Goal: Task Accomplishment & Management: Use online tool/utility

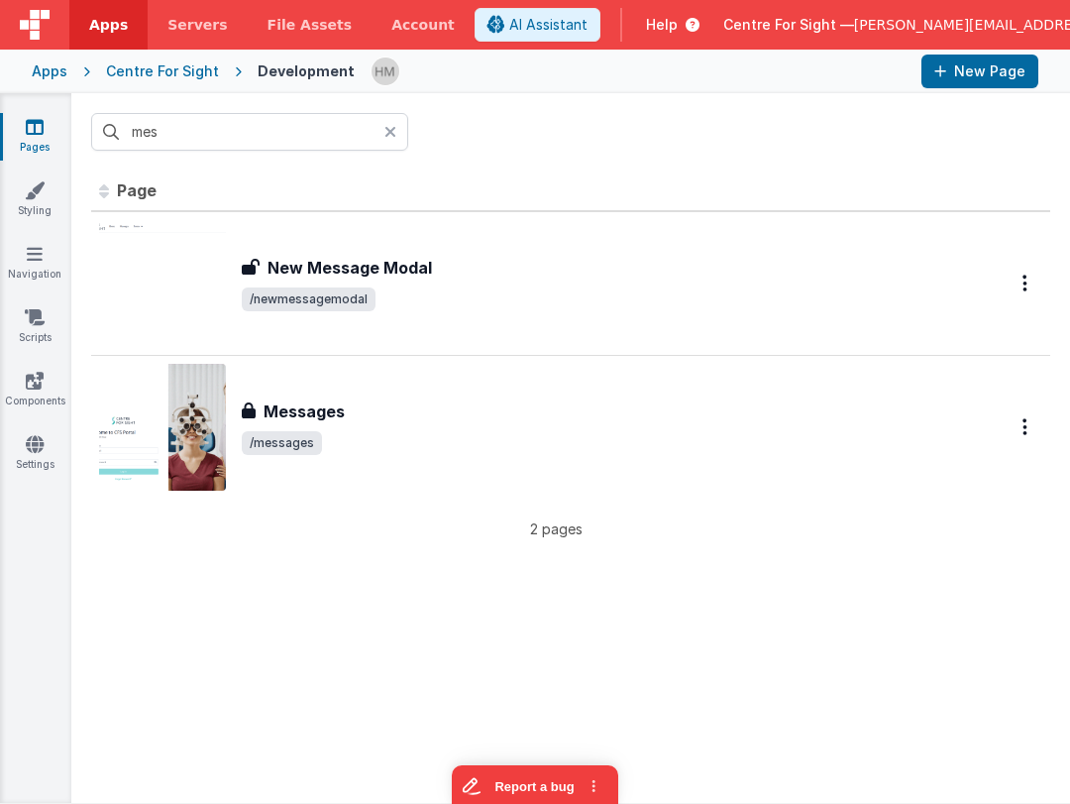
click at [392, 133] on icon at bounding box center [391, 132] width 12 height 16
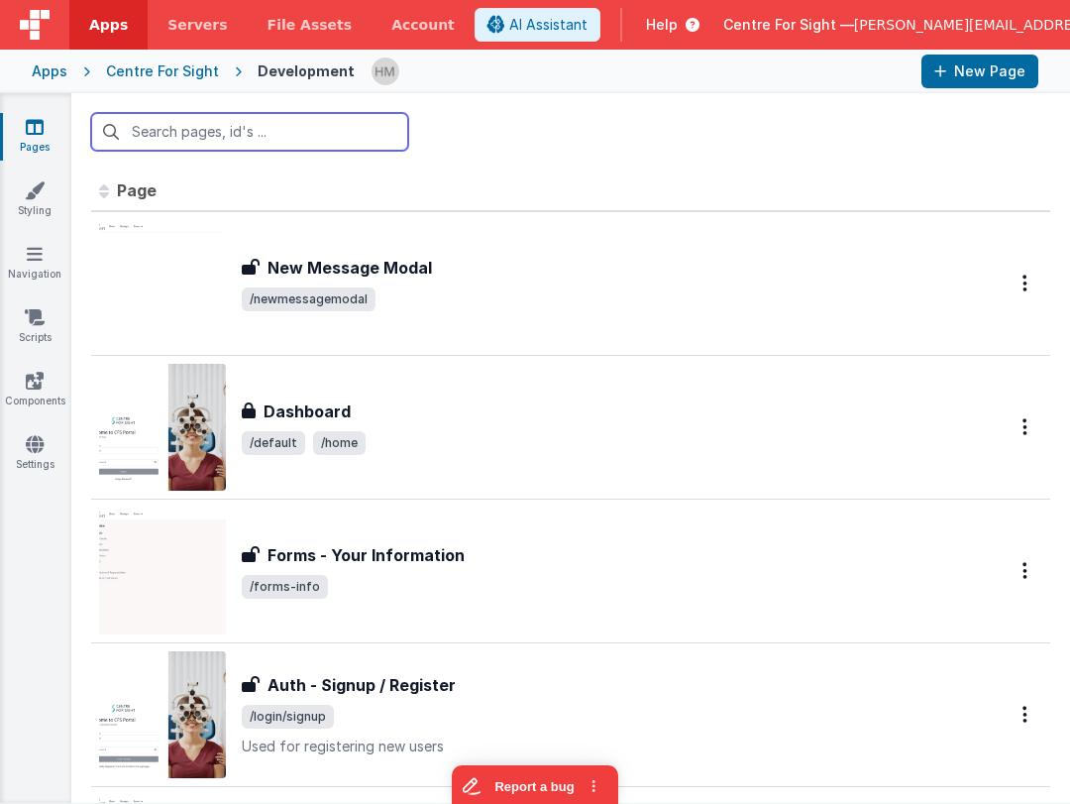
click at [344, 134] on input "text" at bounding box center [249, 132] width 317 height 38
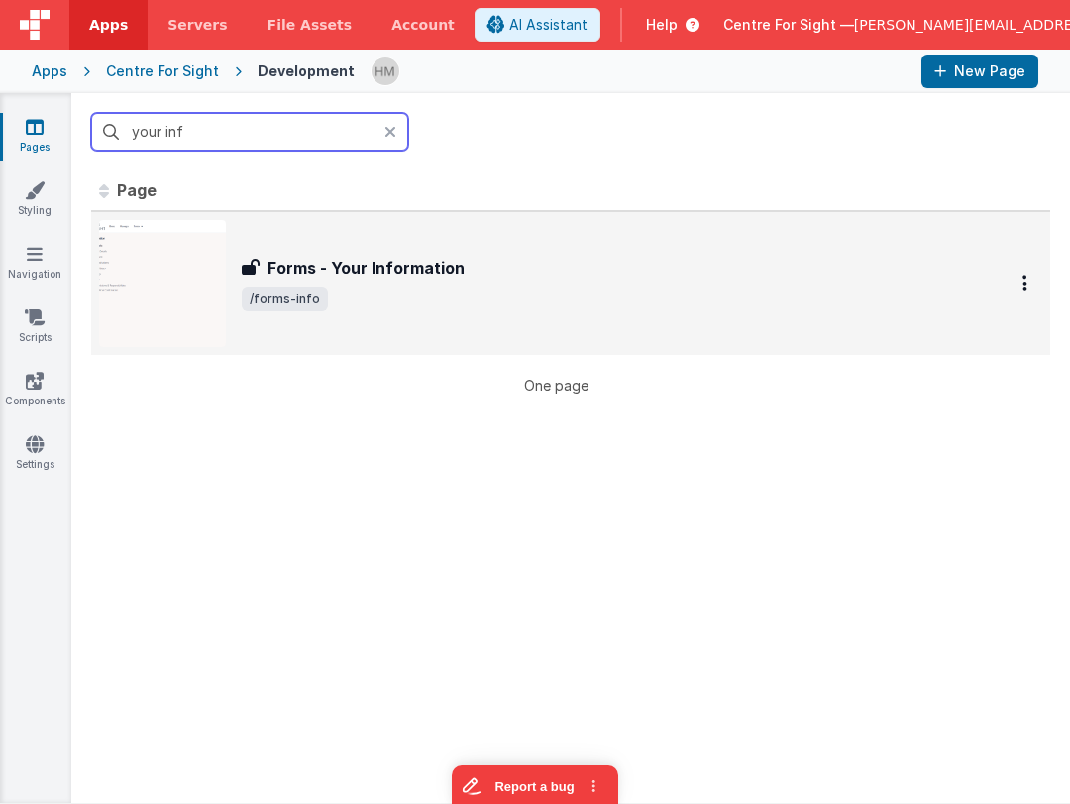
type input "your inf"
click at [537, 274] on div "Forms - Your Information" at bounding box center [601, 268] width 718 height 24
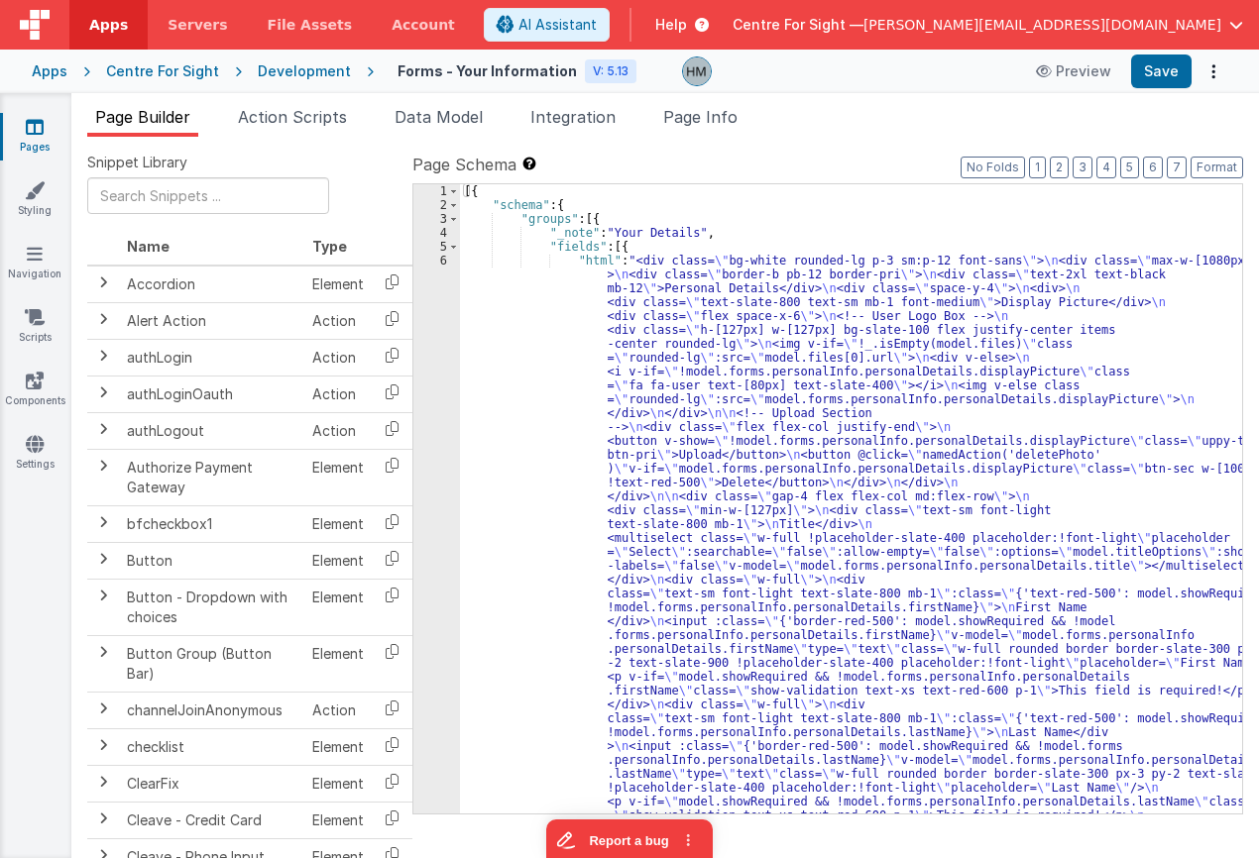
click at [51, 137] on link "Pages" at bounding box center [34, 137] width 71 height 40
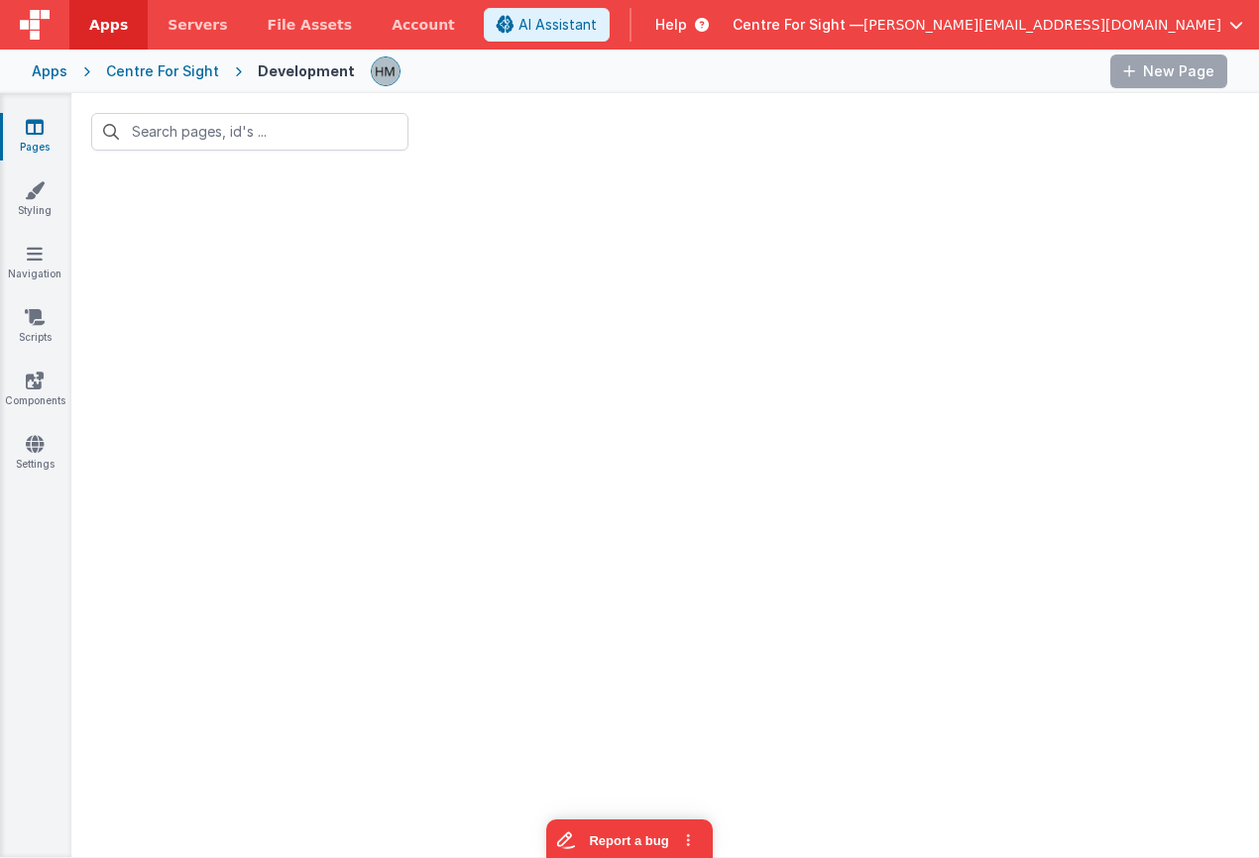
type input "your inf"
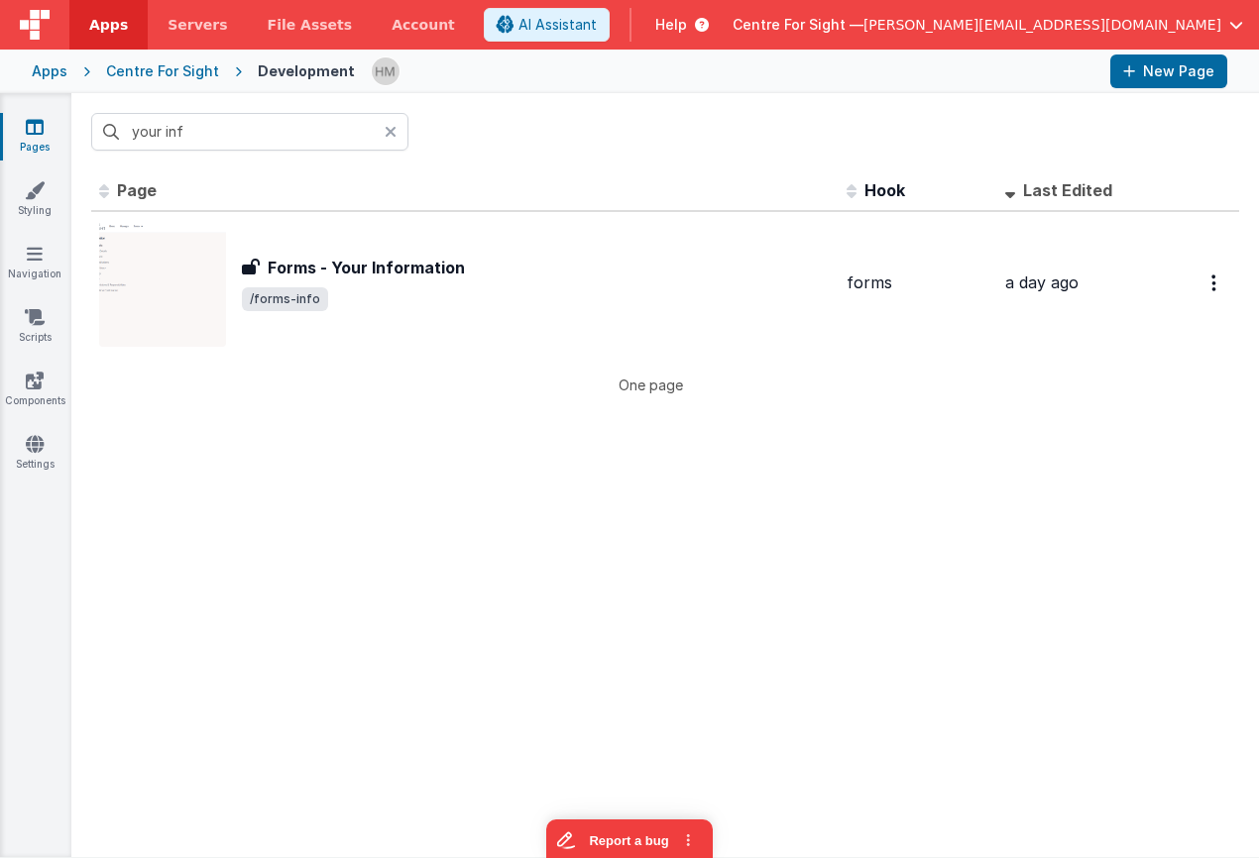
click at [387, 136] on icon at bounding box center [391, 132] width 12 height 16
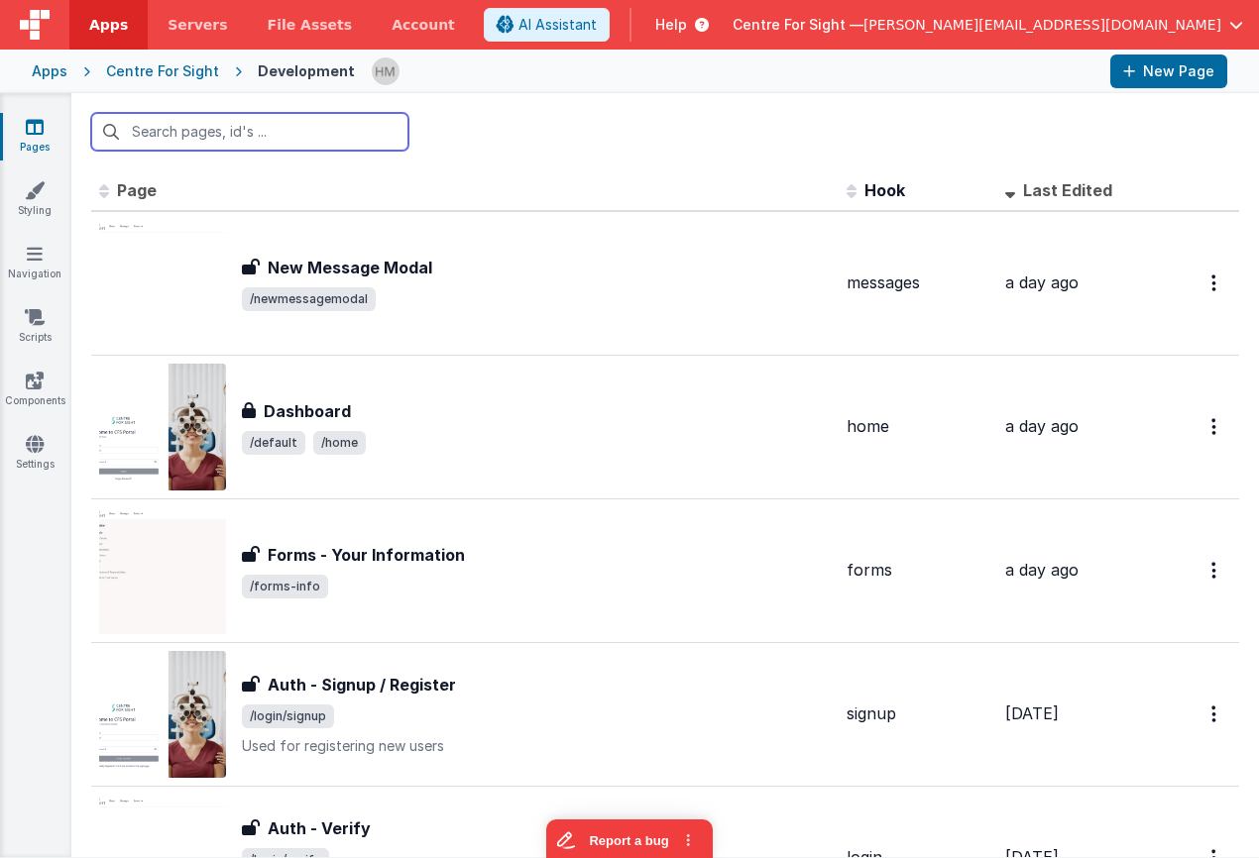
click at [296, 118] on input "text" at bounding box center [249, 132] width 317 height 38
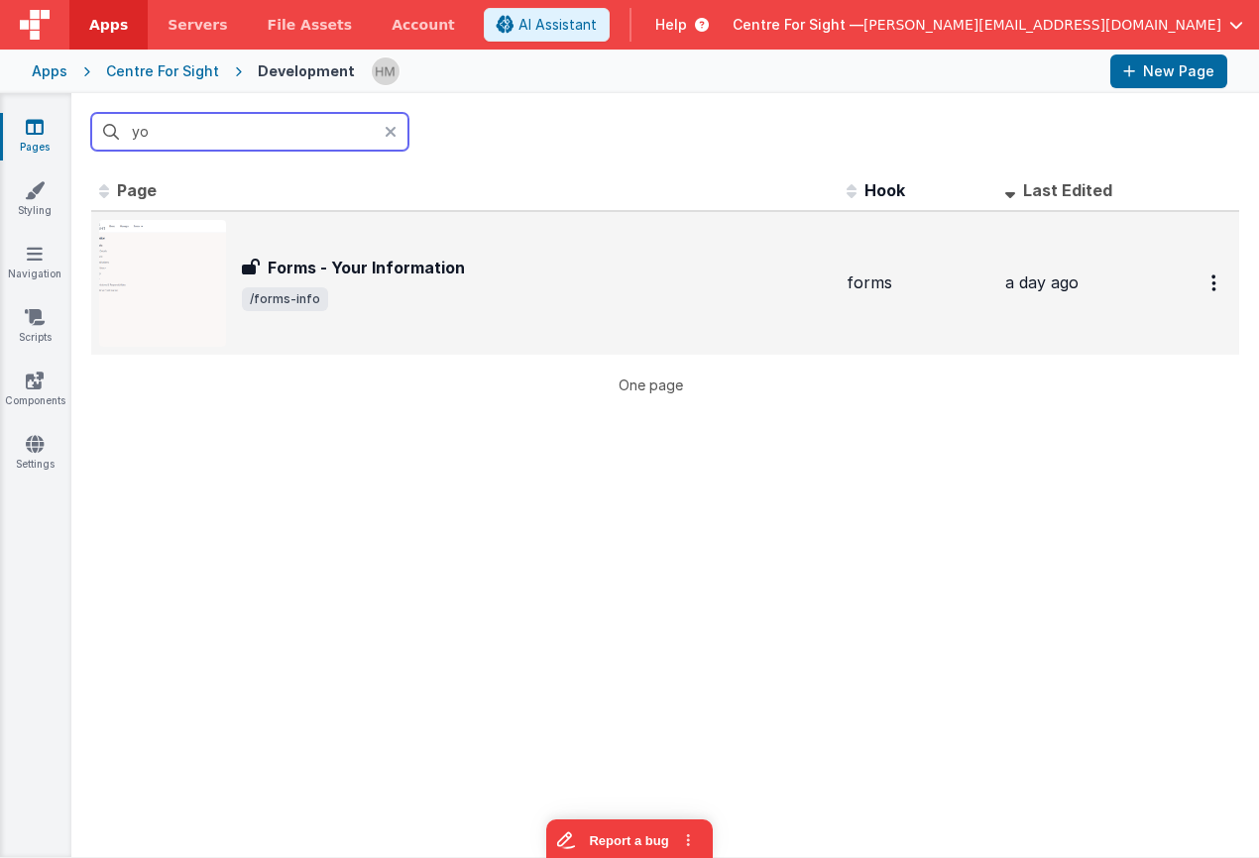
type input "yo"
drag, startPoint x: 457, startPoint y: 325, endPoint x: 458, endPoint y: 311, distance: 13.9
click at [458, 311] on div "Forms - Your Information Forms - Your Information /forms-info" at bounding box center [464, 283] width 731 height 127
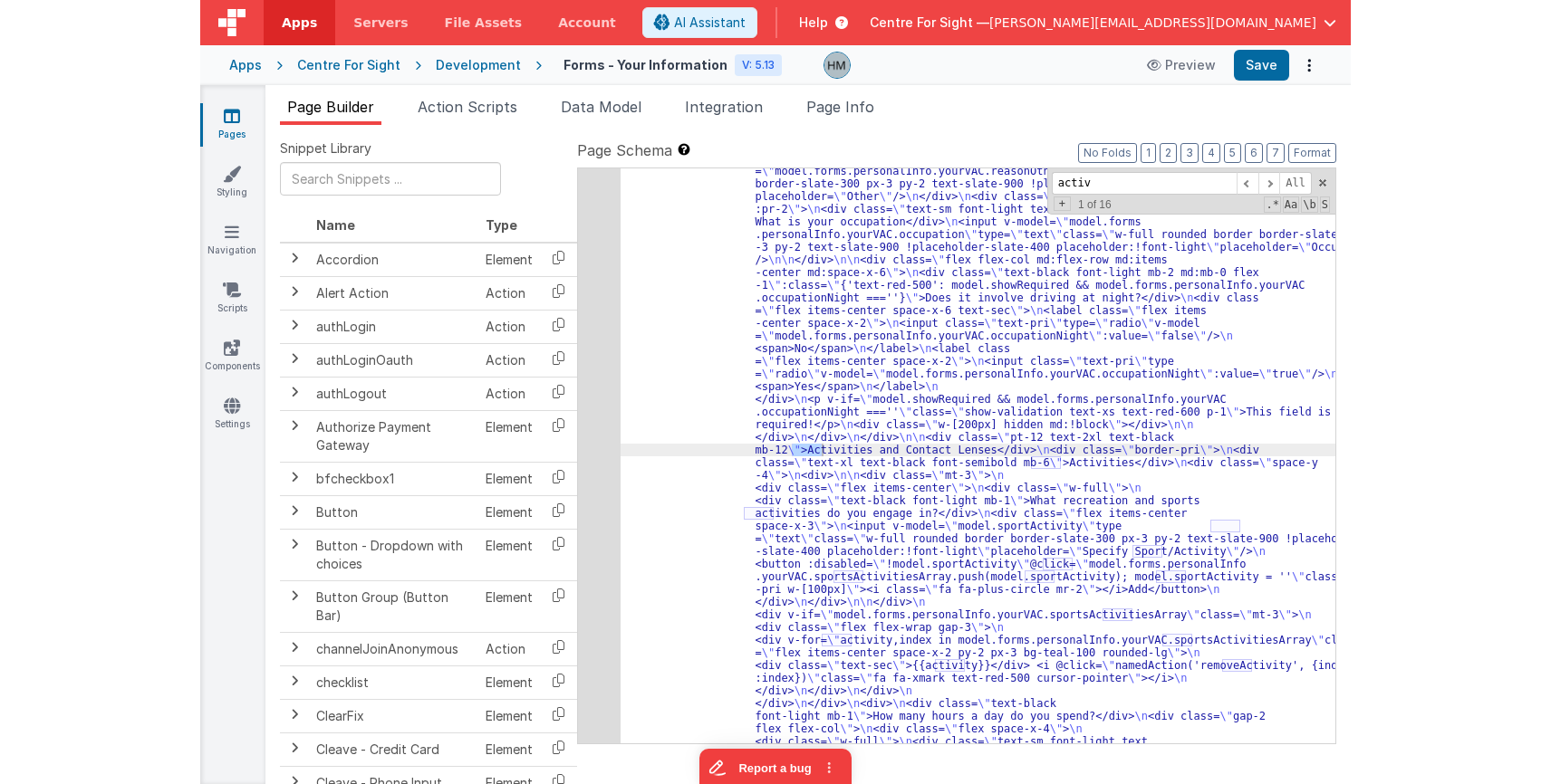
scroll to position [4339, 0]
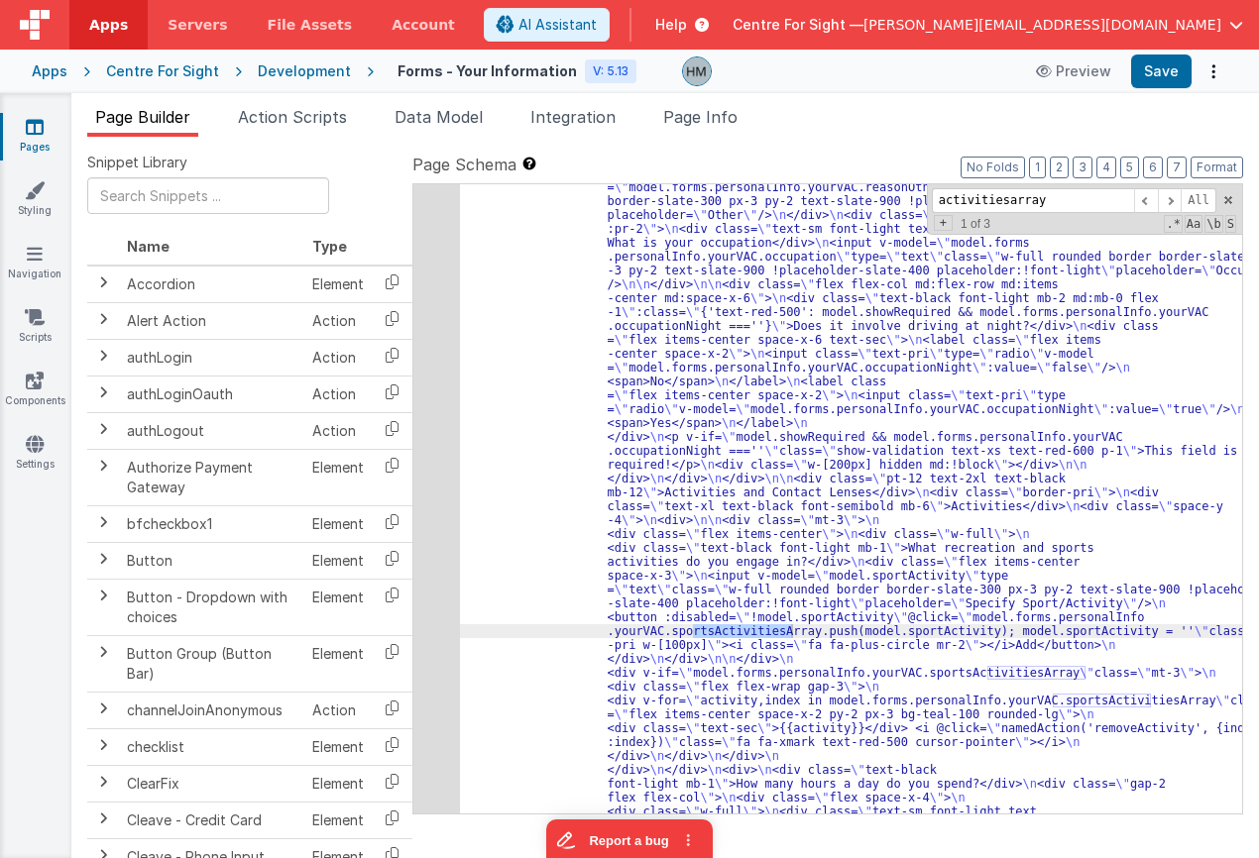
drag, startPoint x: 974, startPoint y: 204, endPoint x: 809, endPoint y: 186, distance: 166.5
click at [932, 188] on input "activitiesarray" at bounding box center [1033, 200] width 202 height 25
paste input "sportActivit"
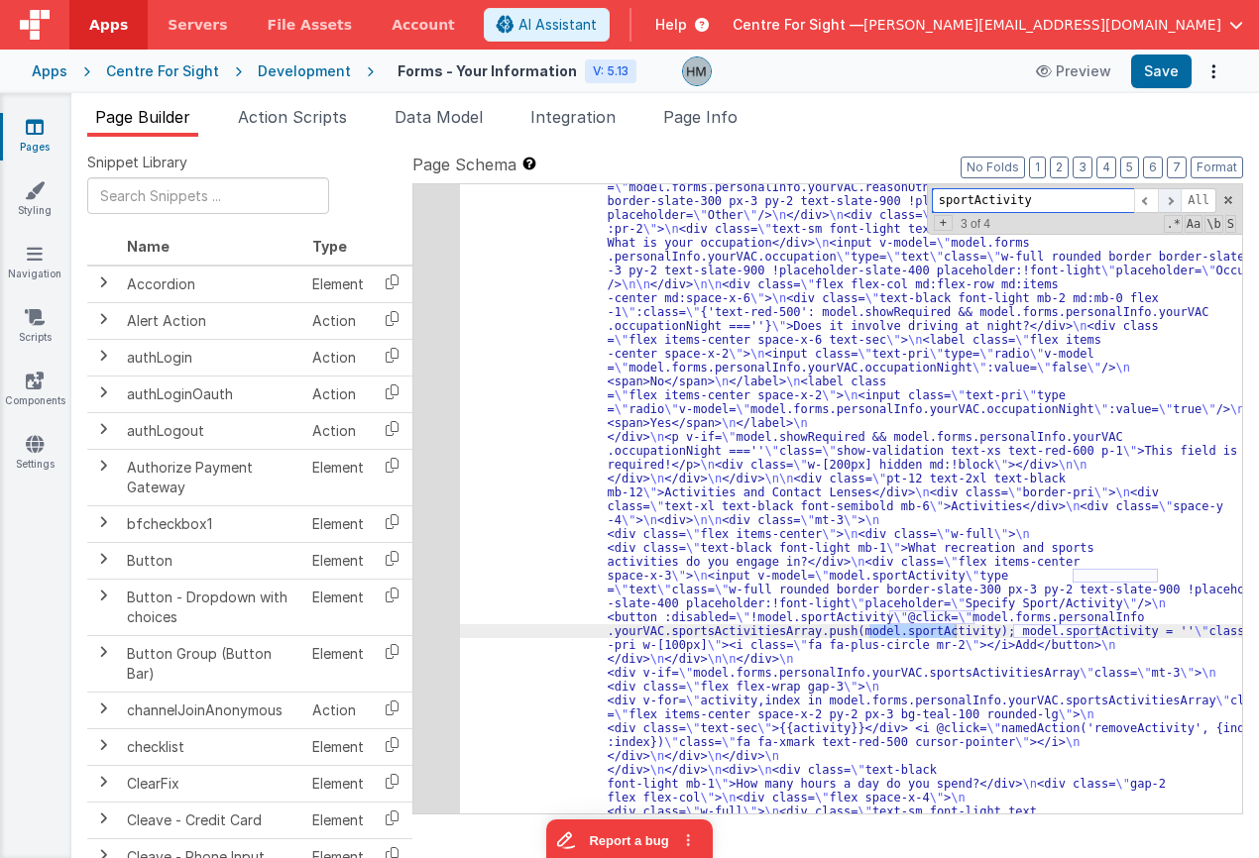
type input "sportActivity"
click at [1069, 204] on span at bounding box center [1170, 200] width 24 height 25
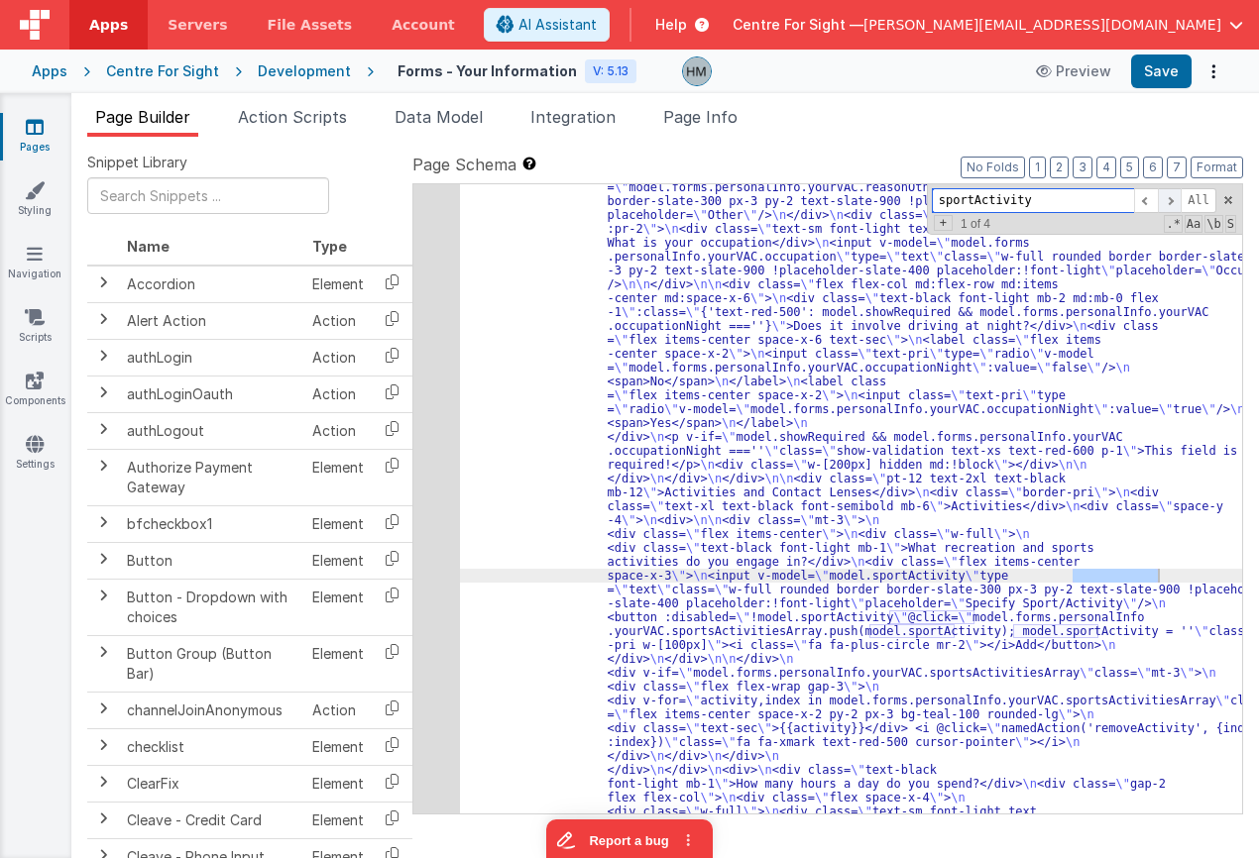
click at [1069, 204] on span at bounding box center [1170, 200] width 24 height 25
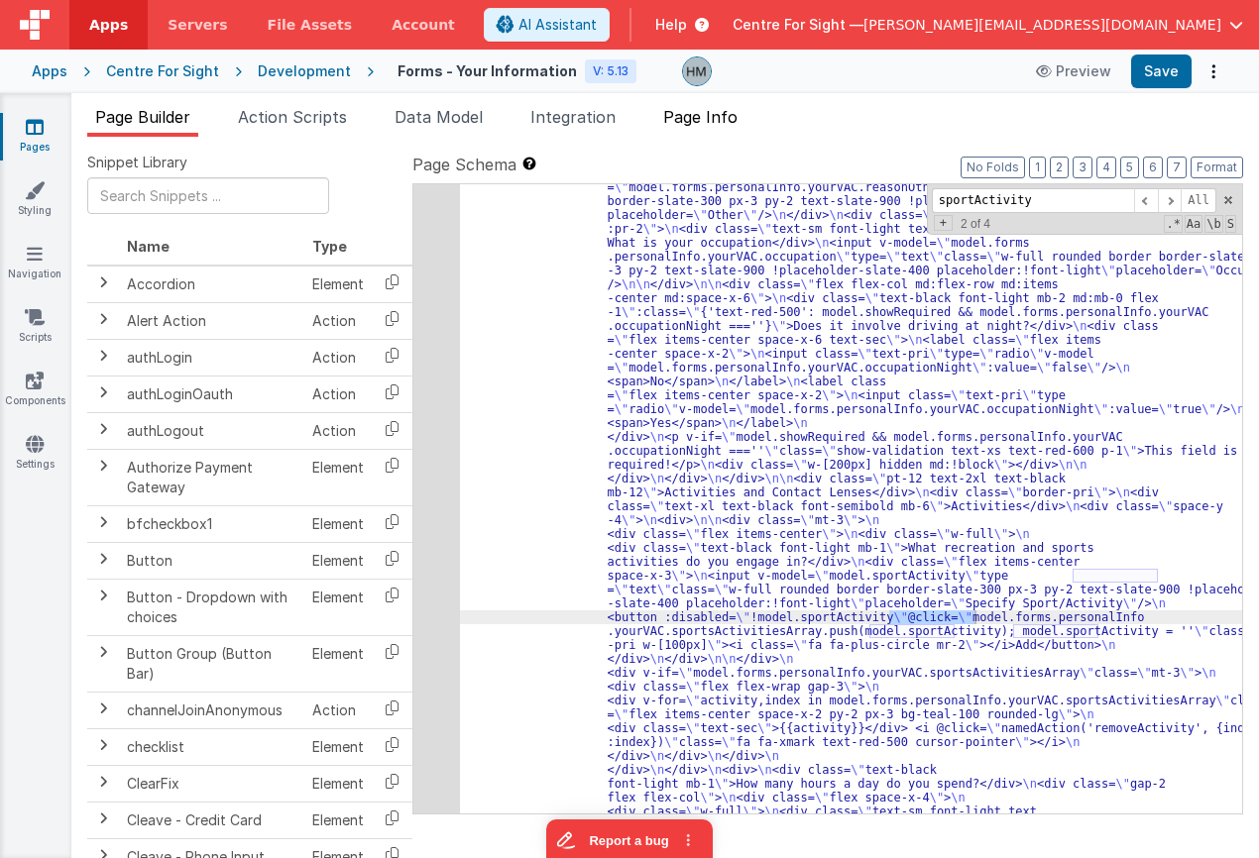
click at [729, 118] on span "Page Info" at bounding box center [700, 117] width 74 height 20
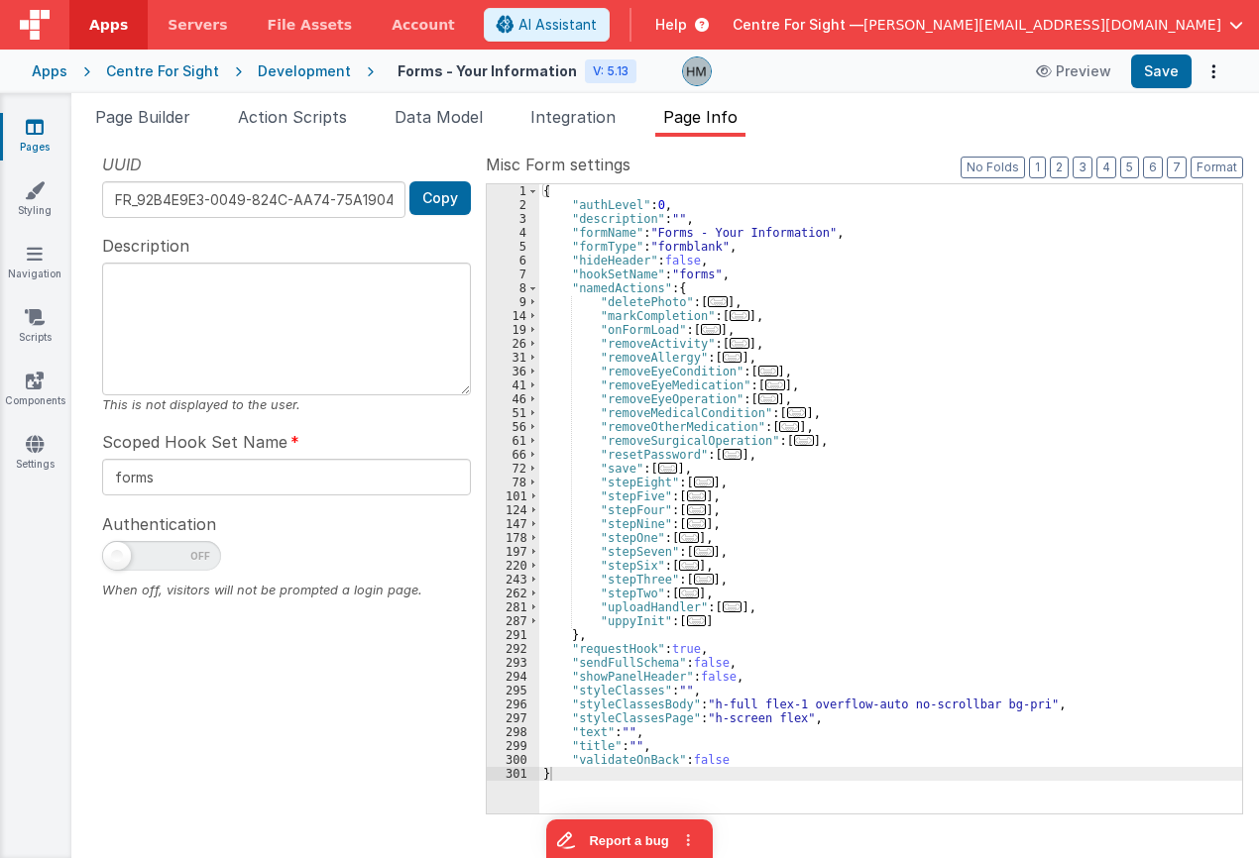
click at [836, 260] on div "{ "authLevel" : 0 , "description" : "" , "formName" : "Forms - Your Information…" at bounding box center [890, 512] width 703 height 657
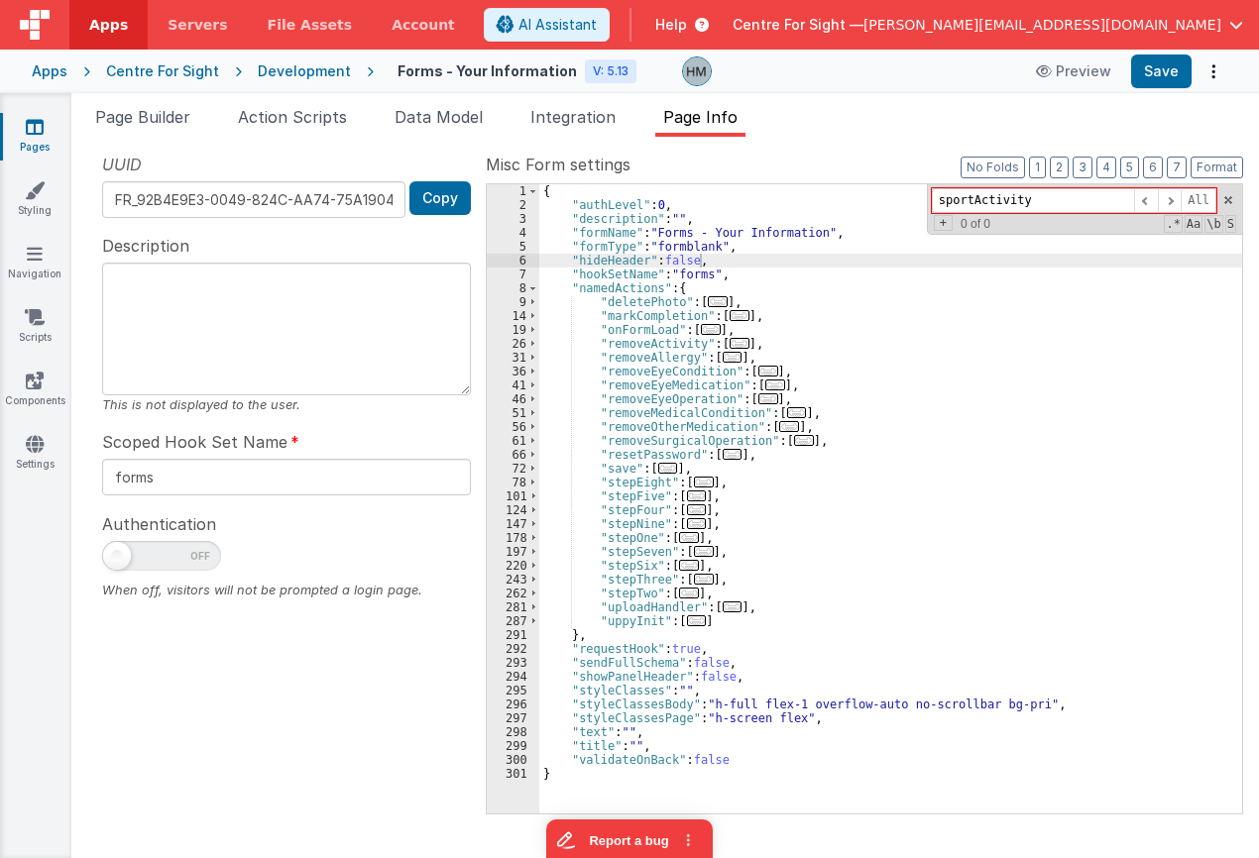
drag, startPoint x: 1059, startPoint y: 196, endPoint x: 833, endPoint y: 188, distance: 226.1
click at [932, 188] on input "sportActivity" at bounding box center [1033, 200] width 202 height 25
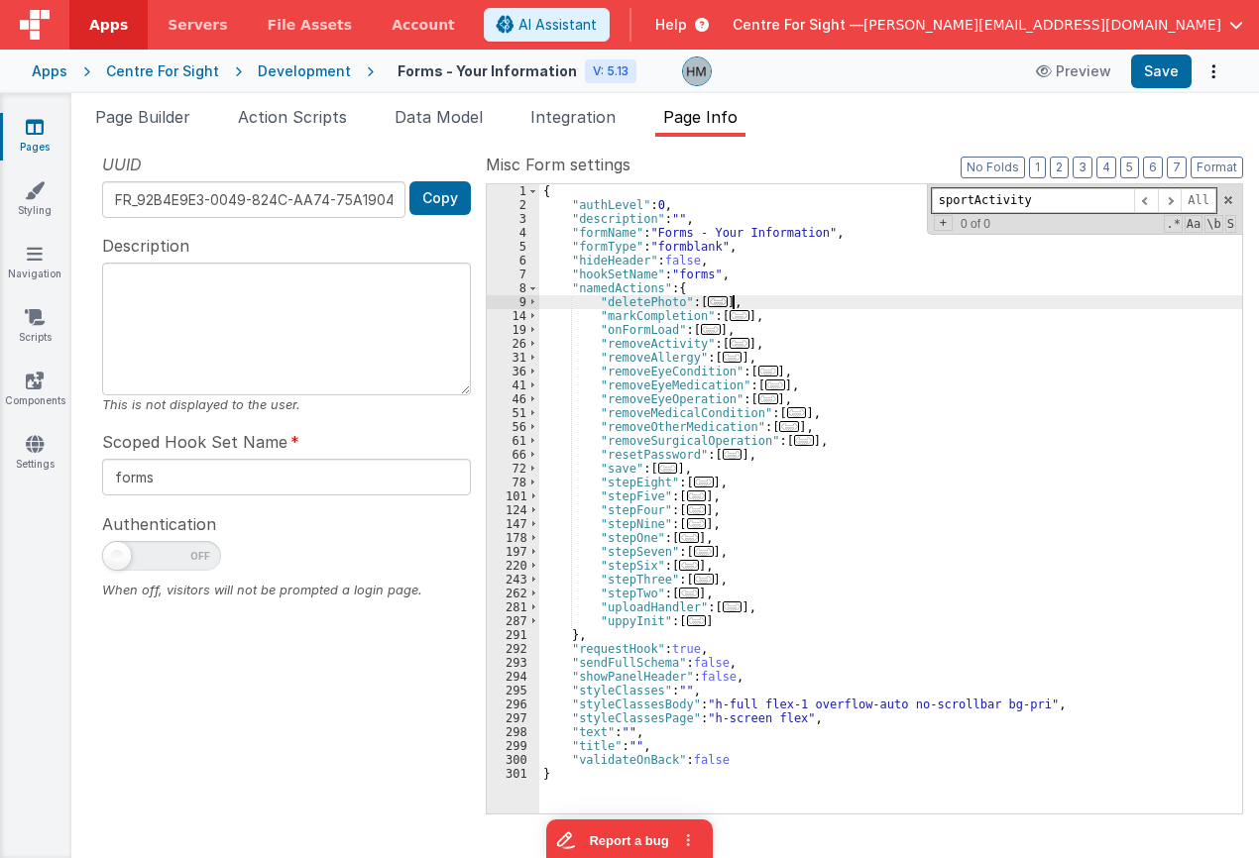
click at [831, 297] on div "{ "authLevel" : 0 , "description" : "" , "formName" : "Forms - Your Information…" at bounding box center [890, 512] width 703 height 657
paste input "sActivitiesArra"
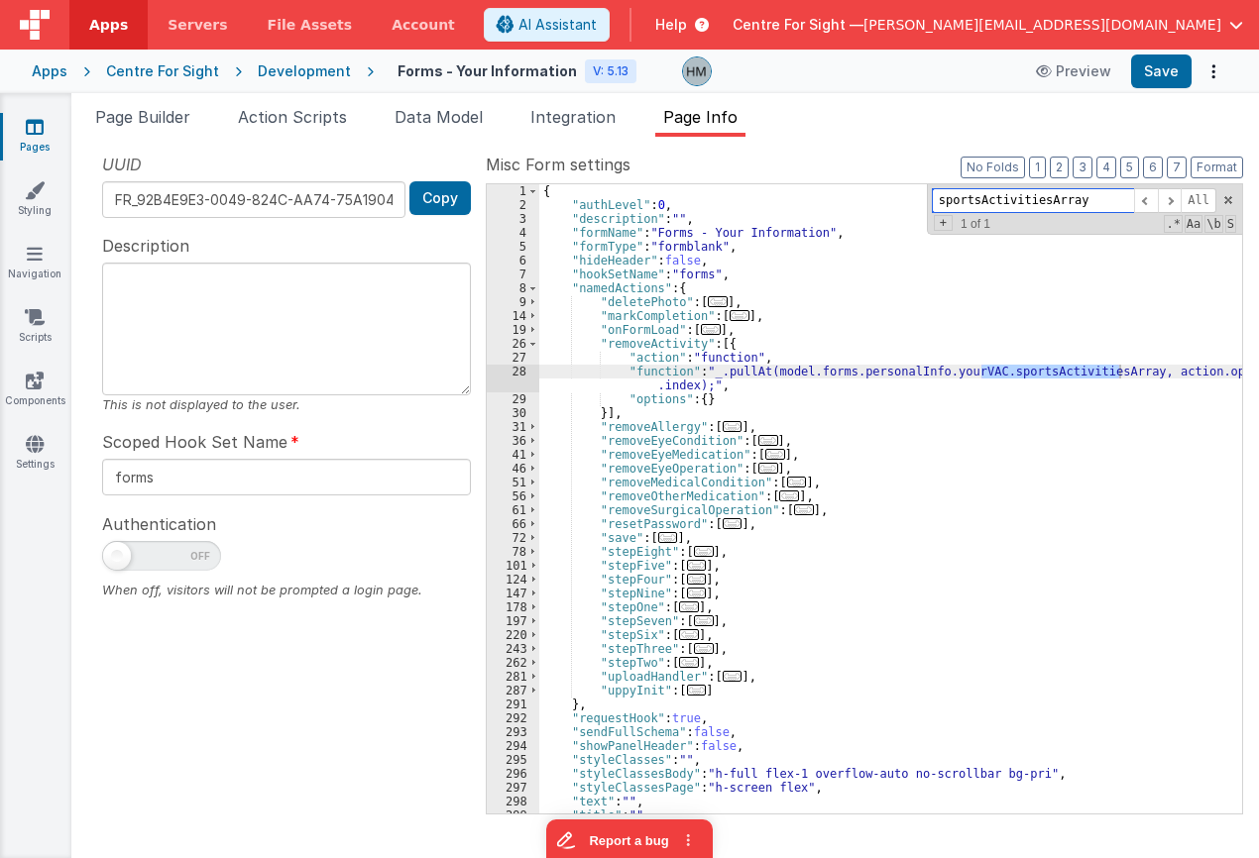
type input "sportsActivitiesArray"
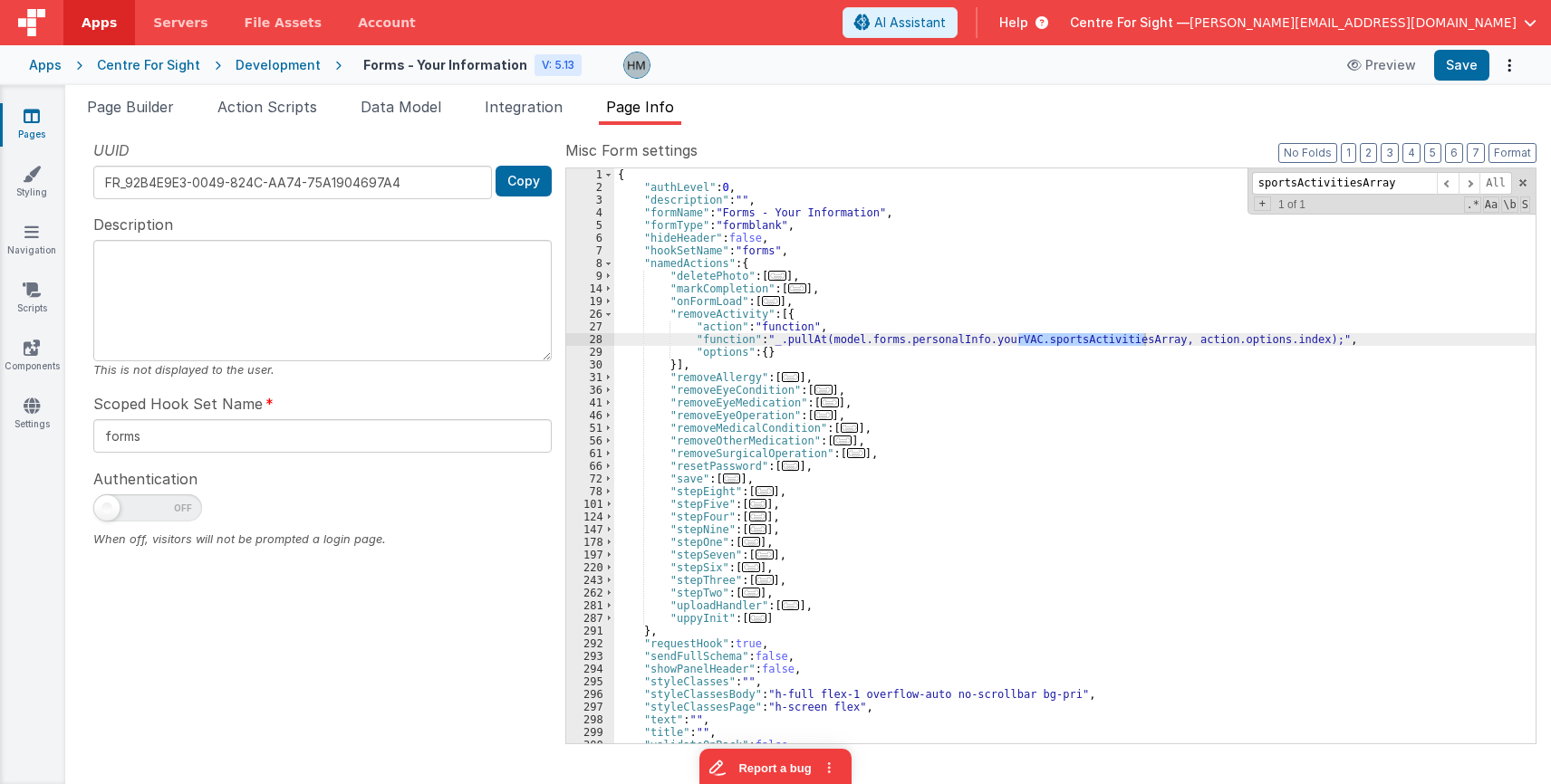
click at [51, 65] on div "Apps" at bounding box center [46, 65] width 33 height 18
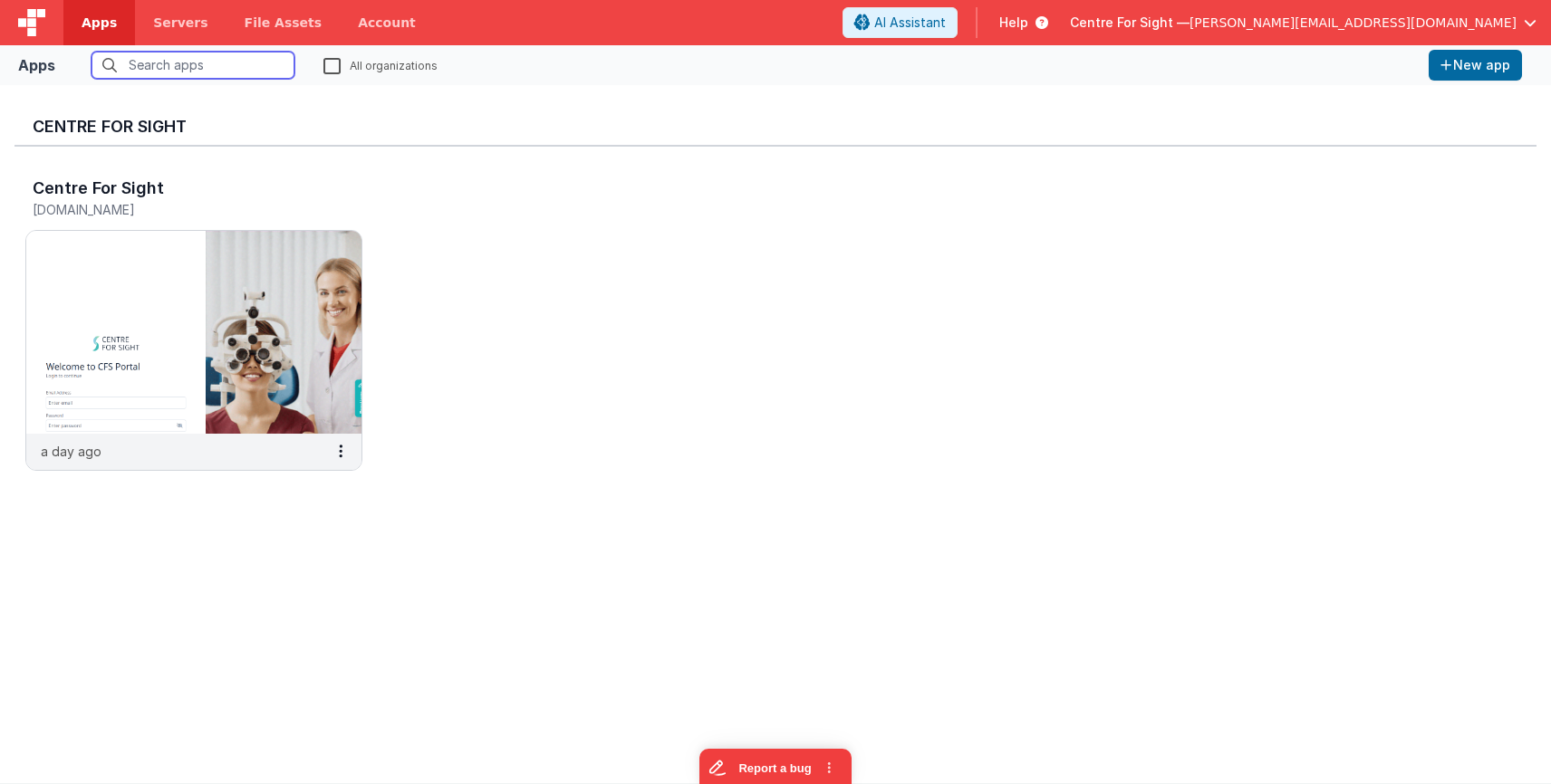
click at [267, 64] on input "text" at bounding box center [193, 65] width 203 height 27
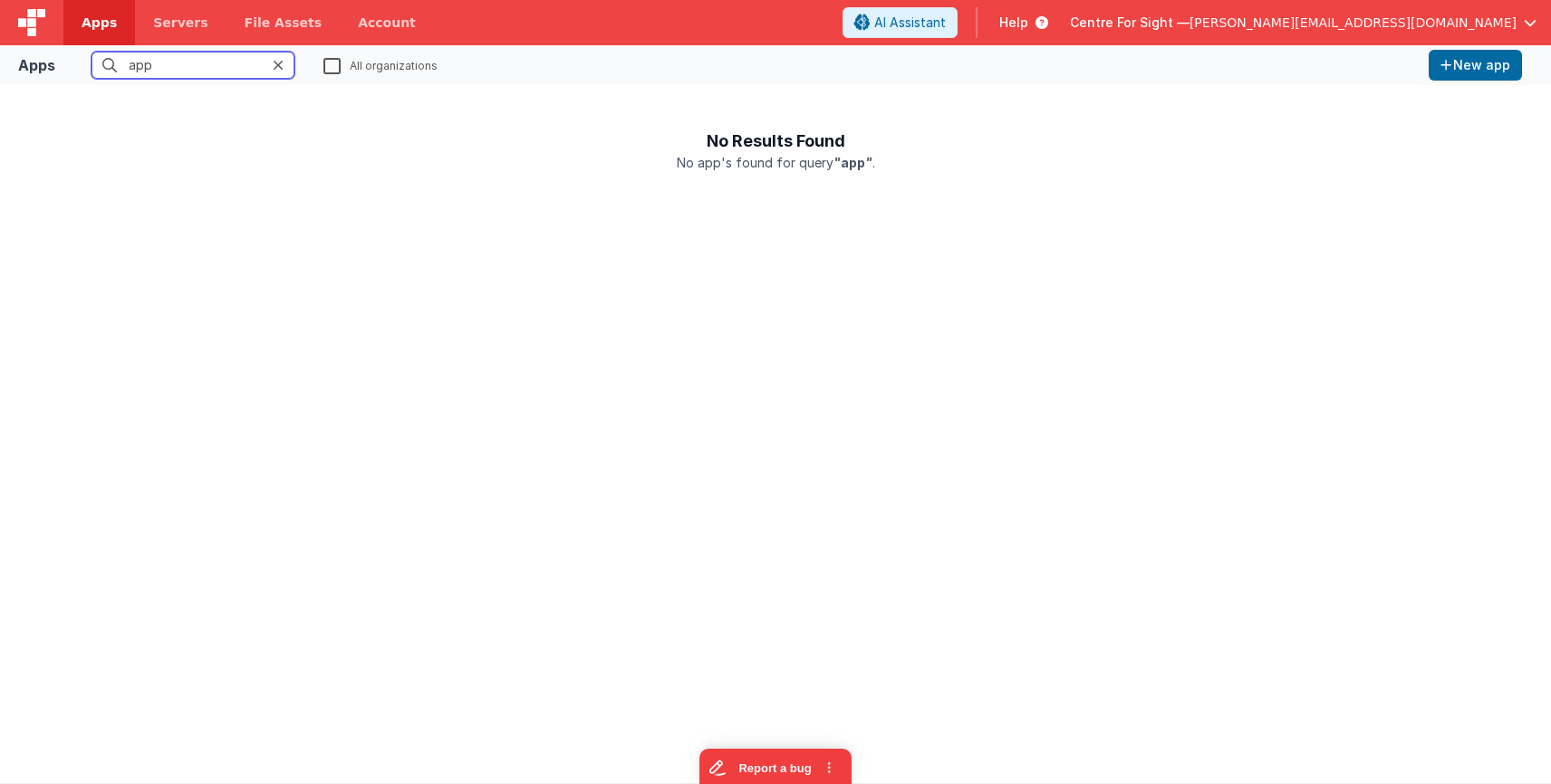
type input "app"
click at [977, 27] on span "Centre For Sight —" at bounding box center [1129, 23] width 120 height 18
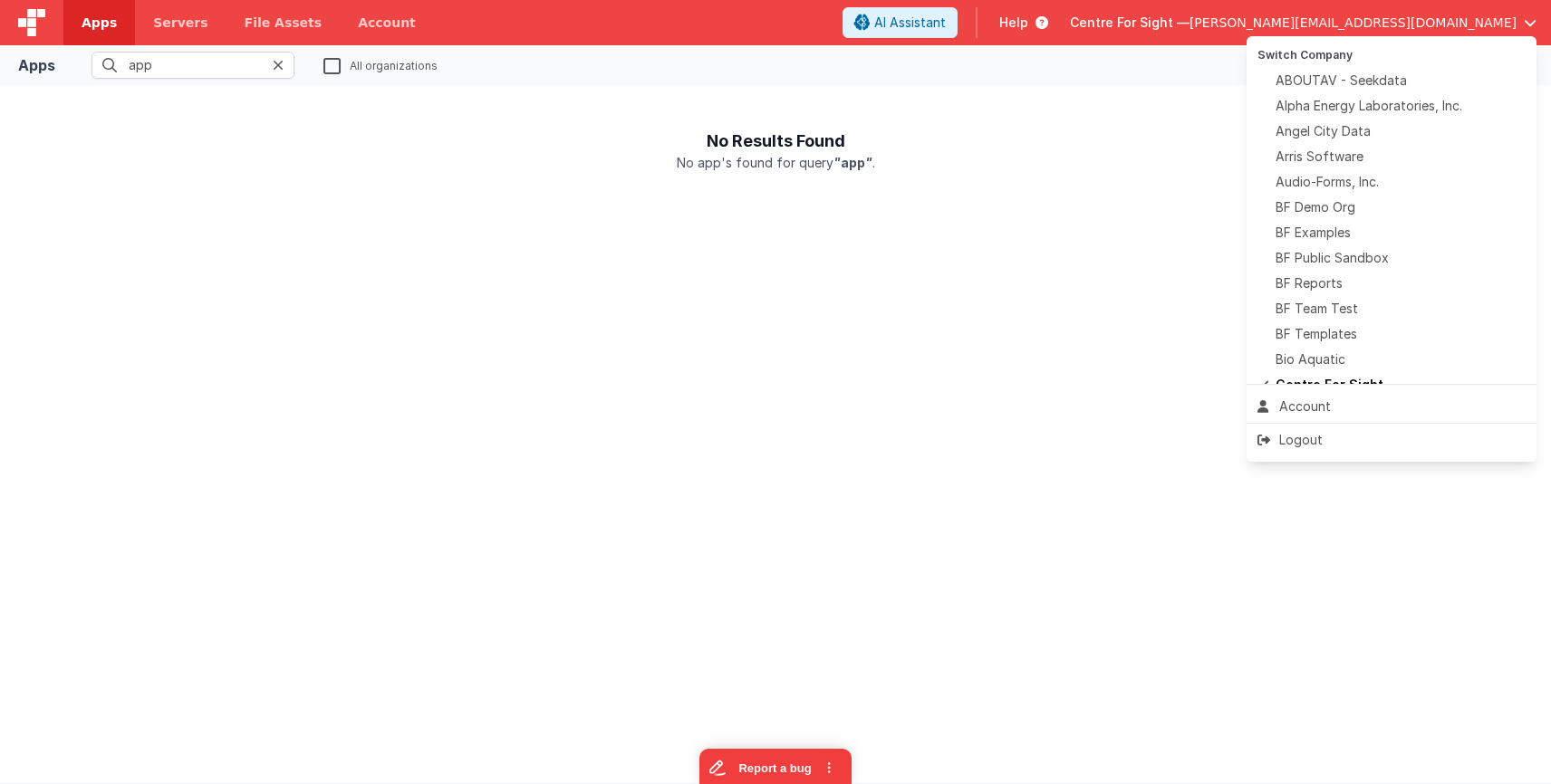
click at [281, 64] on button at bounding box center [775, 392] width 1551 height 784
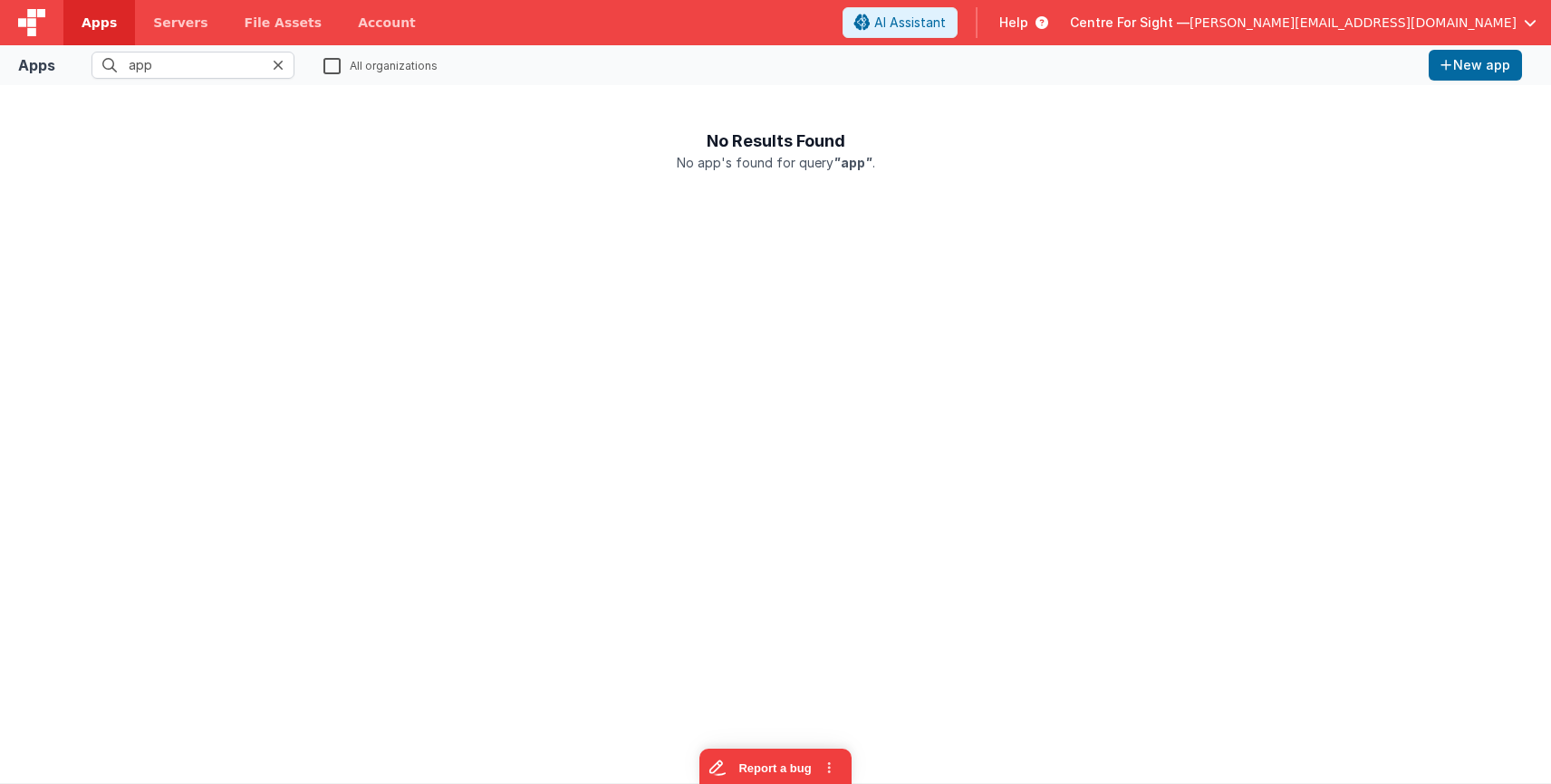
click at [281, 64] on icon at bounding box center [278, 65] width 11 height 15
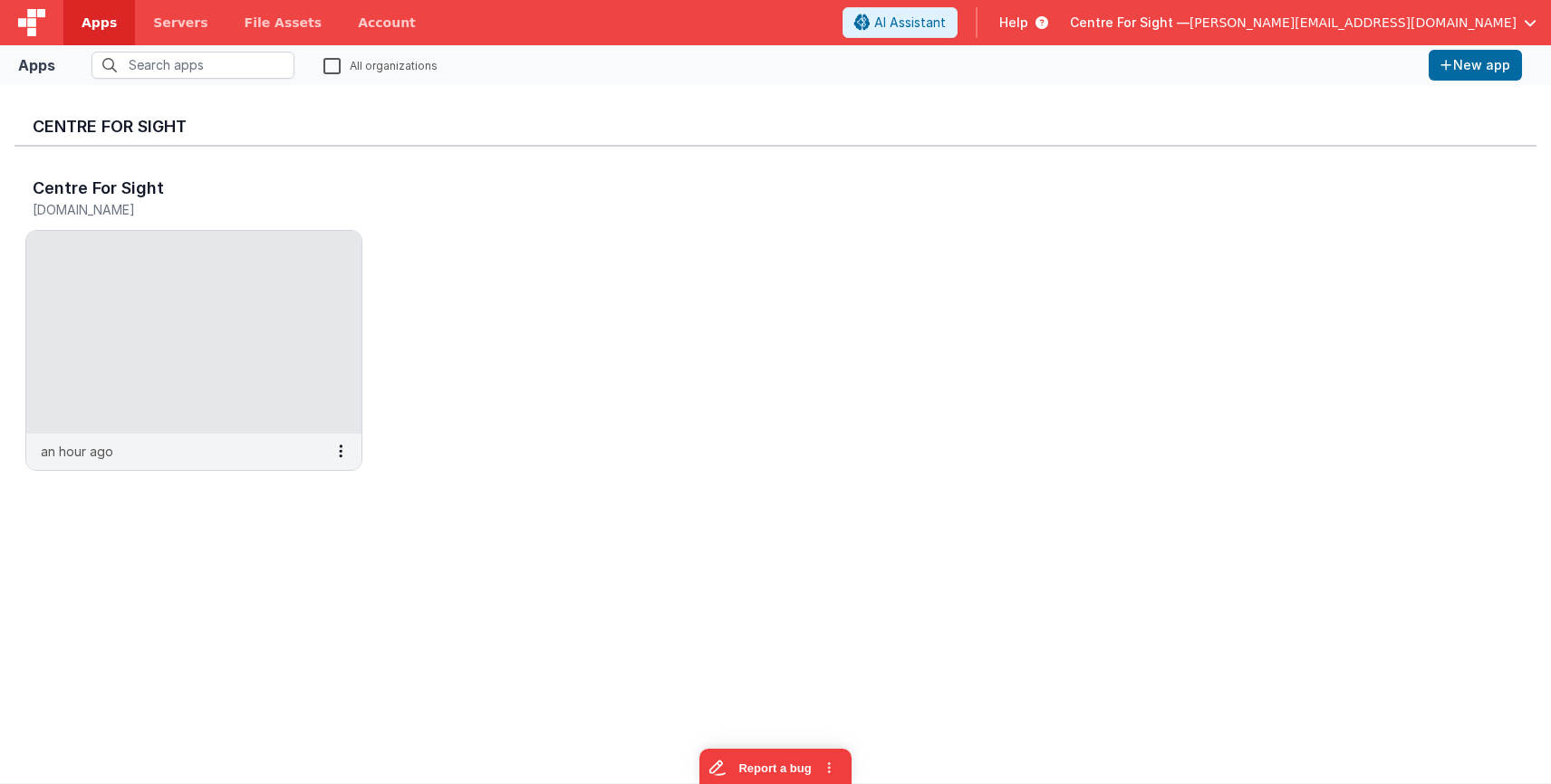
click at [977, 26] on span "Centre For Sight —" at bounding box center [1129, 23] width 120 height 18
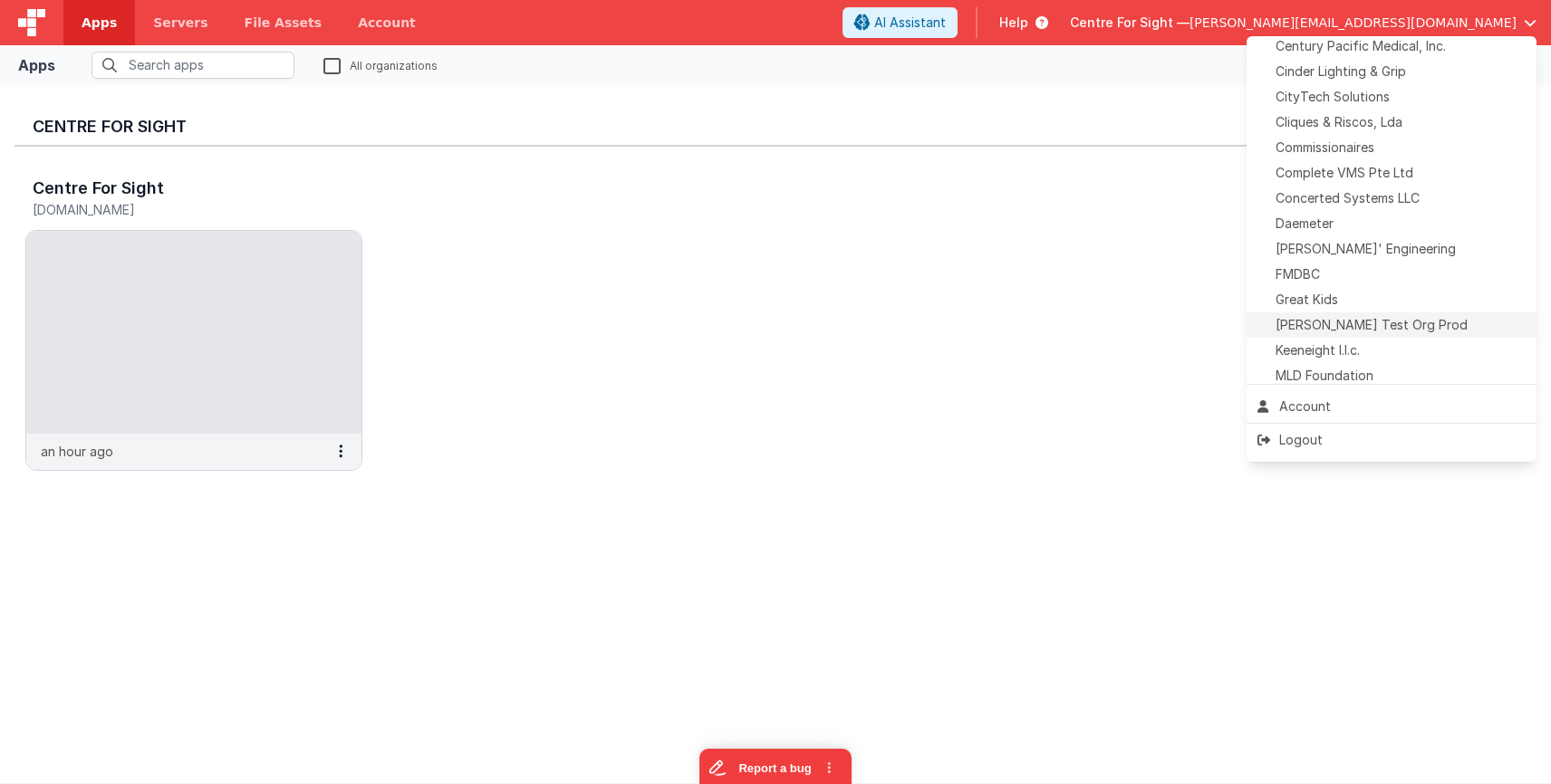
scroll to position [369, 0]
click at [977, 247] on span "Delfs' Engineering" at bounding box center [1365, 244] width 180 height 18
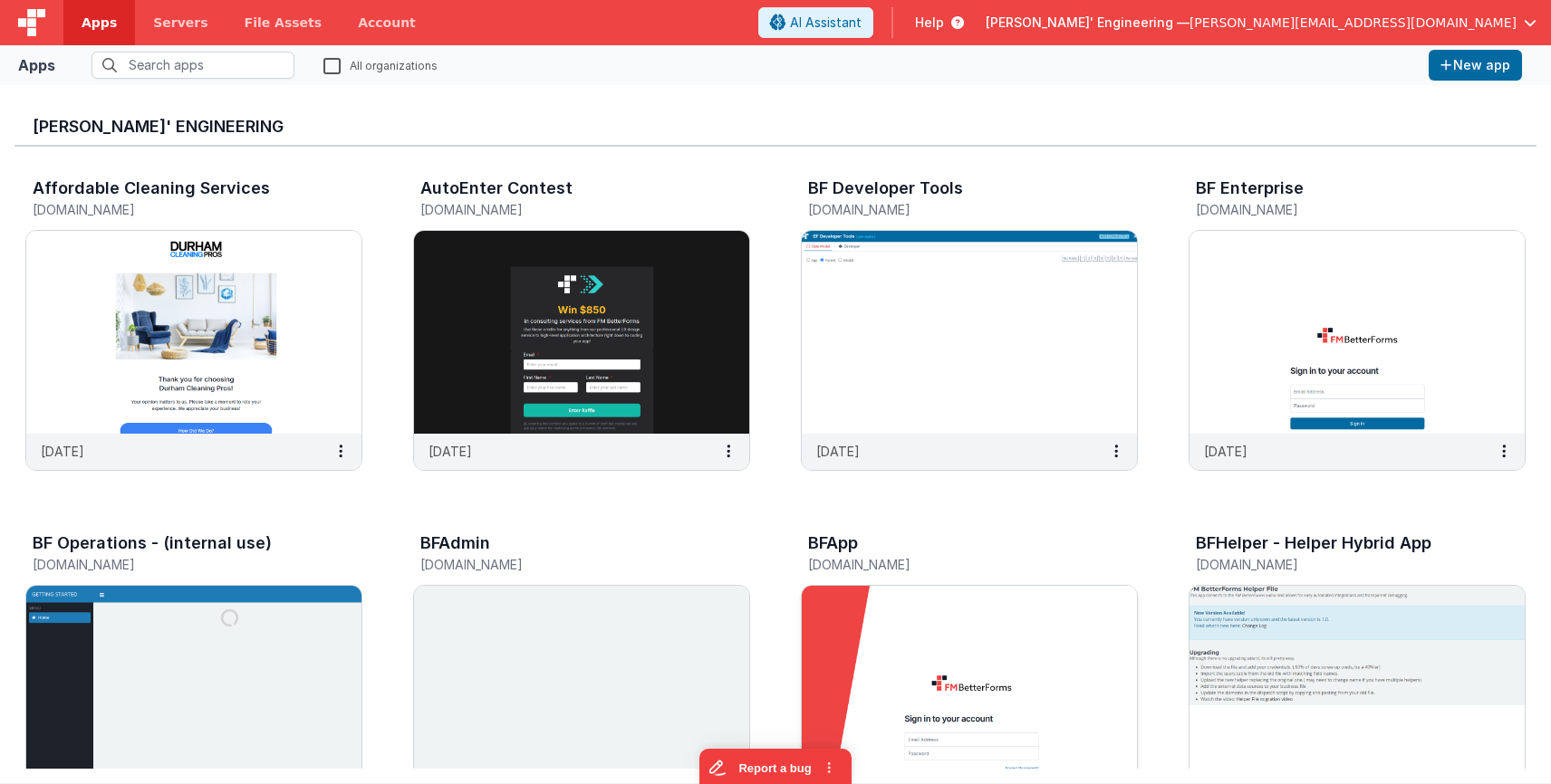
click at [895, 662] on img at bounding box center [969, 687] width 335 height 203
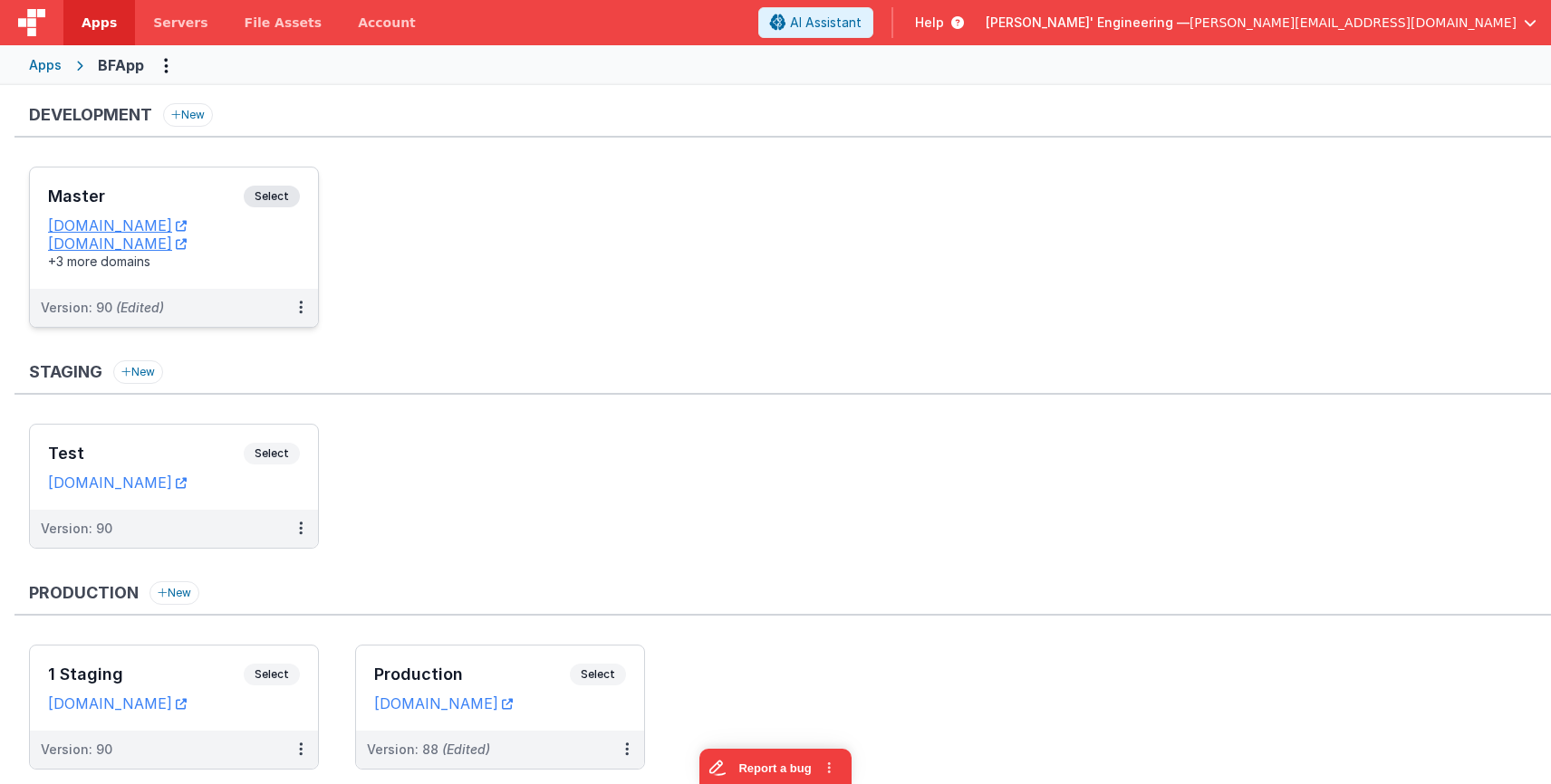
click at [189, 189] on h3 "Master" at bounding box center [146, 196] width 196 height 18
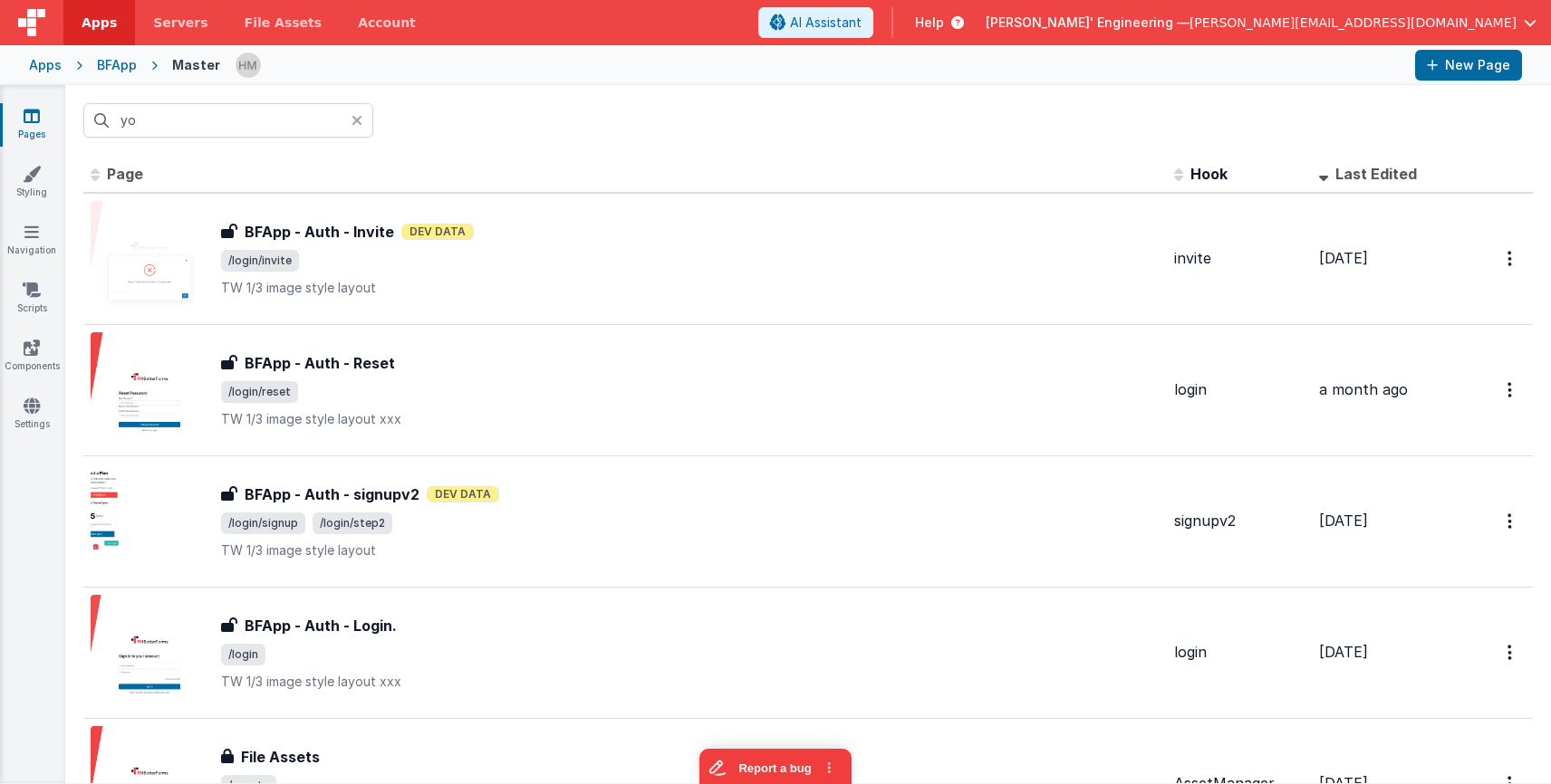
click at [358, 119] on icon at bounding box center [357, 121] width 11 height 15
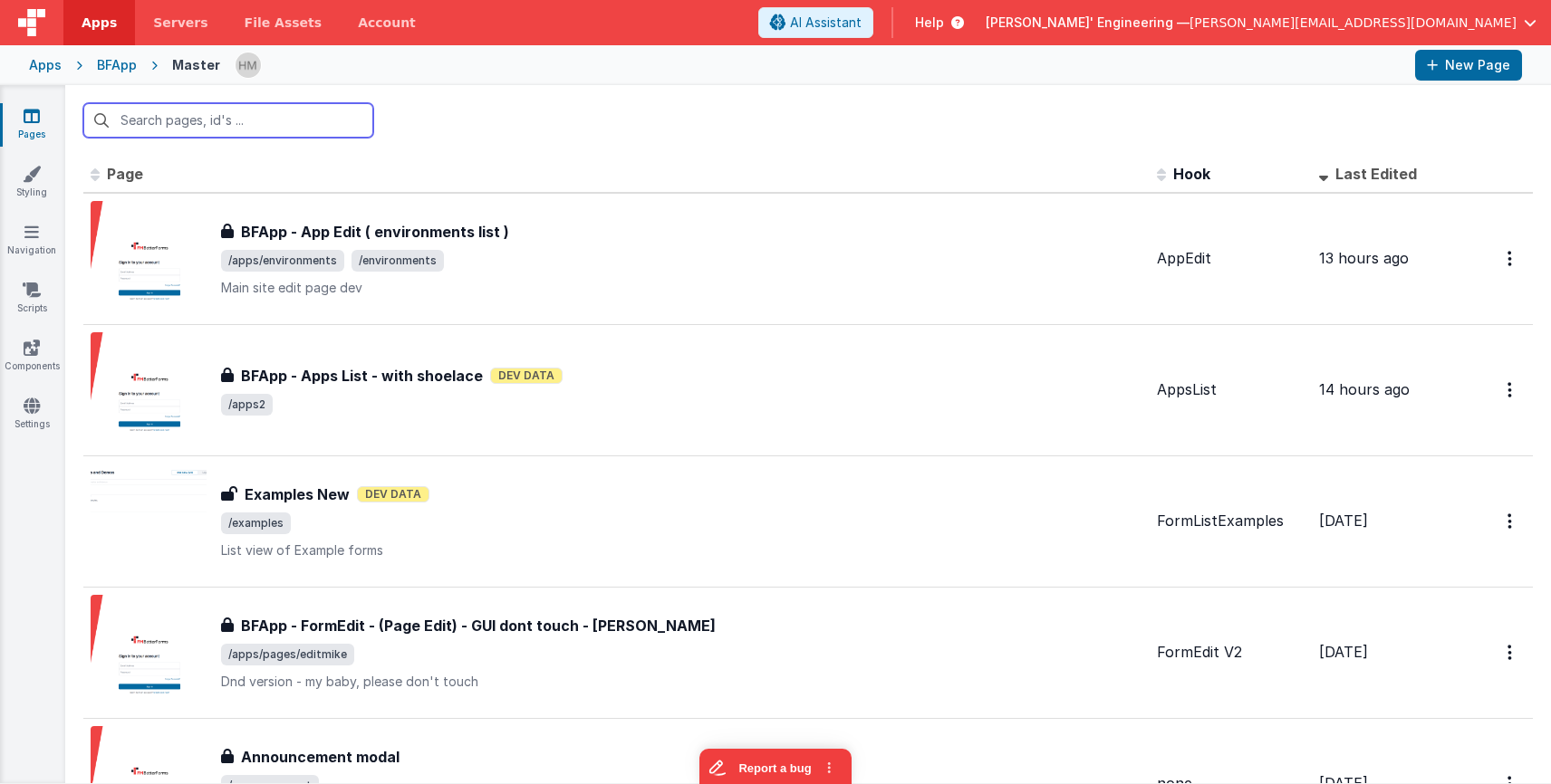
click at [340, 124] on input "text" at bounding box center [228, 121] width 290 height 35
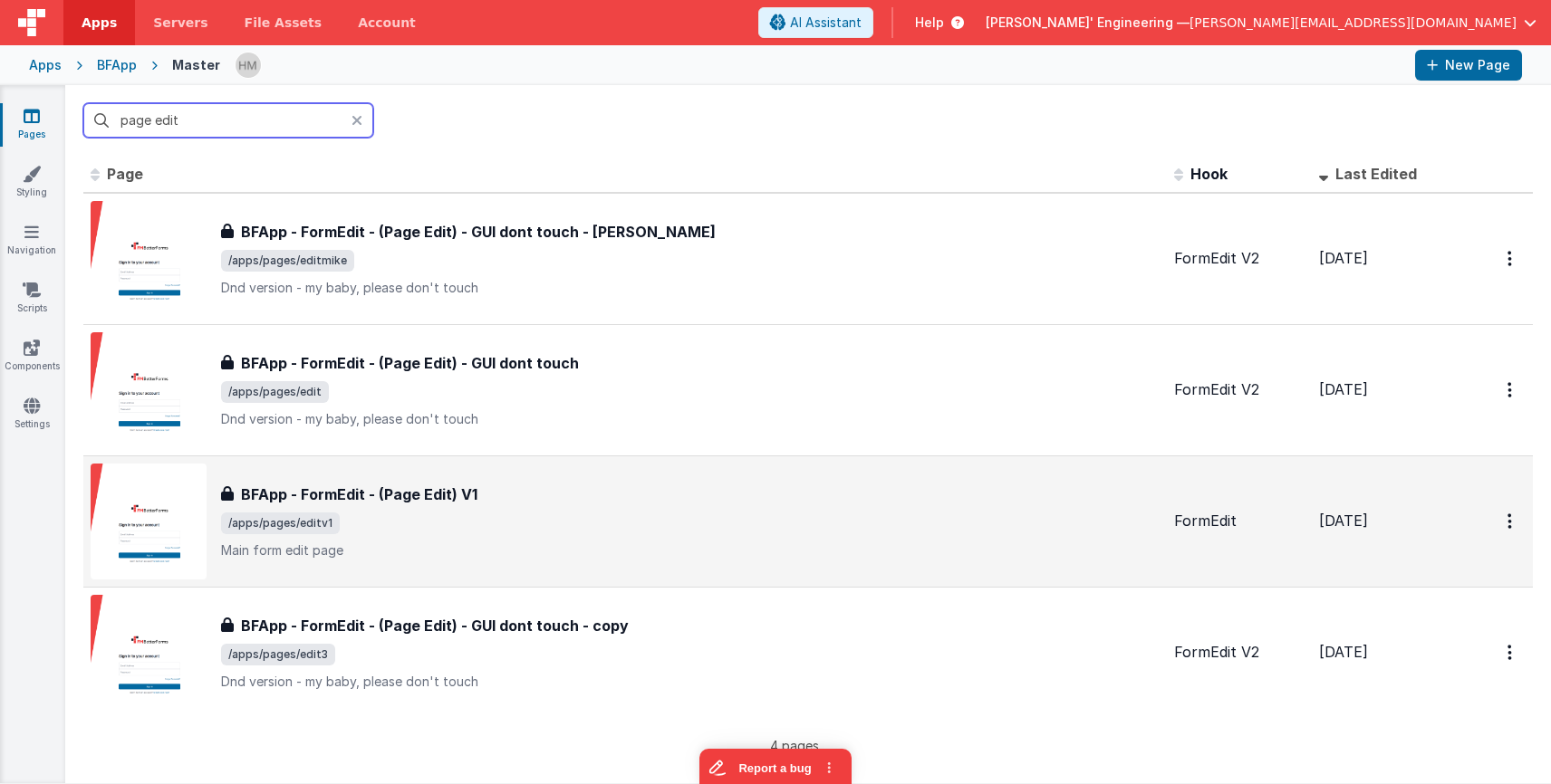
type input "page edit"
click at [543, 512] on div "BFApp - FormEdit - (Page Edit) V1 BFApp - FormEdit - (Page Edit) V1 /apps/pages…" at bounding box center [690, 521] width 939 height 76
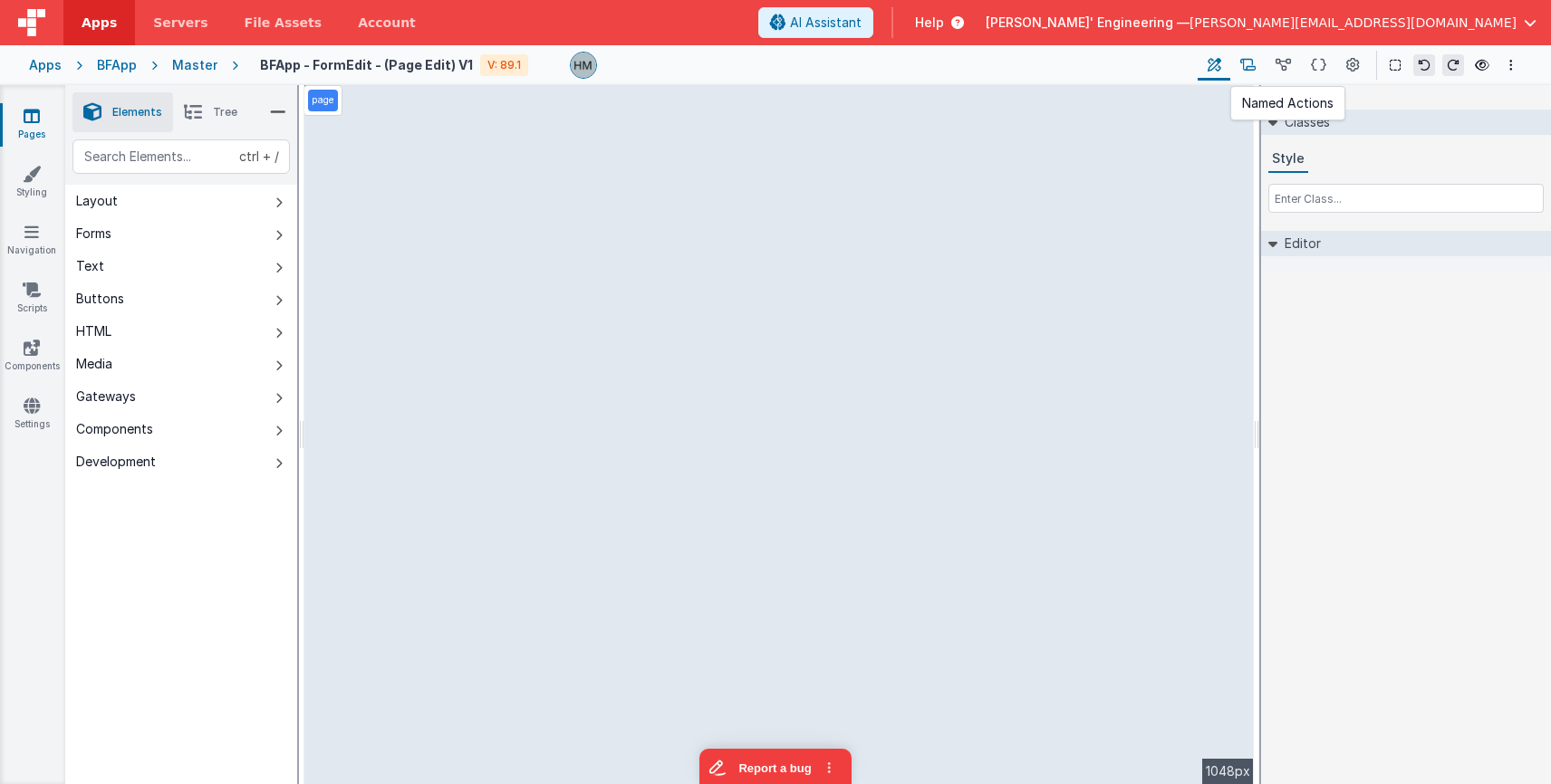
click at [977, 68] on button at bounding box center [1248, 66] width 36 height 31
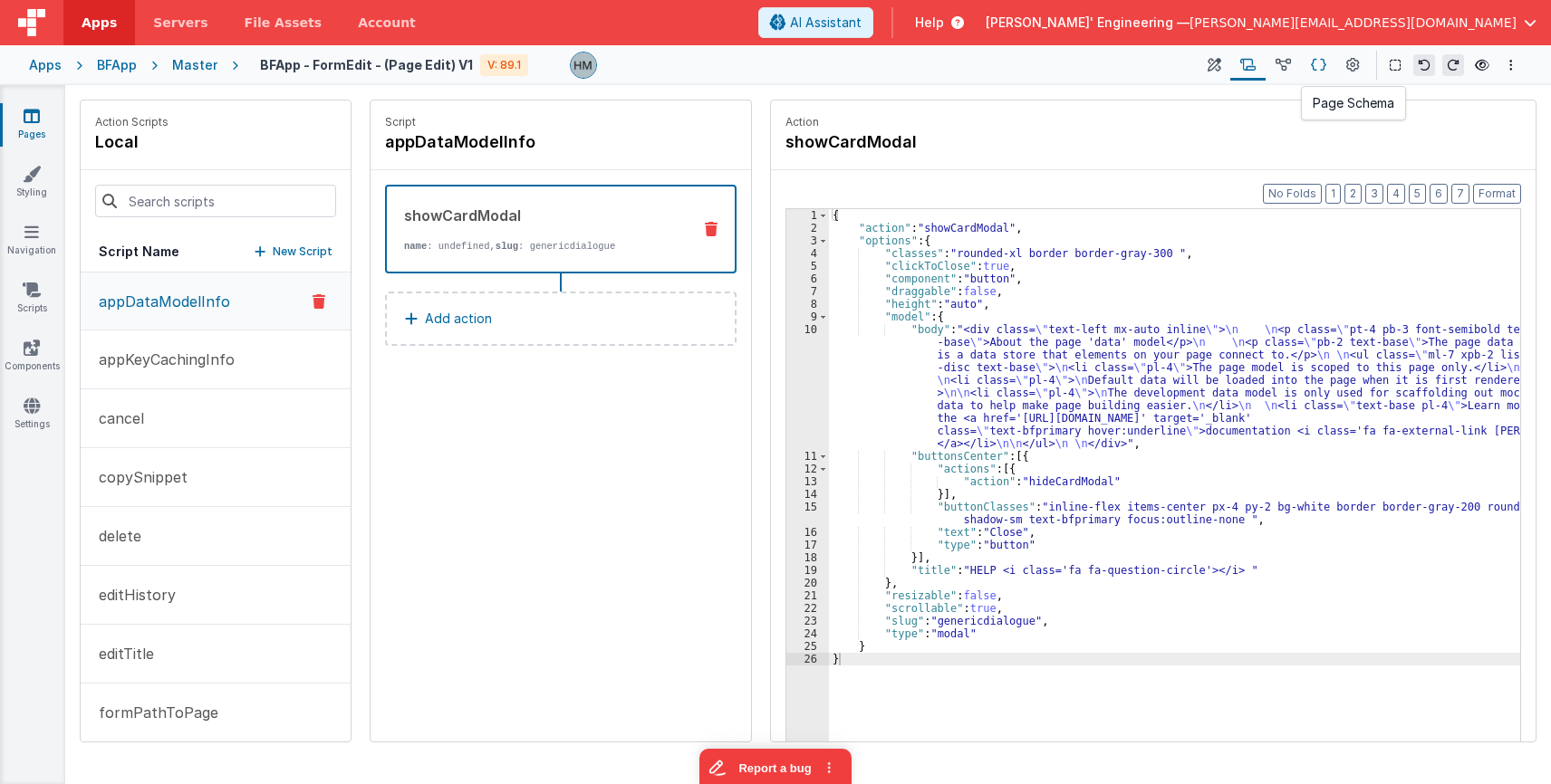
click at [977, 66] on button at bounding box center [1318, 66] width 36 height 31
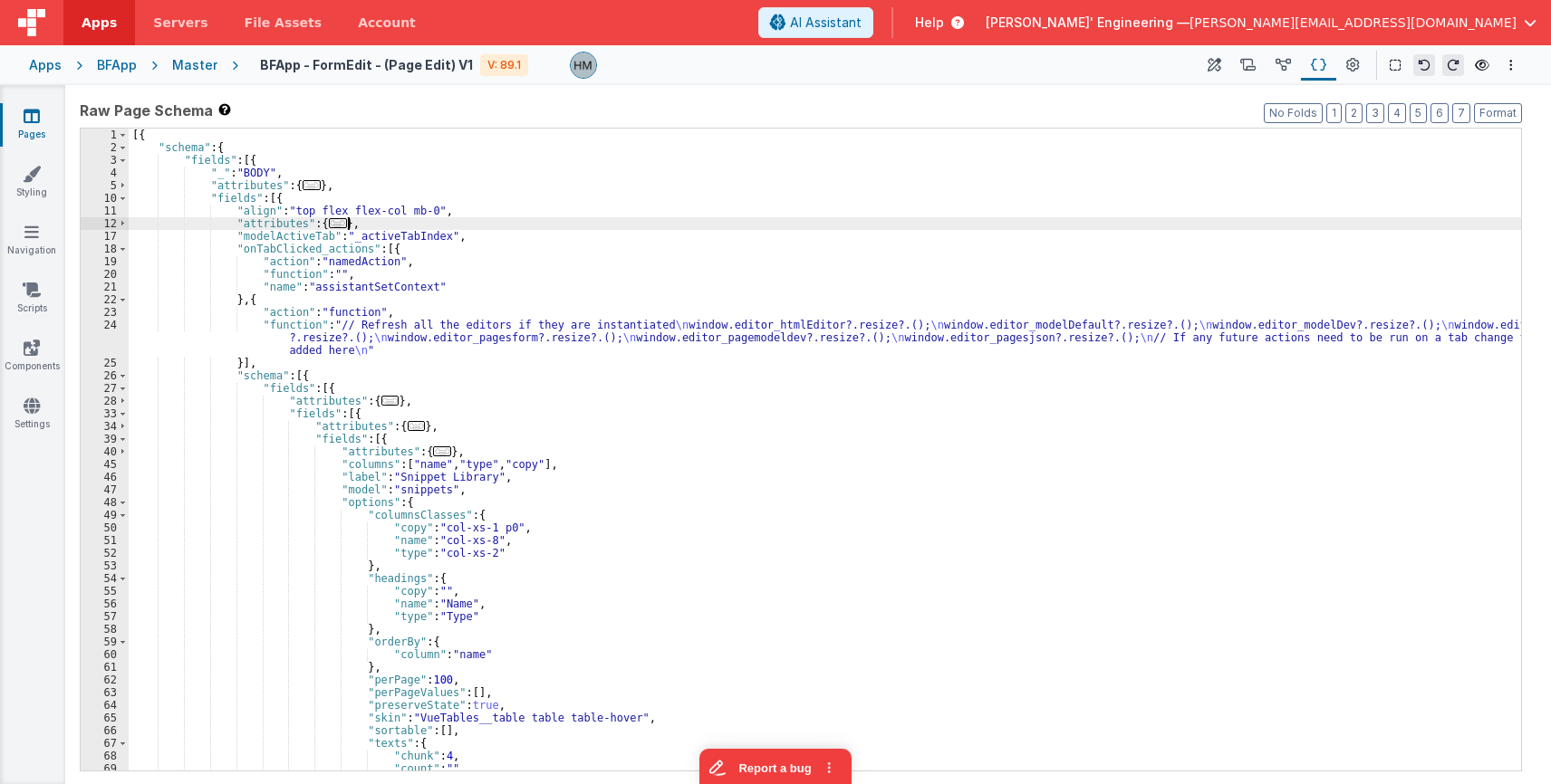
click at [977, 219] on div "[{ "schema" : { "fields" : [{ "_" : "BODY" , "attributes" : { ... } , "fields" …" at bounding box center [824, 462] width 1392 height 667
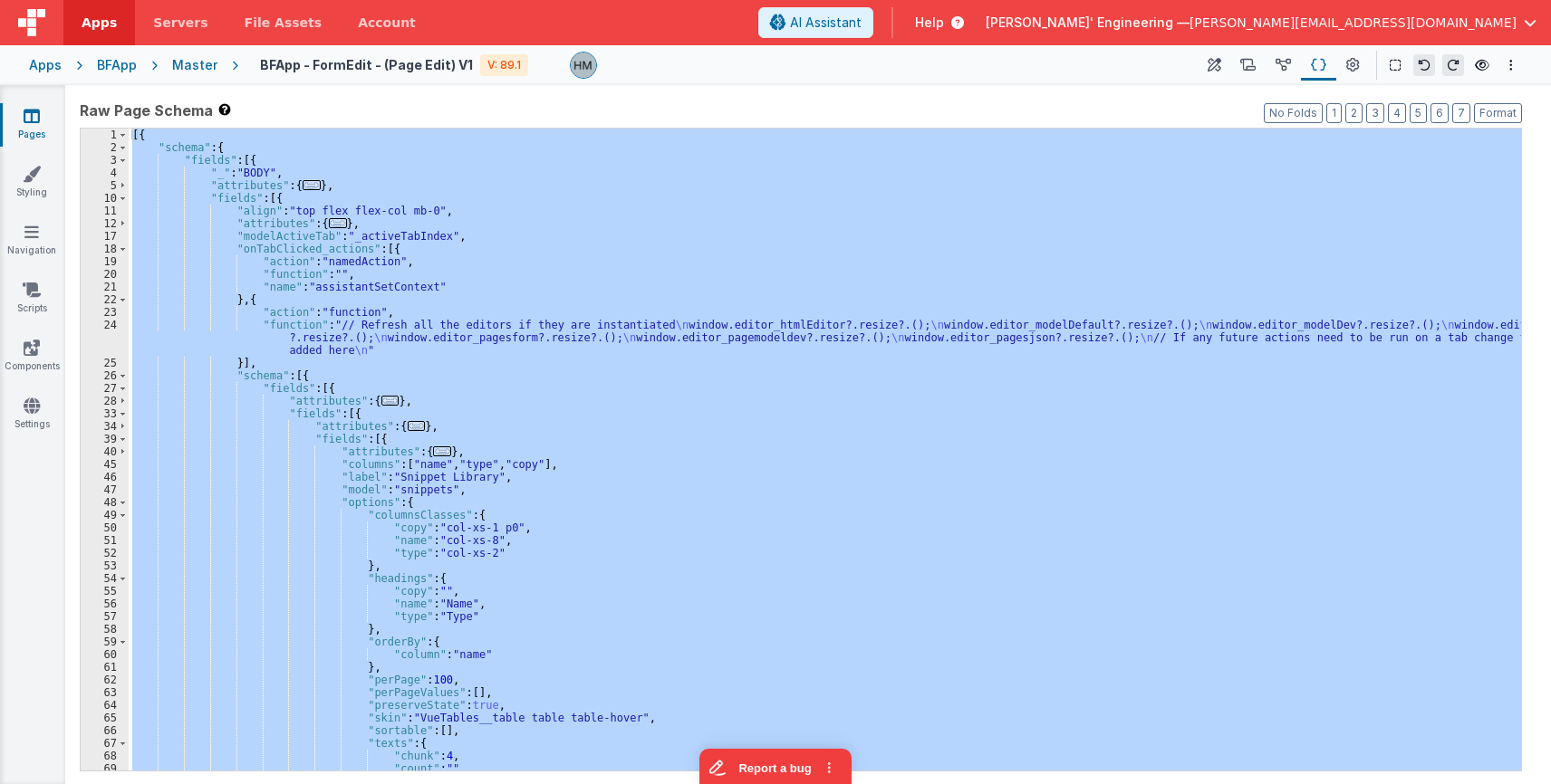
click at [977, 217] on div "[{ "schema" : { "fields" : [{ "_" : "BODY" , "attributes" : { ... } , "fields" …" at bounding box center [824, 450] width 1392 height 642
click at [977, 61] on button at bounding box center [1353, 66] width 33 height 31
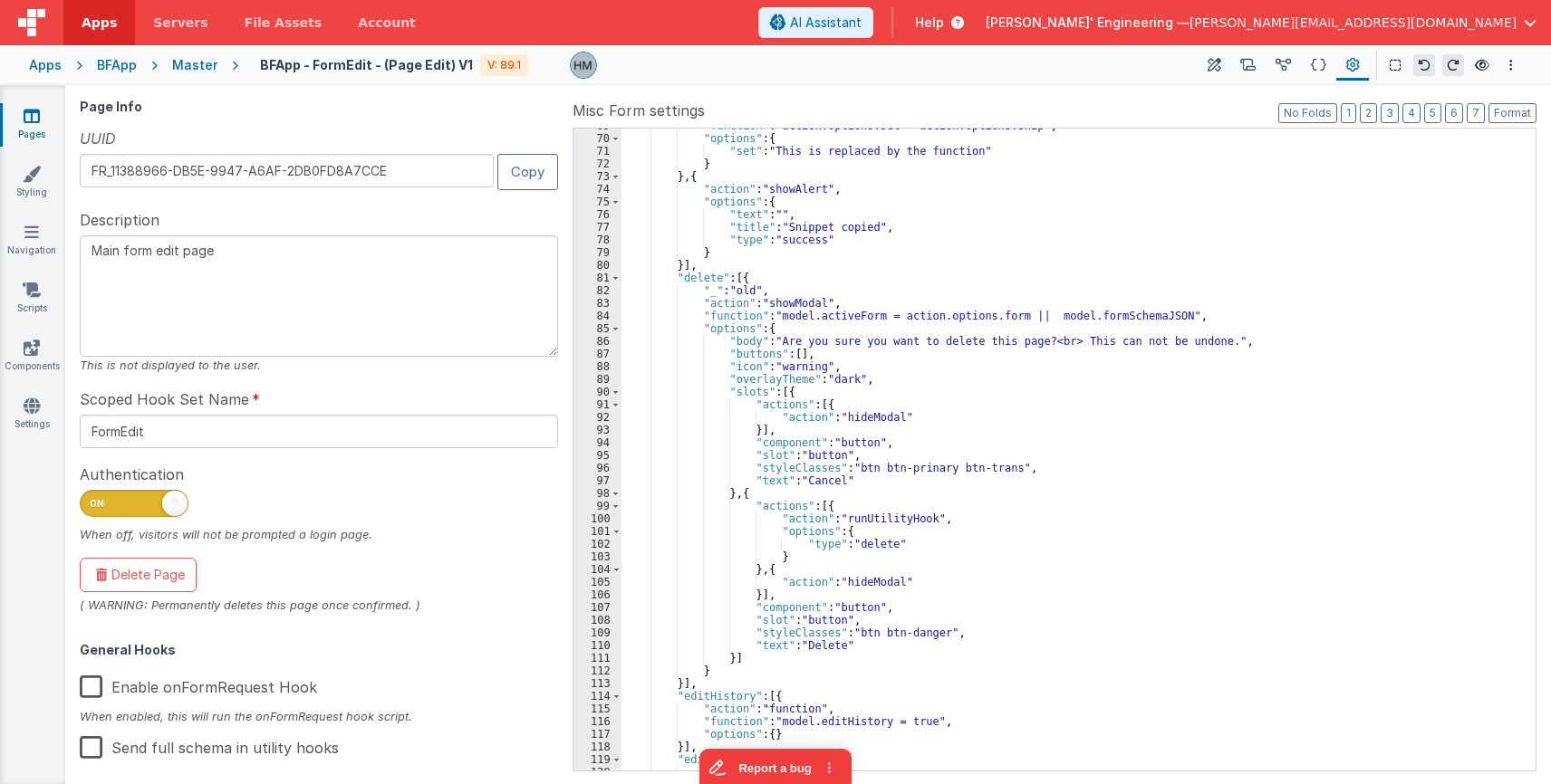
scroll to position [1413, 0]
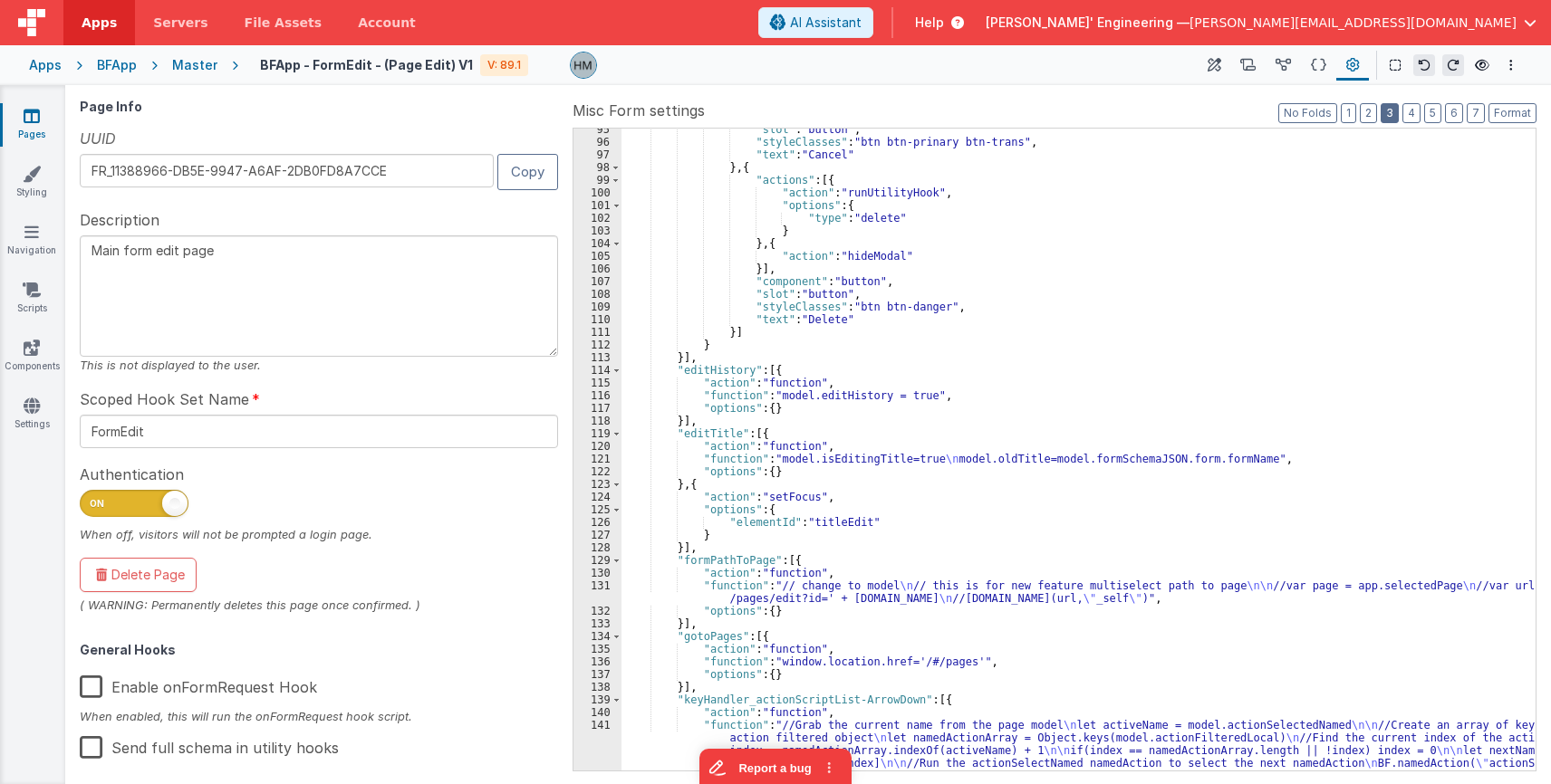
click at [977, 119] on button "3" at bounding box center [1389, 113] width 18 height 20
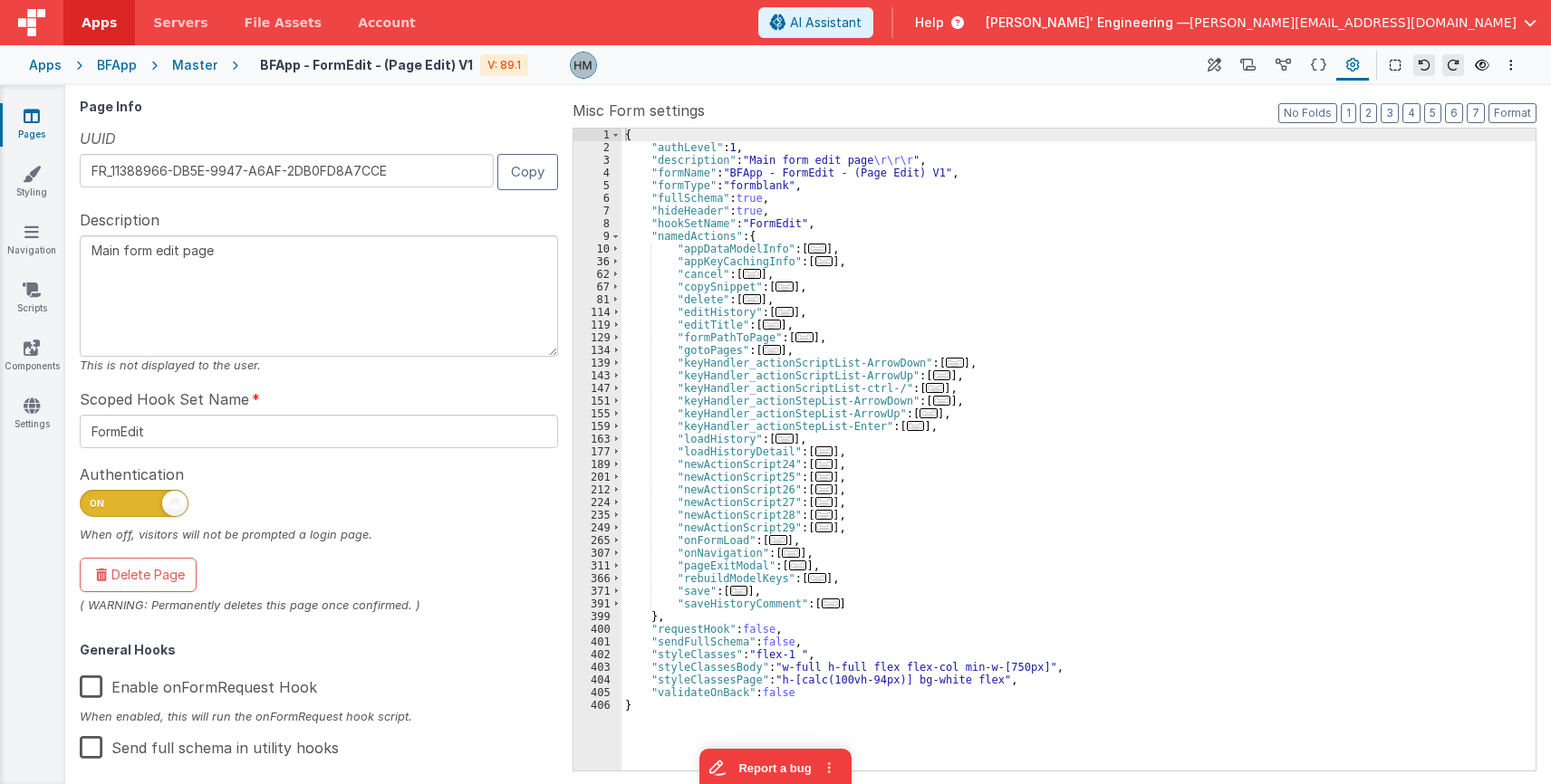
click at [957, 643] on div "{ "authLevel" : 1 , "description" : "Main form edit page \r\r\r " , "formName" …" at bounding box center [1078, 462] width 914 height 667
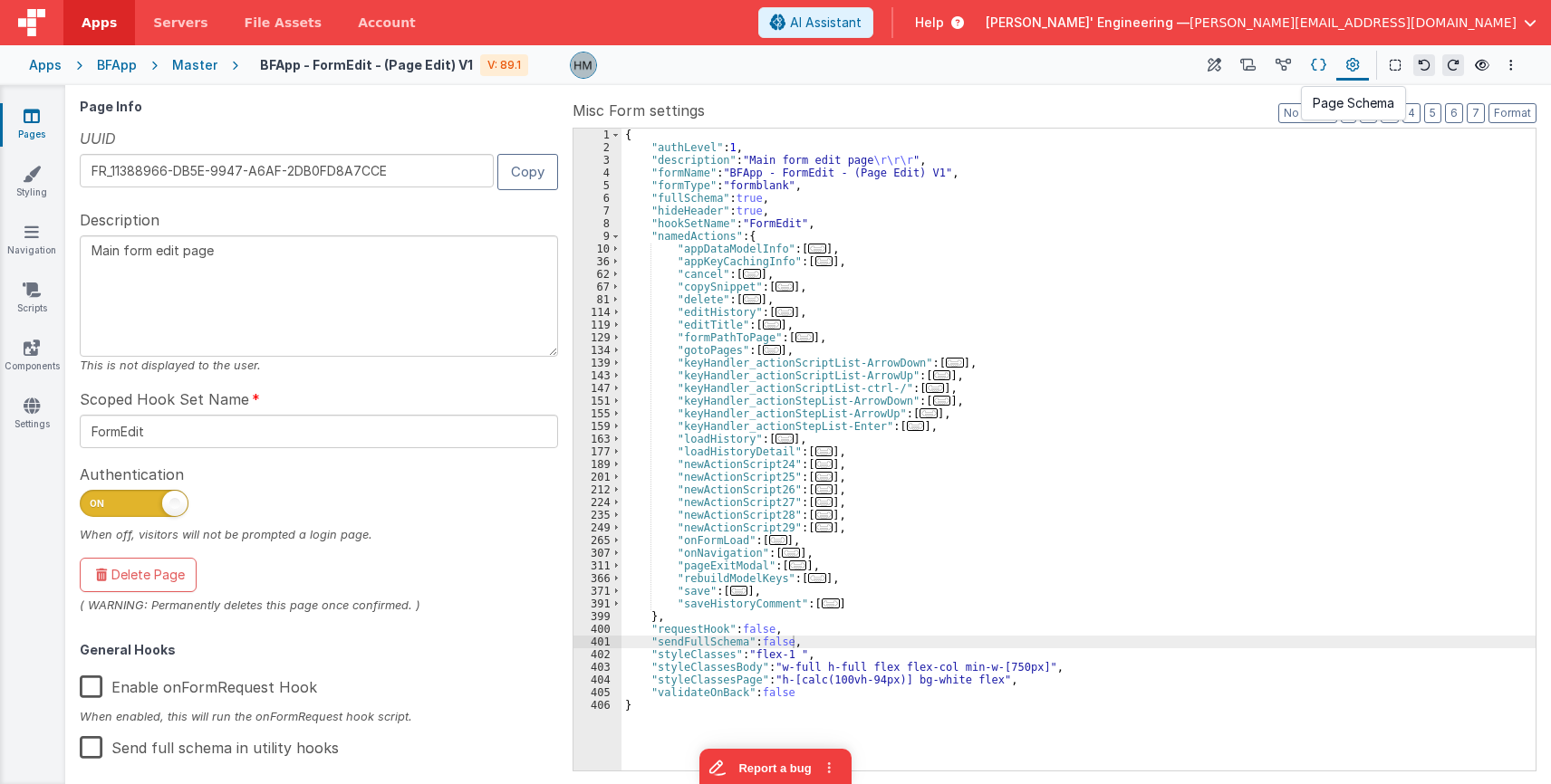
click at [977, 68] on button at bounding box center [1318, 66] width 36 height 31
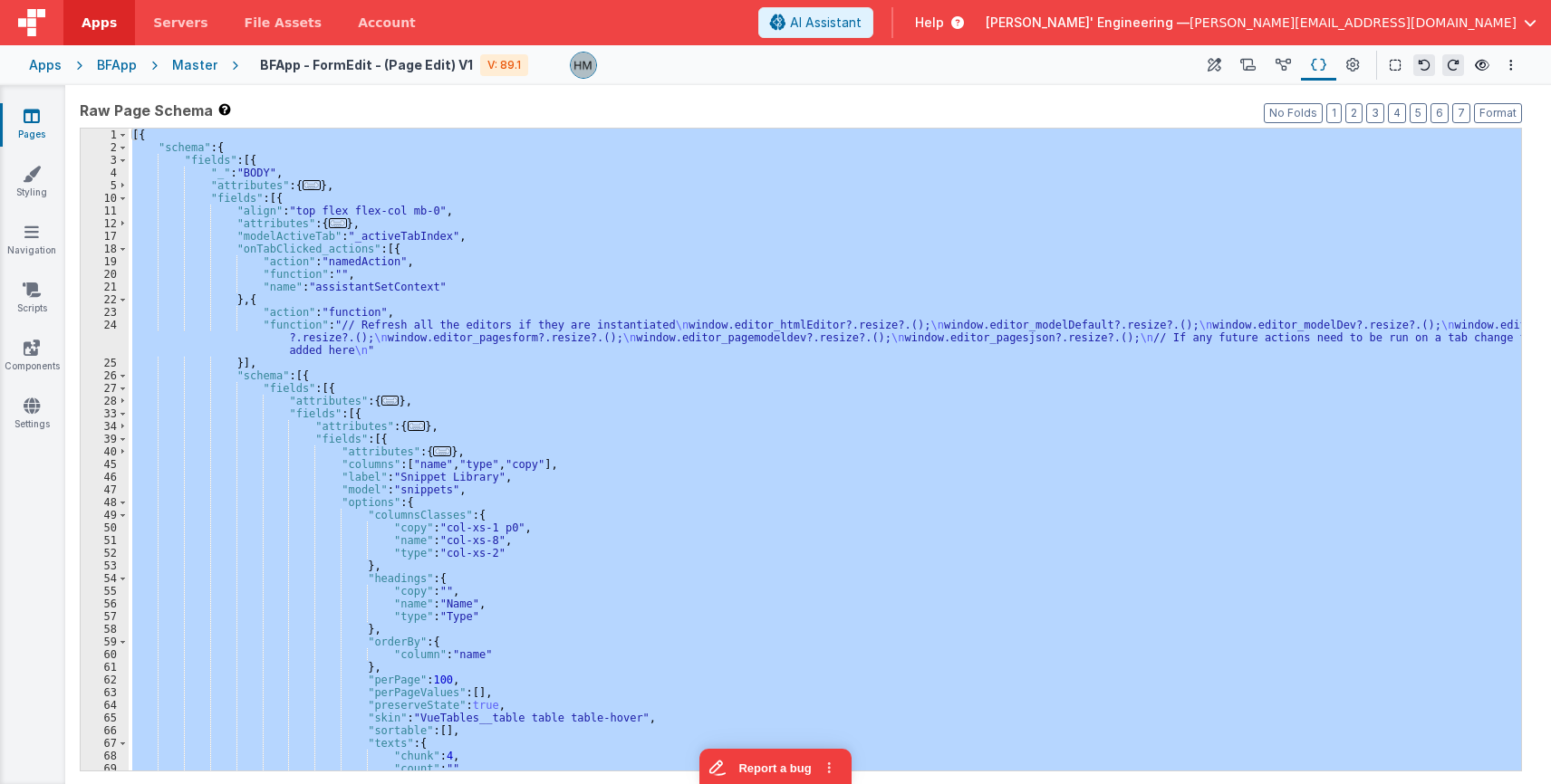
click at [977, 208] on div "[{ "schema" : { "fields" : [{ "_" : "BODY" , "attributes" : { ... } , "fields" …" at bounding box center [824, 450] width 1392 height 642
click at [125, 65] on div "BFApp" at bounding box center [117, 65] width 40 height 18
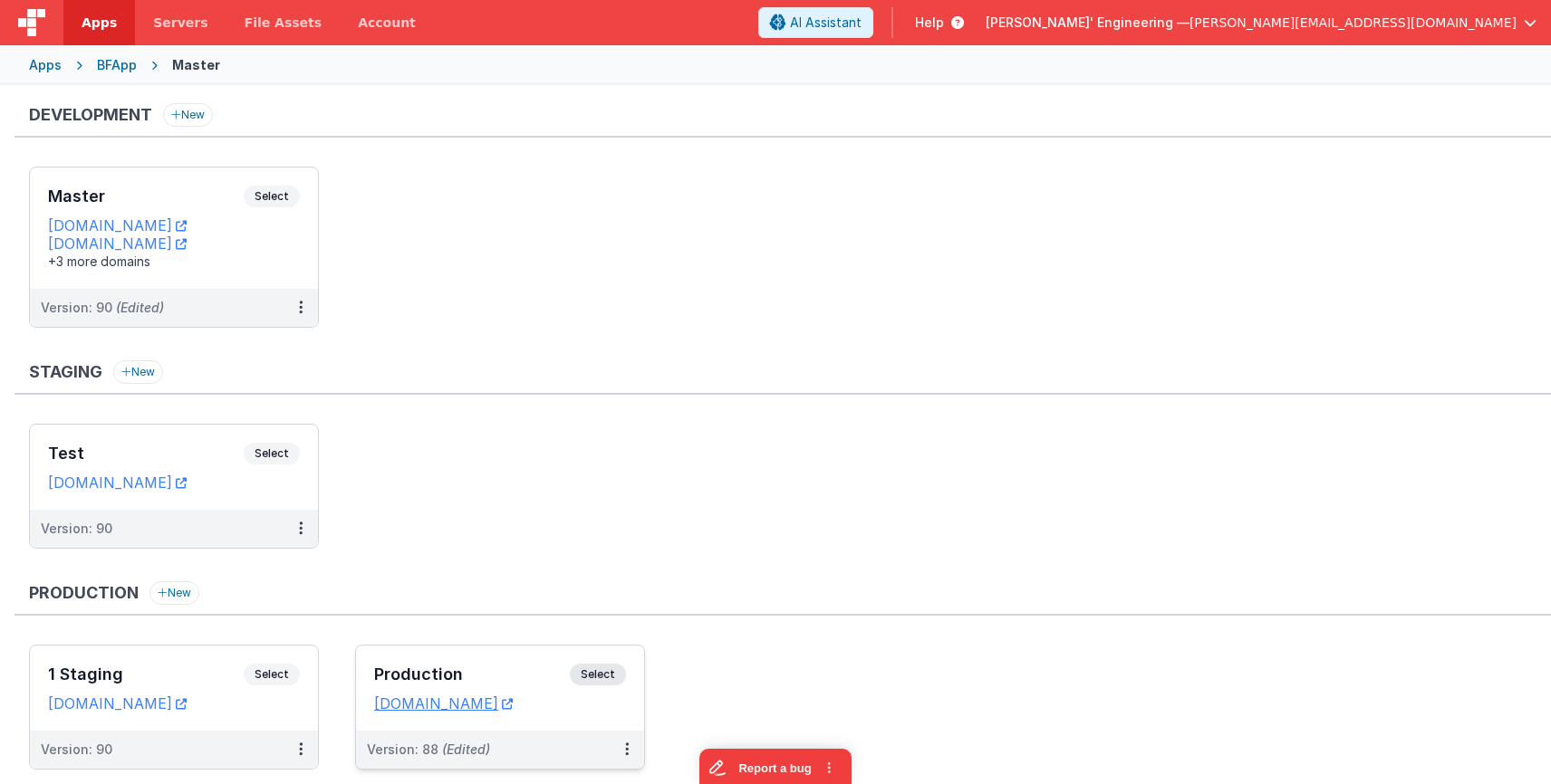
click at [483, 660] on div "Production Select URLs app.fmbetterforms.com" at bounding box center [499, 688] width 288 height 85
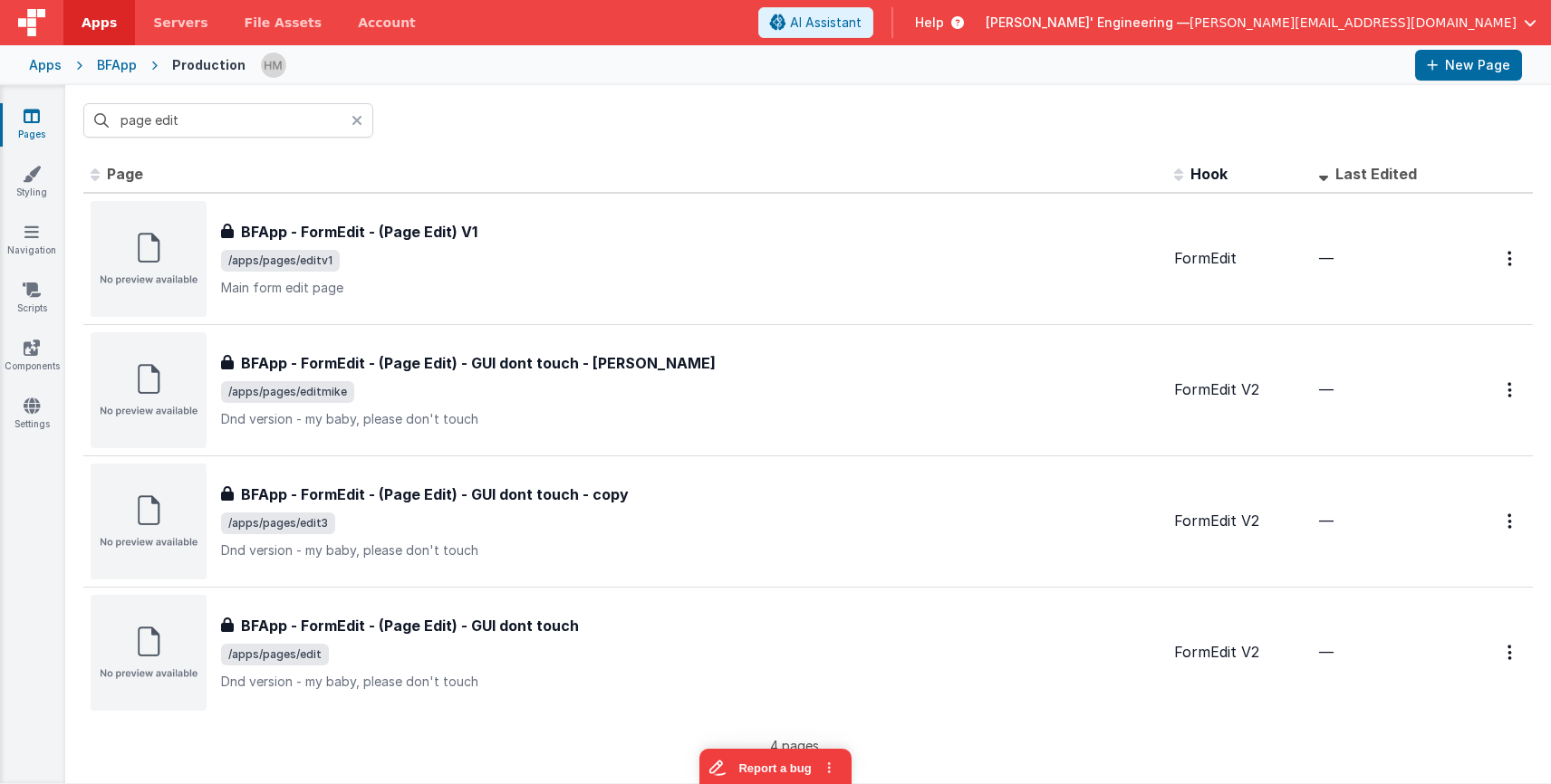
click at [515, 133] on div "page edit" at bounding box center [807, 120] width 1485 height 70
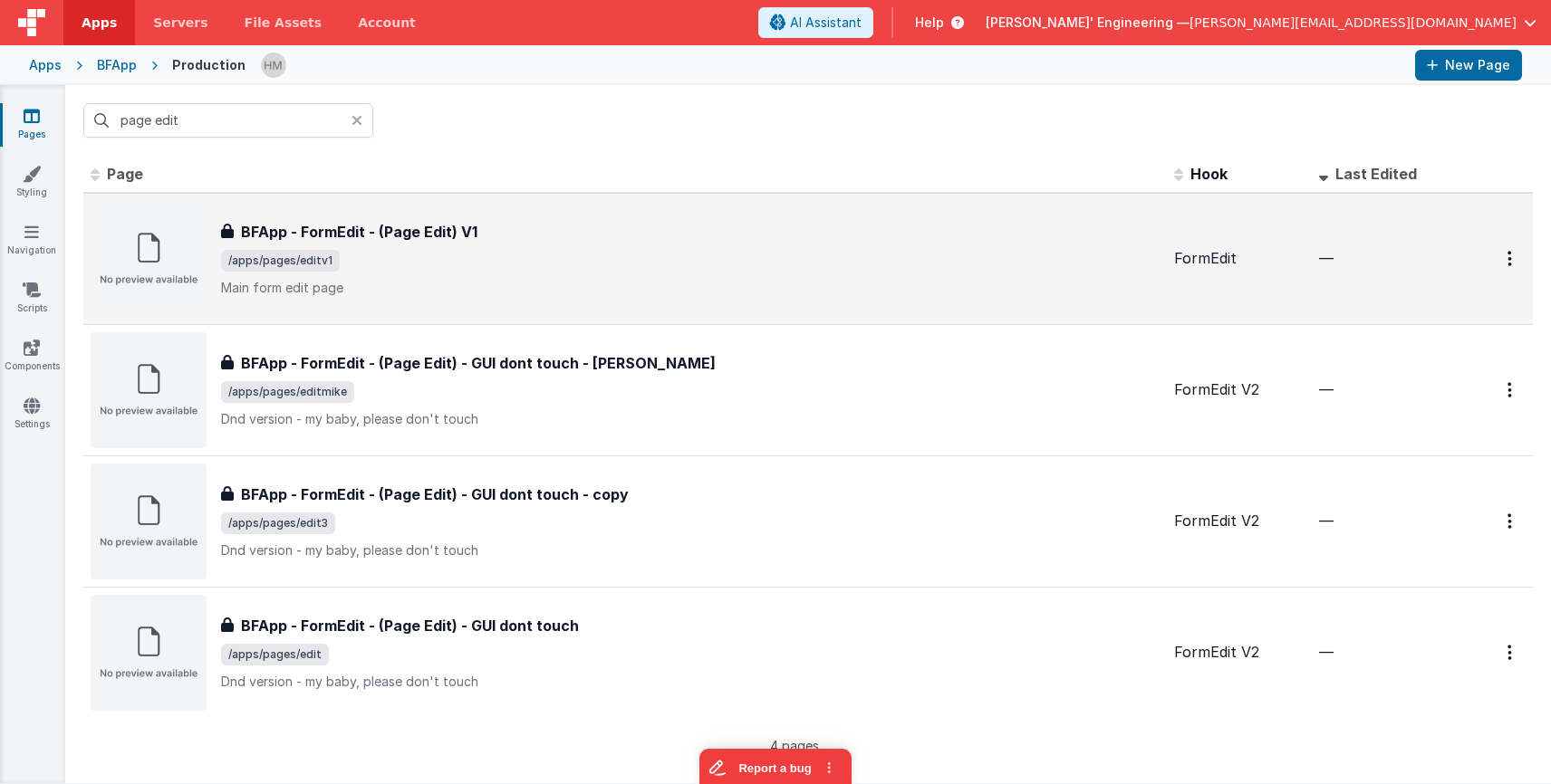
click at [555, 230] on div "BFApp - FormEdit - (Page Edit) V1" at bounding box center [690, 232] width 939 height 22
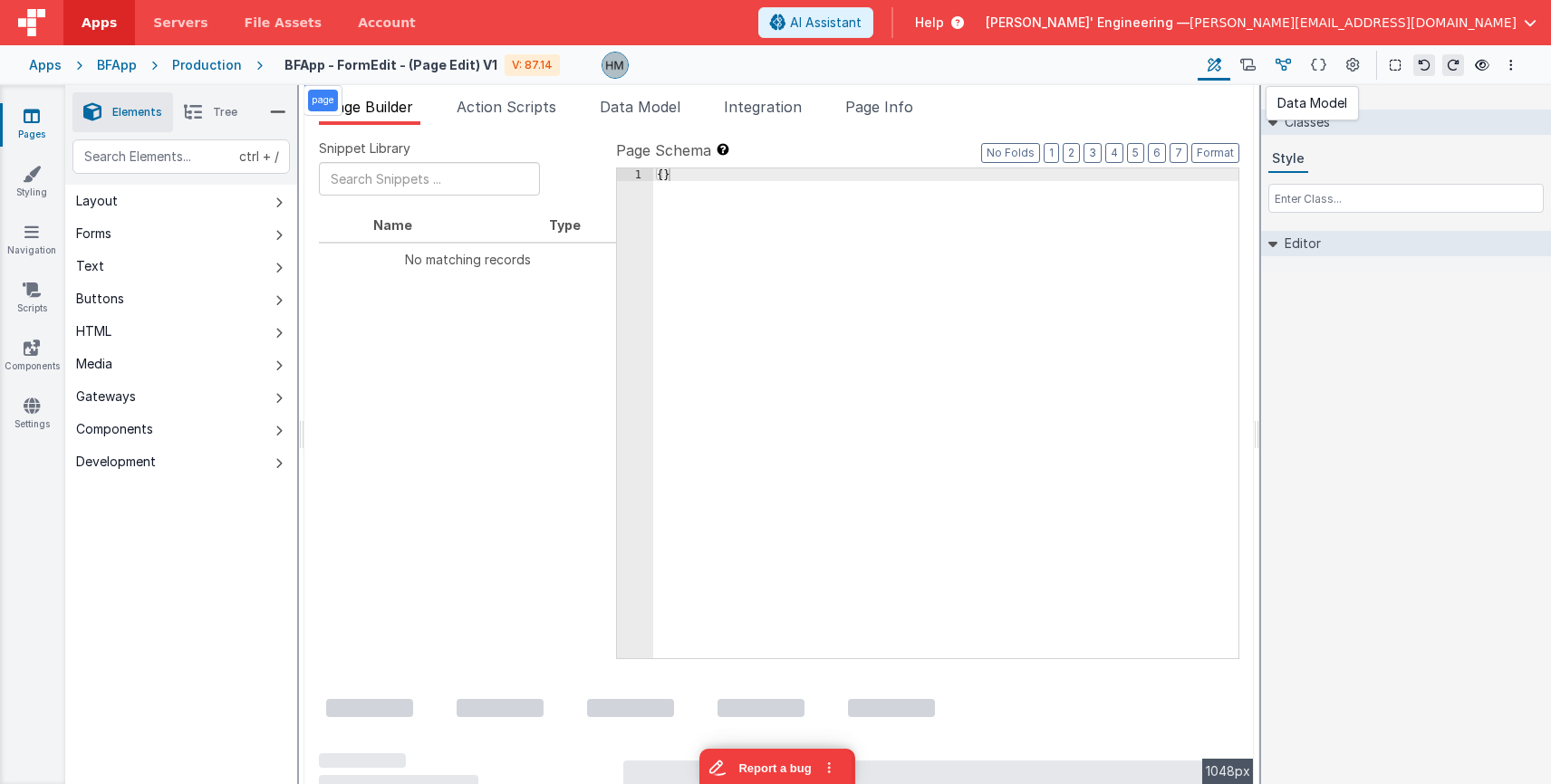
click at [977, 67] on icon at bounding box center [1282, 65] width 16 height 19
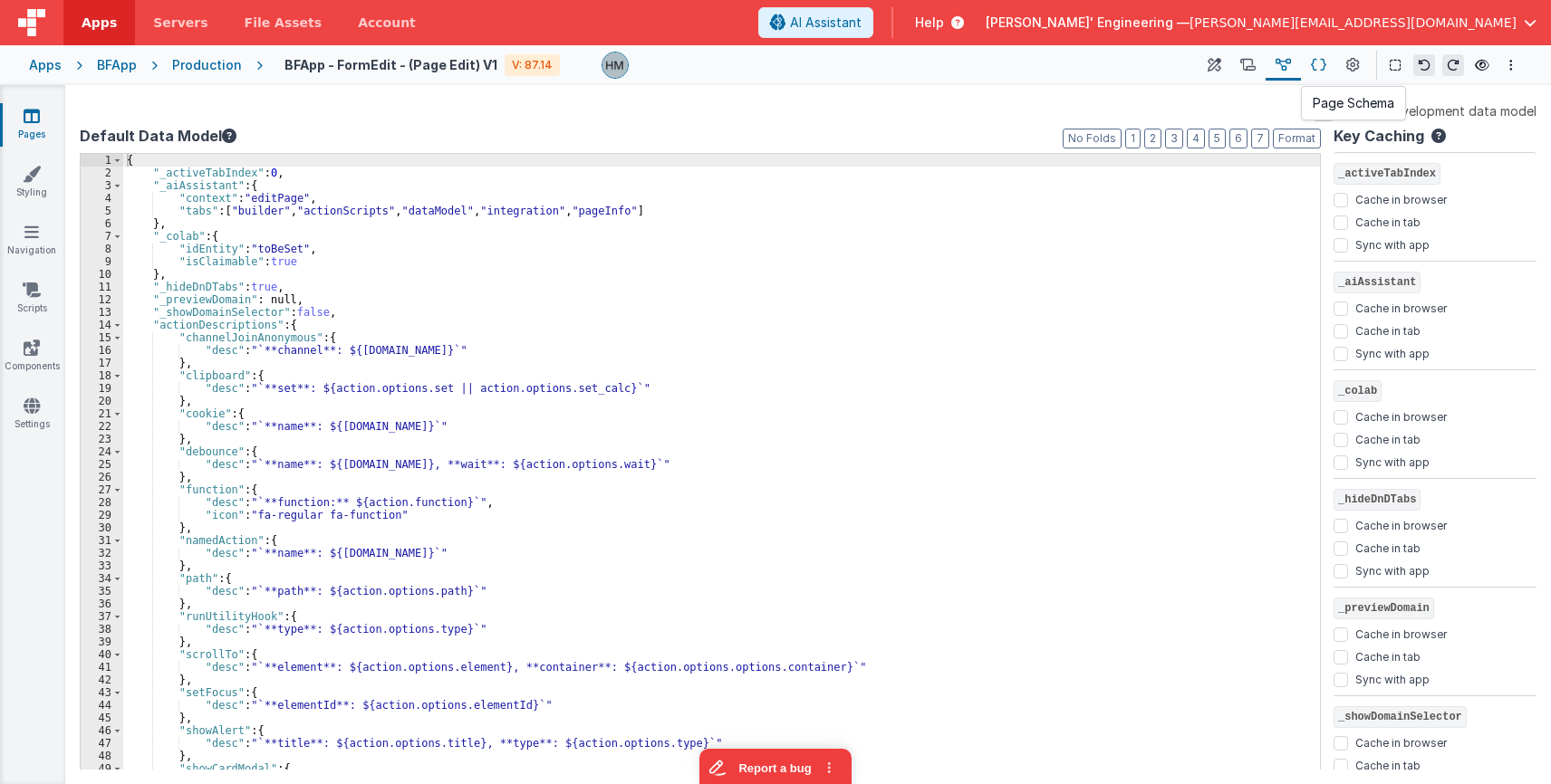
click at [977, 64] on icon at bounding box center [1318, 65] width 16 height 19
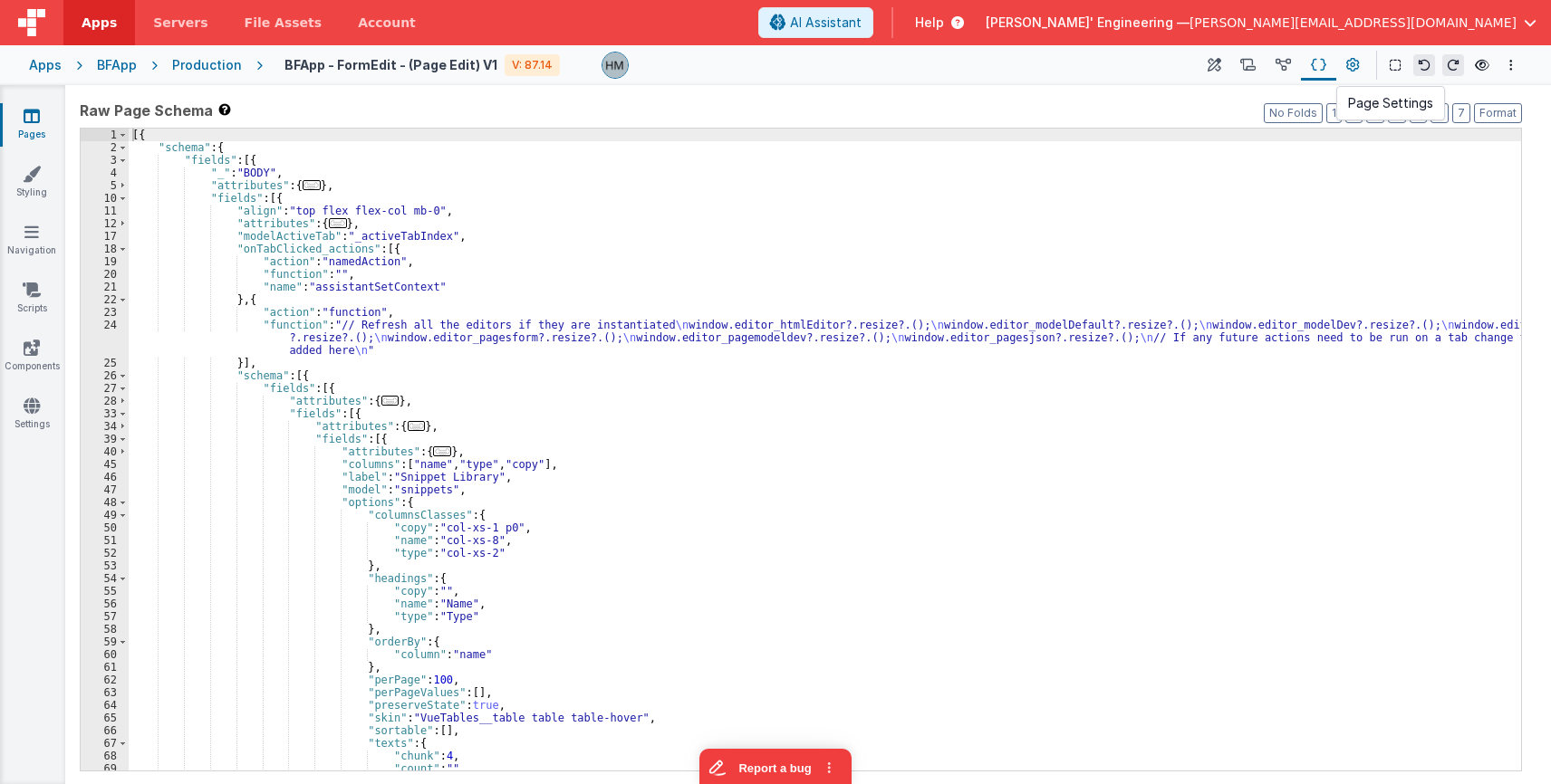
click at [977, 68] on icon at bounding box center [1353, 65] width 14 height 19
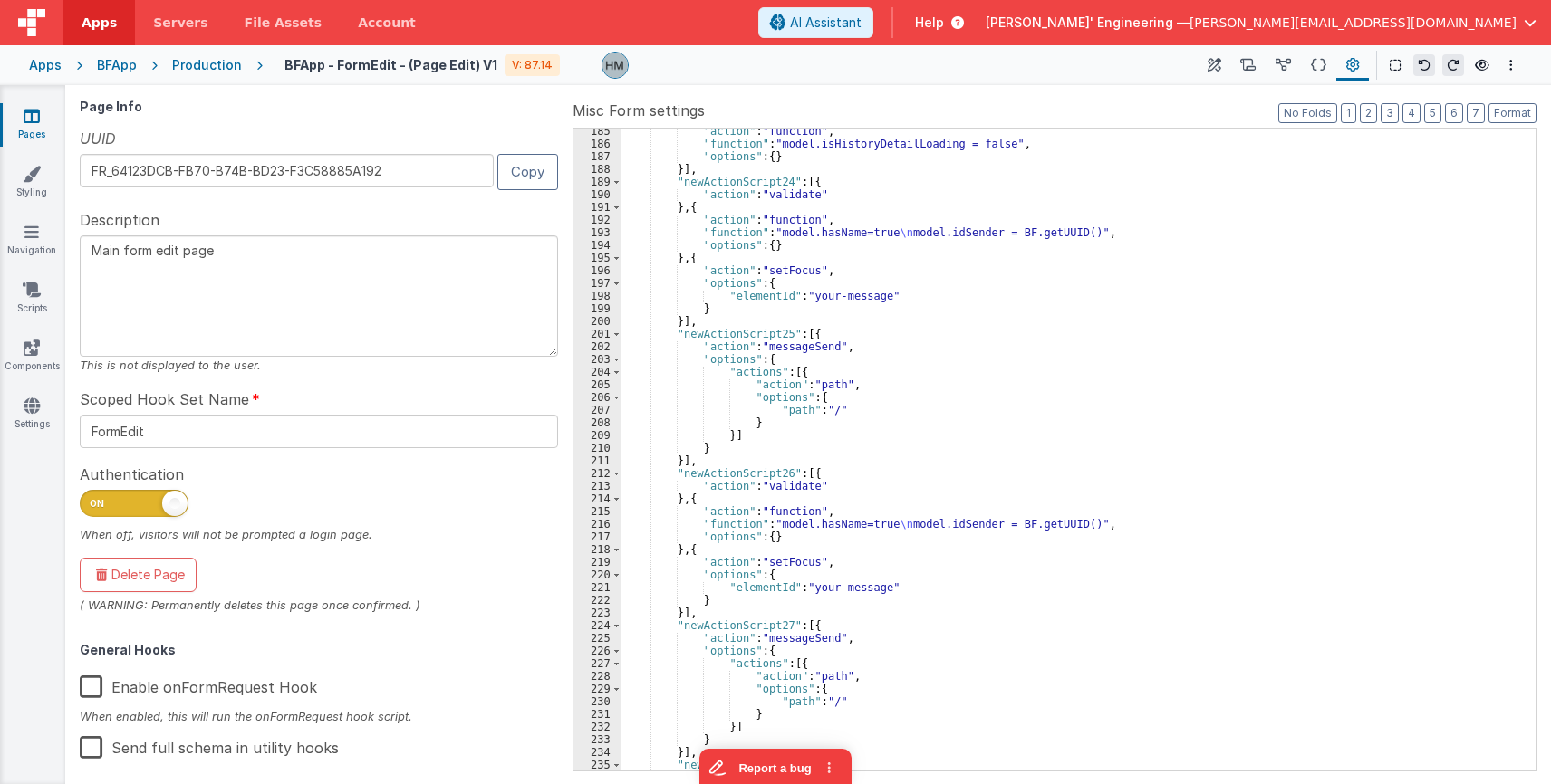
scroll to position [2717, 0]
click at [977, 113] on button "3" at bounding box center [1389, 113] width 18 height 20
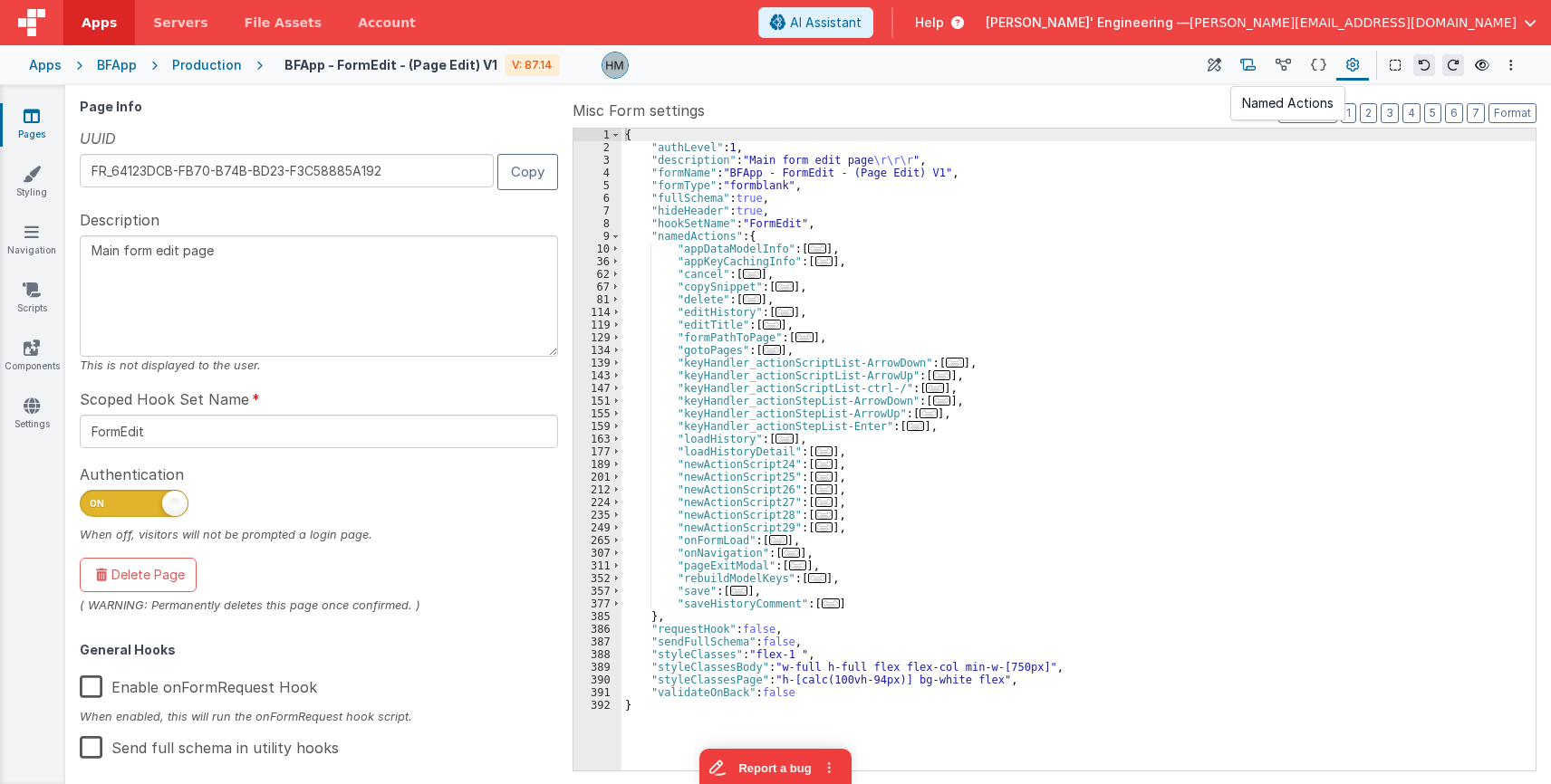
click at [977, 57] on icon at bounding box center [1248, 65] width 16 height 19
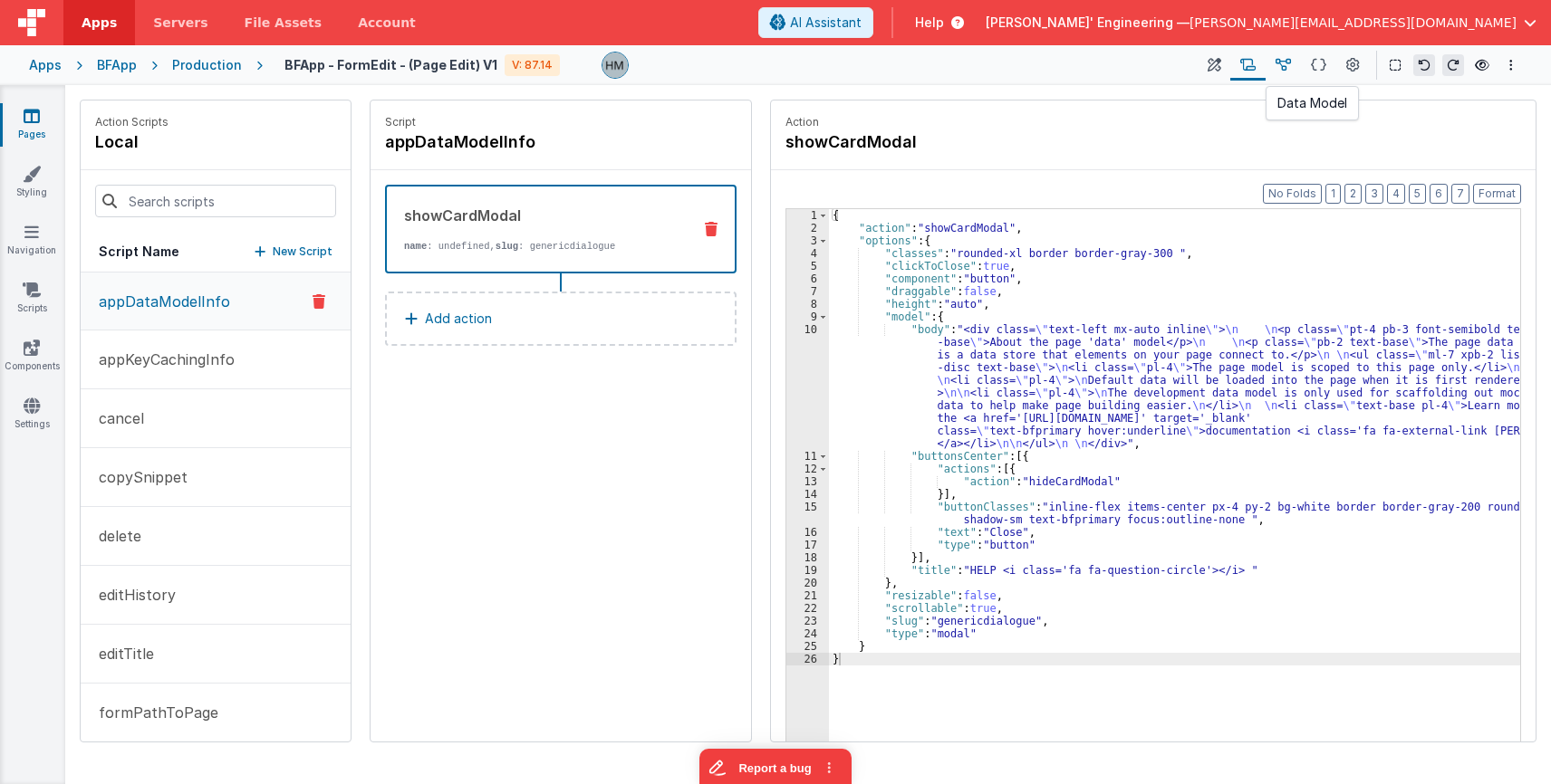
click at [977, 61] on icon at bounding box center [1282, 65] width 16 height 19
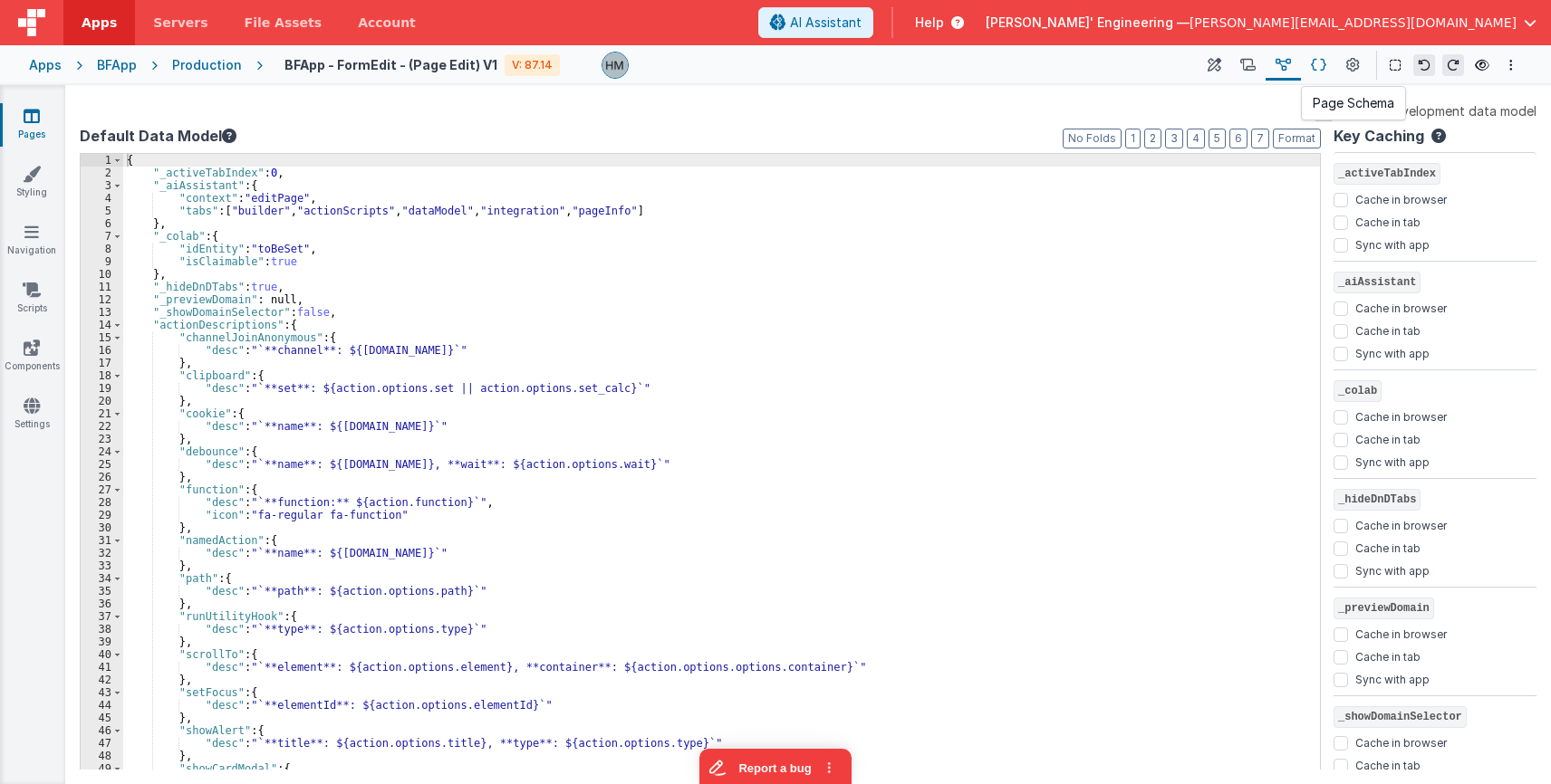
click at [977, 67] on icon at bounding box center [1318, 65] width 16 height 19
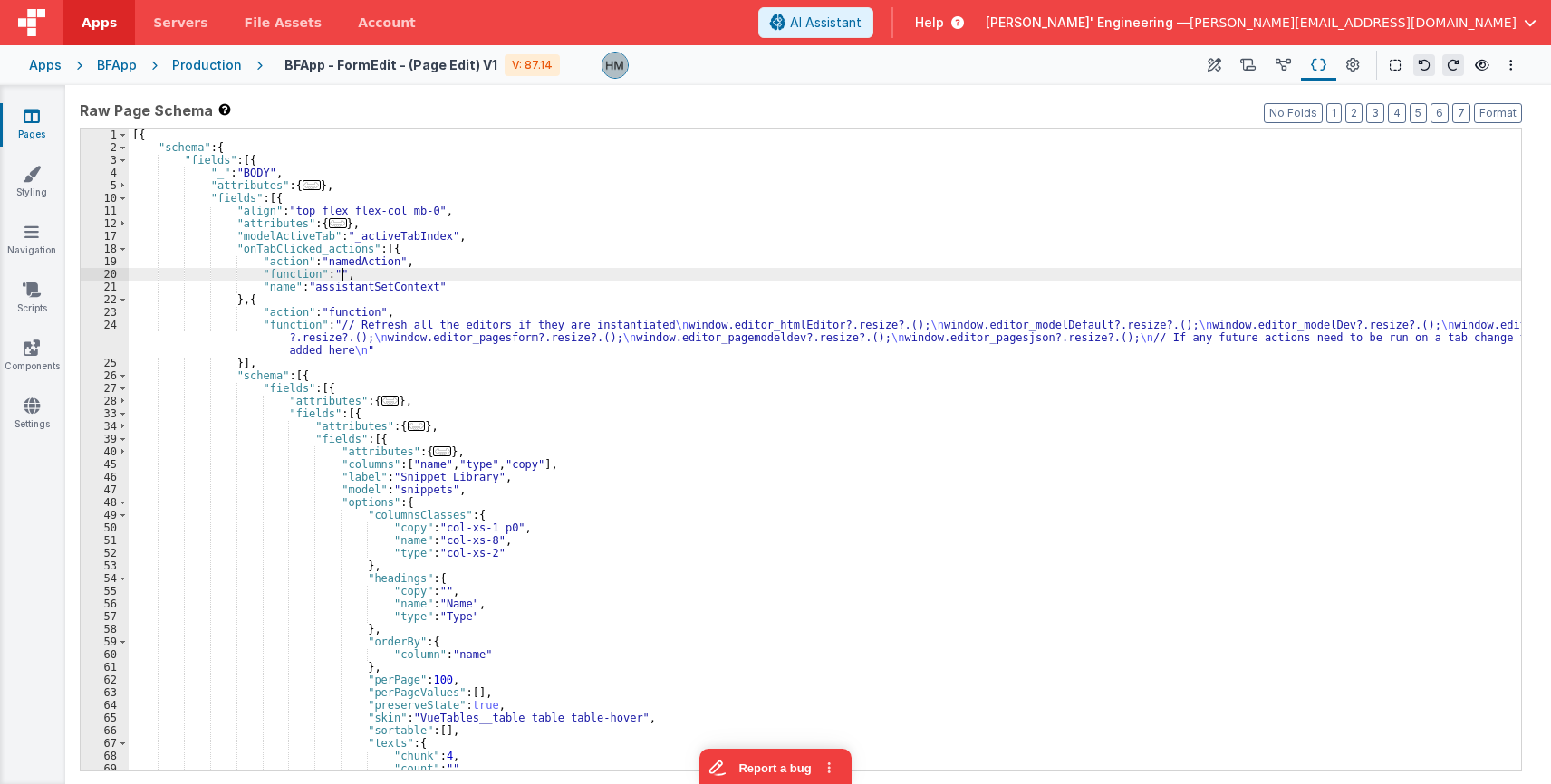
click at [977, 270] on div "[{ "schema" : { "fields" : [{ "_" : "BODY" , "attributes" : { ... } , "fields" …" at bounding box center [824, 462] width 1392 height 667
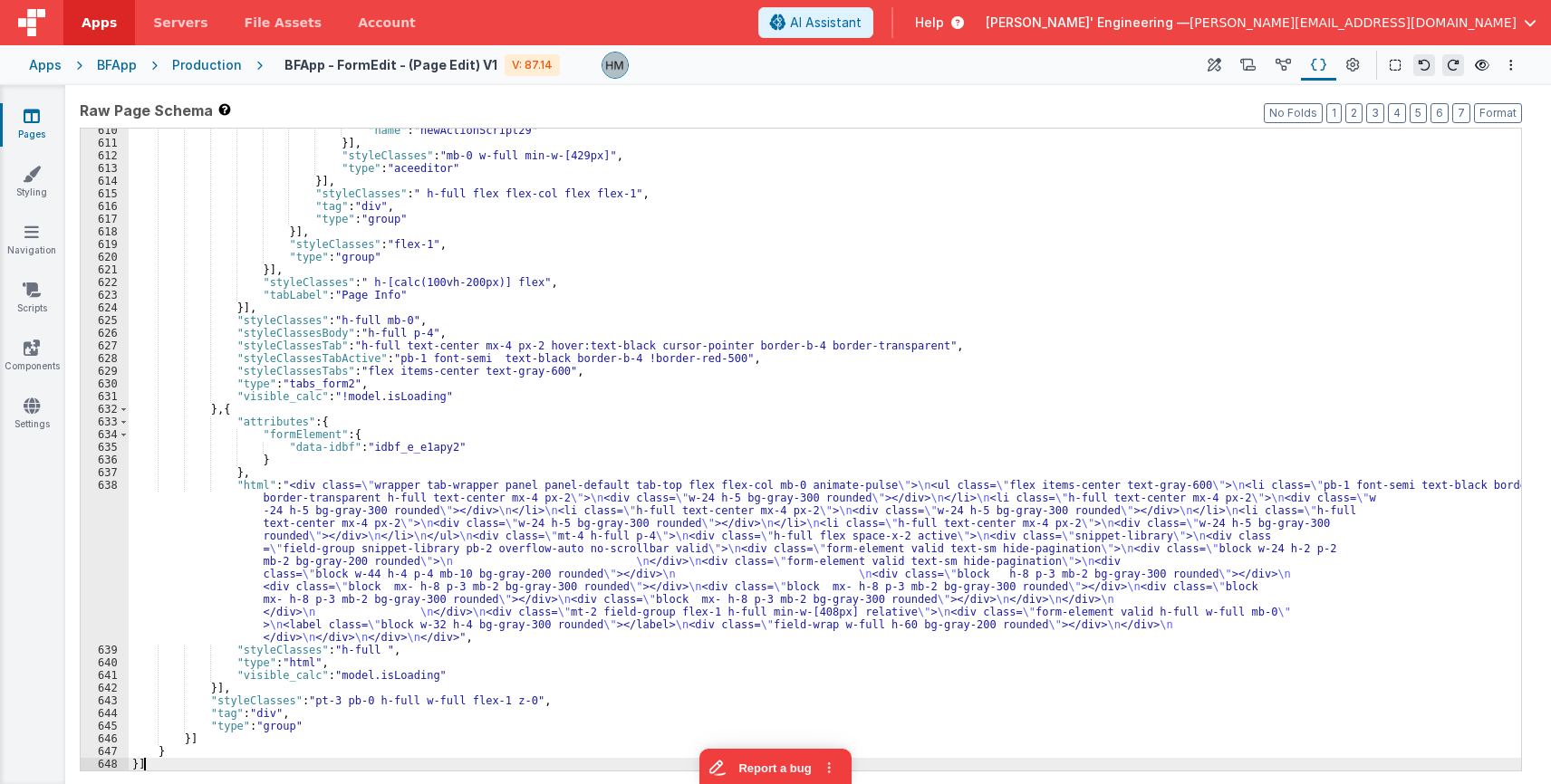
scroll to position [8030, 0]
click at [977, 334] on div ""name" : "newActionScript29" }] , "styleClasses" : "mb-0 w-full min-w-[429px]" …" at bounding box center [824, 458] width 1392 height 667
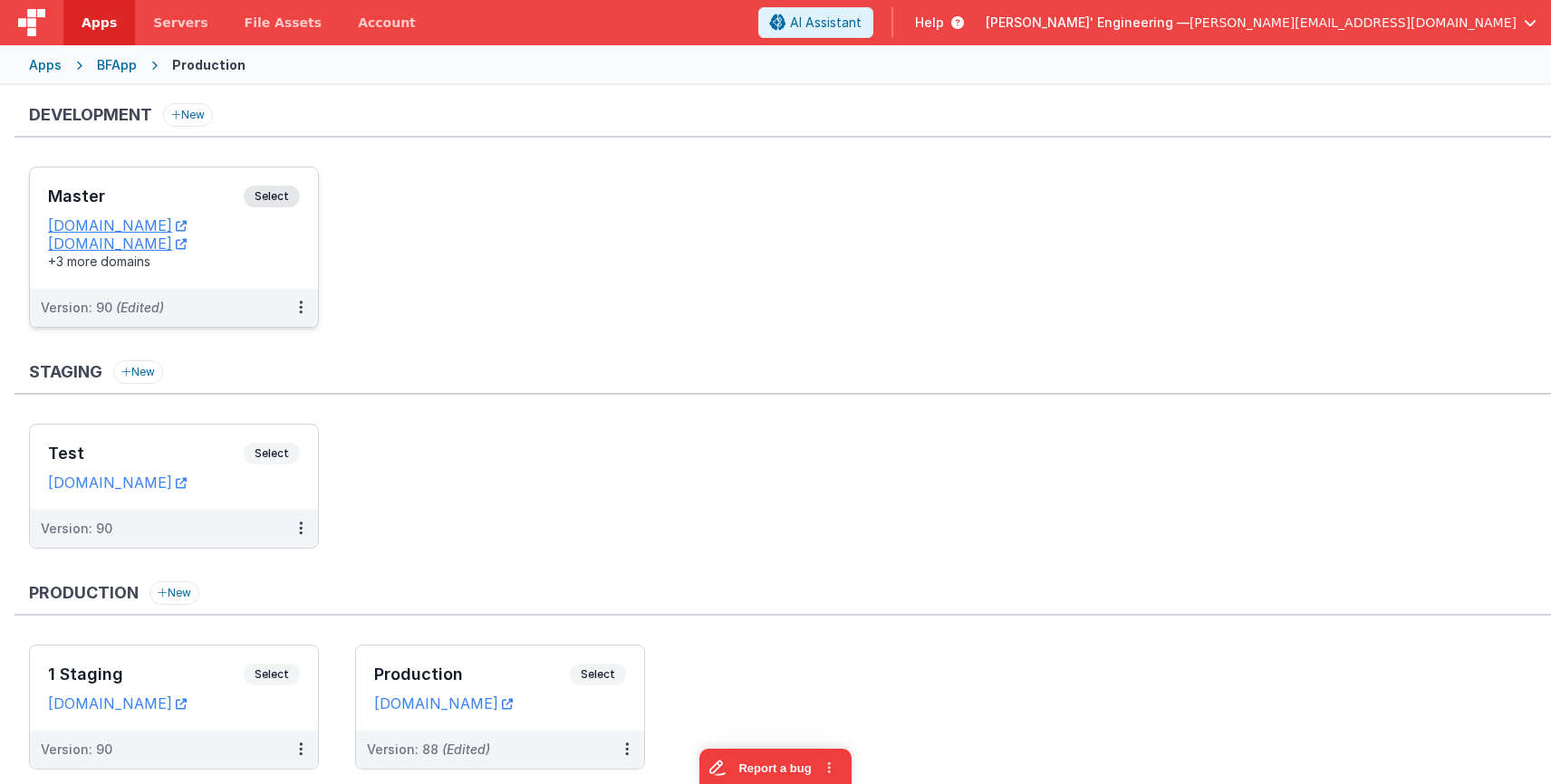
click at [184, 184] on div "Master Select URLs appdev.fmbetterforms.com c9dev.bfoperations.com +3 more doma…" at bounding box center [174, 228] width 288 height 122
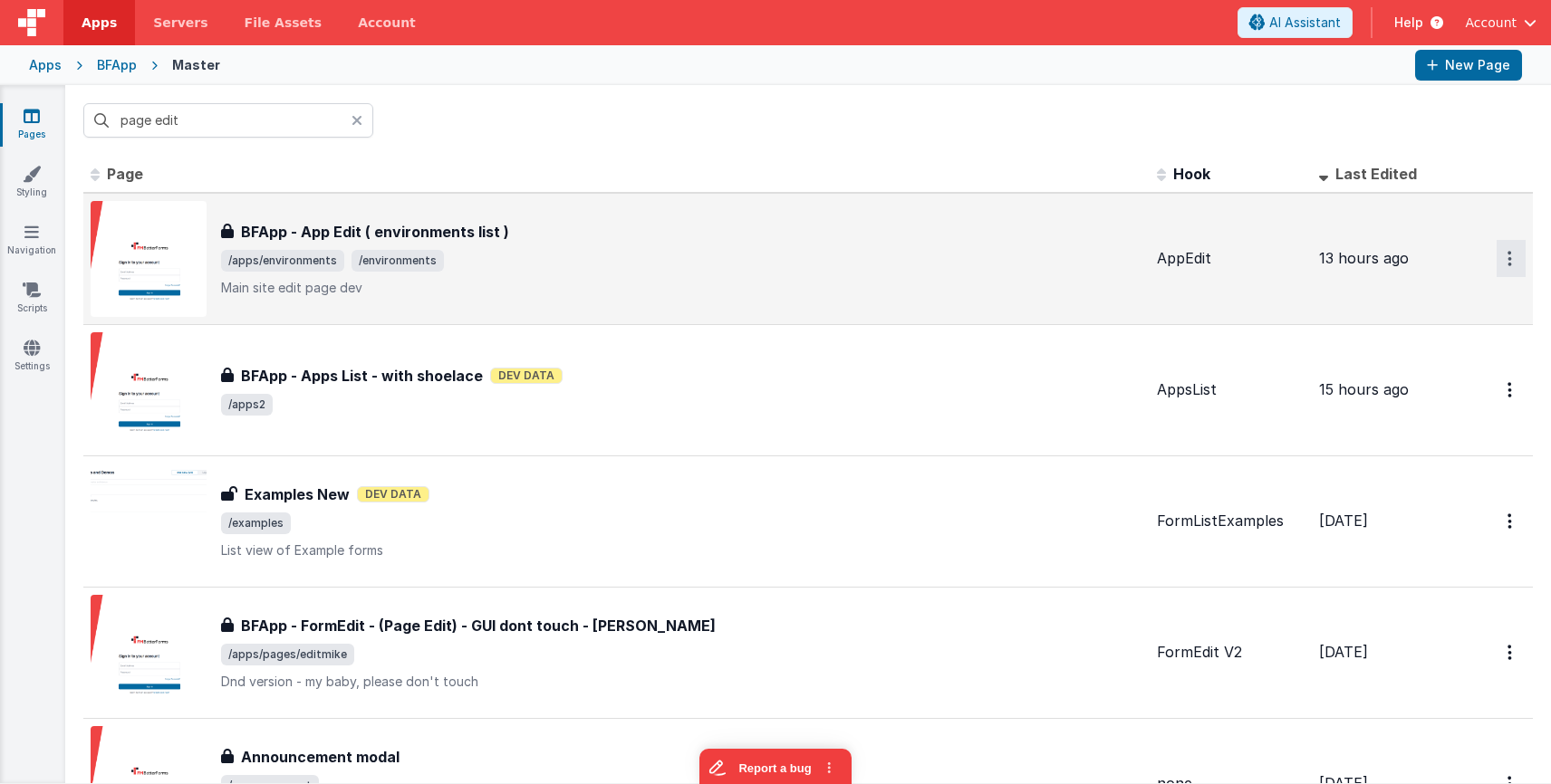
click at [1507, 258] on icon "Options" at bounding box center [1509, 259] width 5 height 16
click at [1455, 301] on link "Legacy Editor" at bounding box center [1446, 301] width 159 height 33
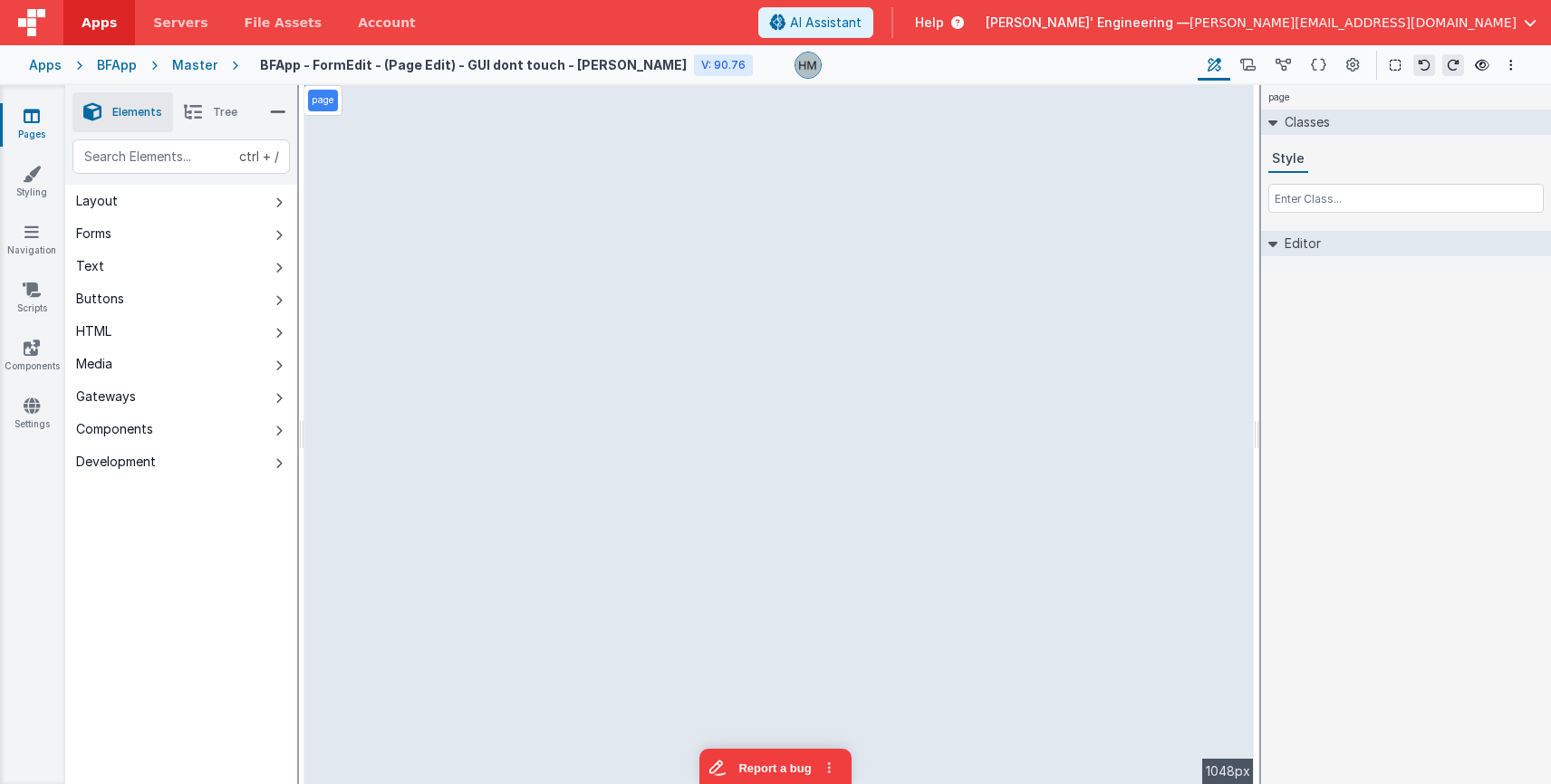
click at [206, 63] on div "Master" at bounding box center [195, 65] width 46 height 18
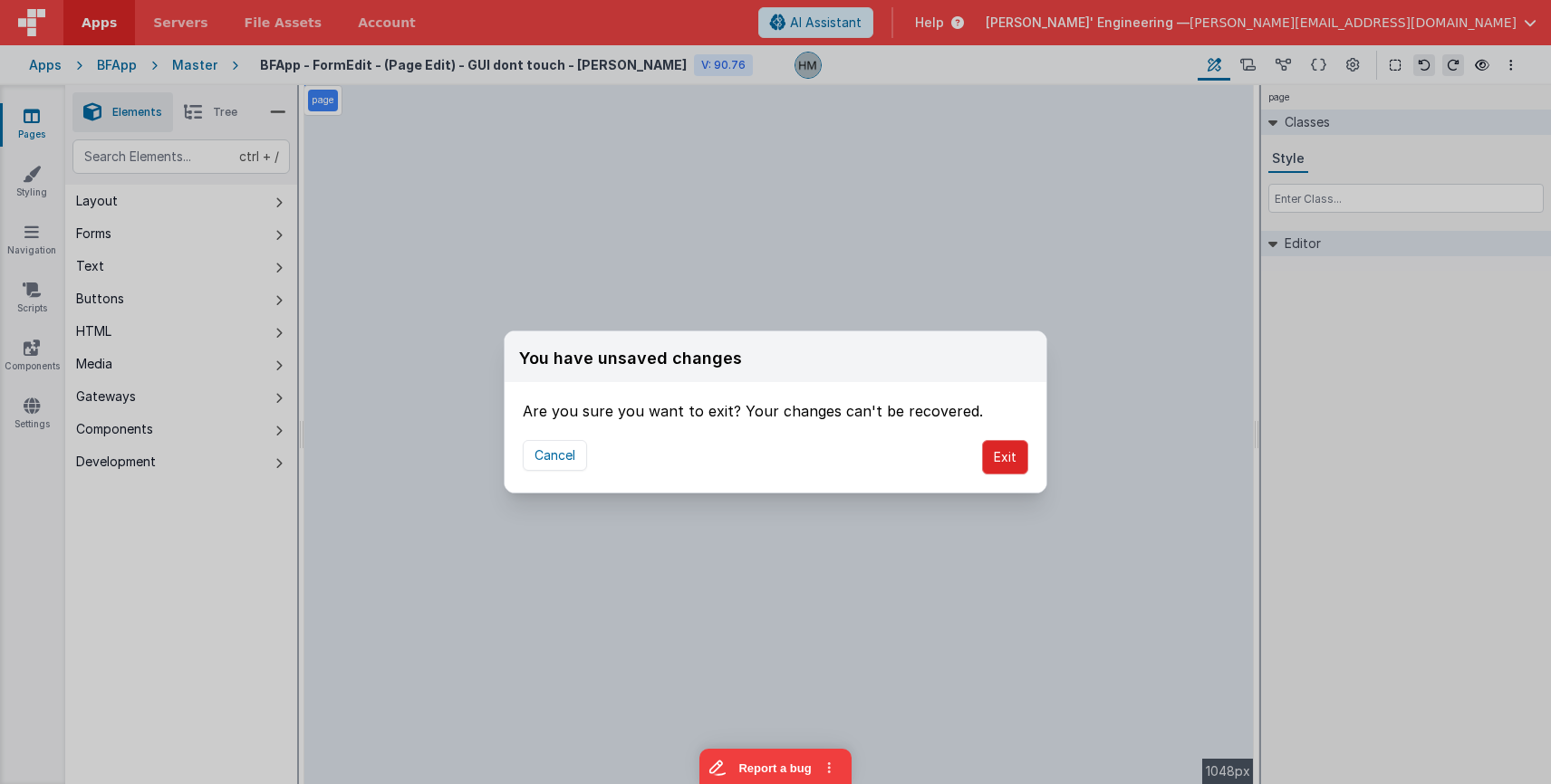
click at [1007, 453] on button "Exit" at bounding box center [1004, 458] width 47 height 35
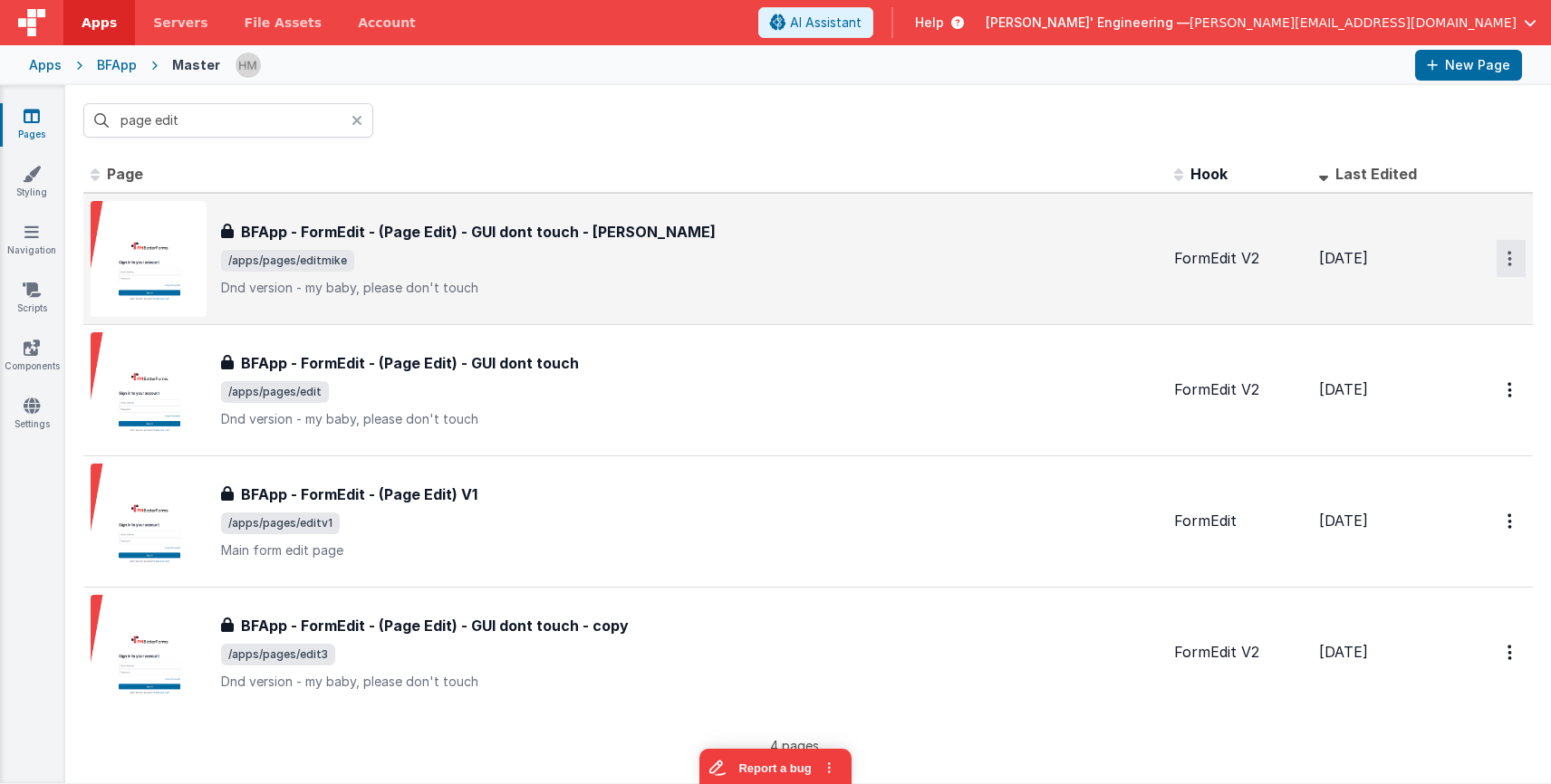
click at [1508, 260] on icon "Options" at bounding box center [1509, 259] width 5 height 16
click at [1461, 301] on link "Legacy Editor" at bounding box center [1446, 301] width 159 height 33
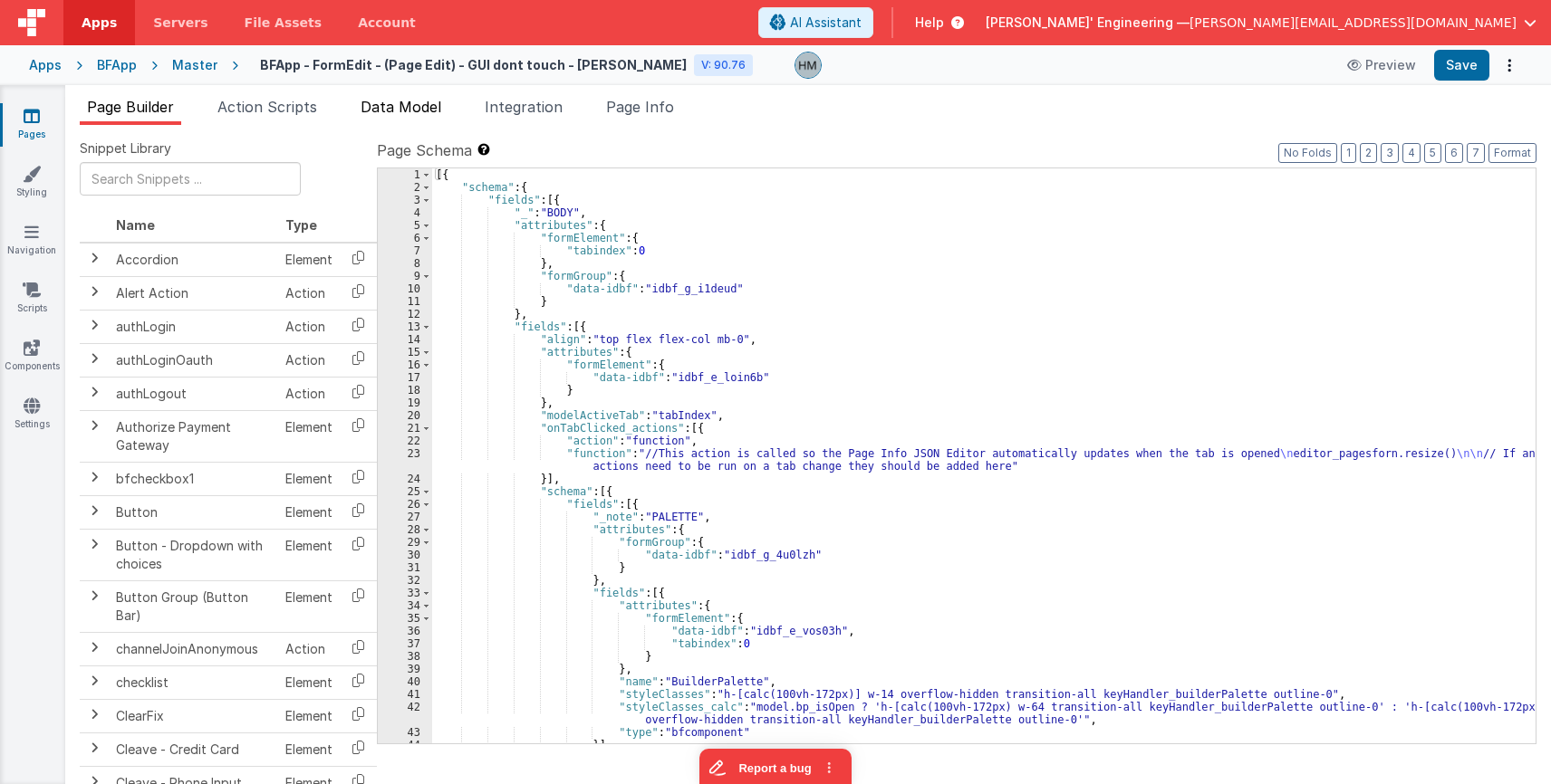
click at [416, 118] on li "Data Model" at bounding box center [401, 111] width 95 height 29
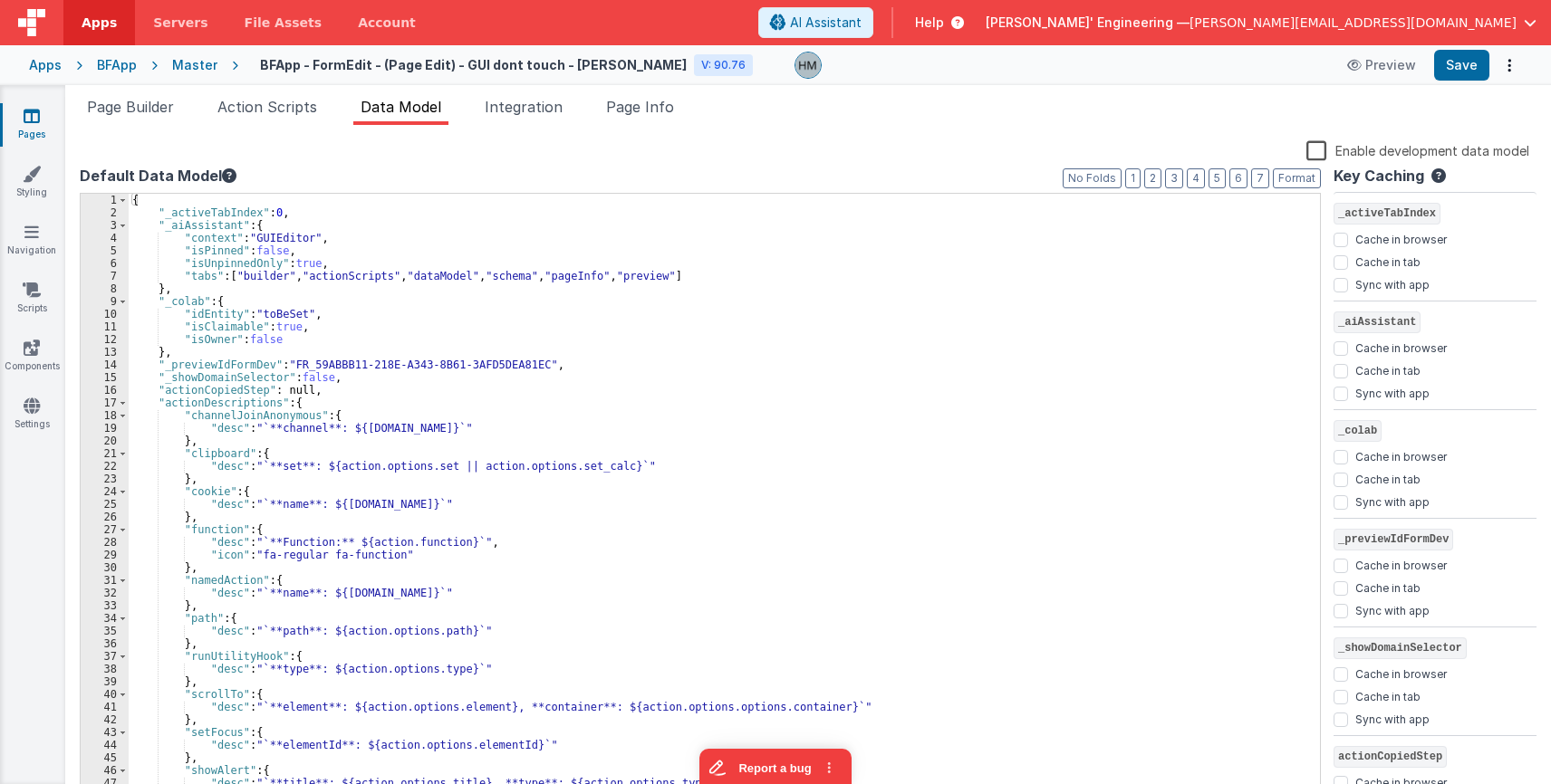
click at [1323, 153] on label "Enable development data model" at bounding box center [1418, 150] width 223 height 21
click at [0, 0] on input "Enable development data model" at bounding box center [0, 0] width 0 height 0
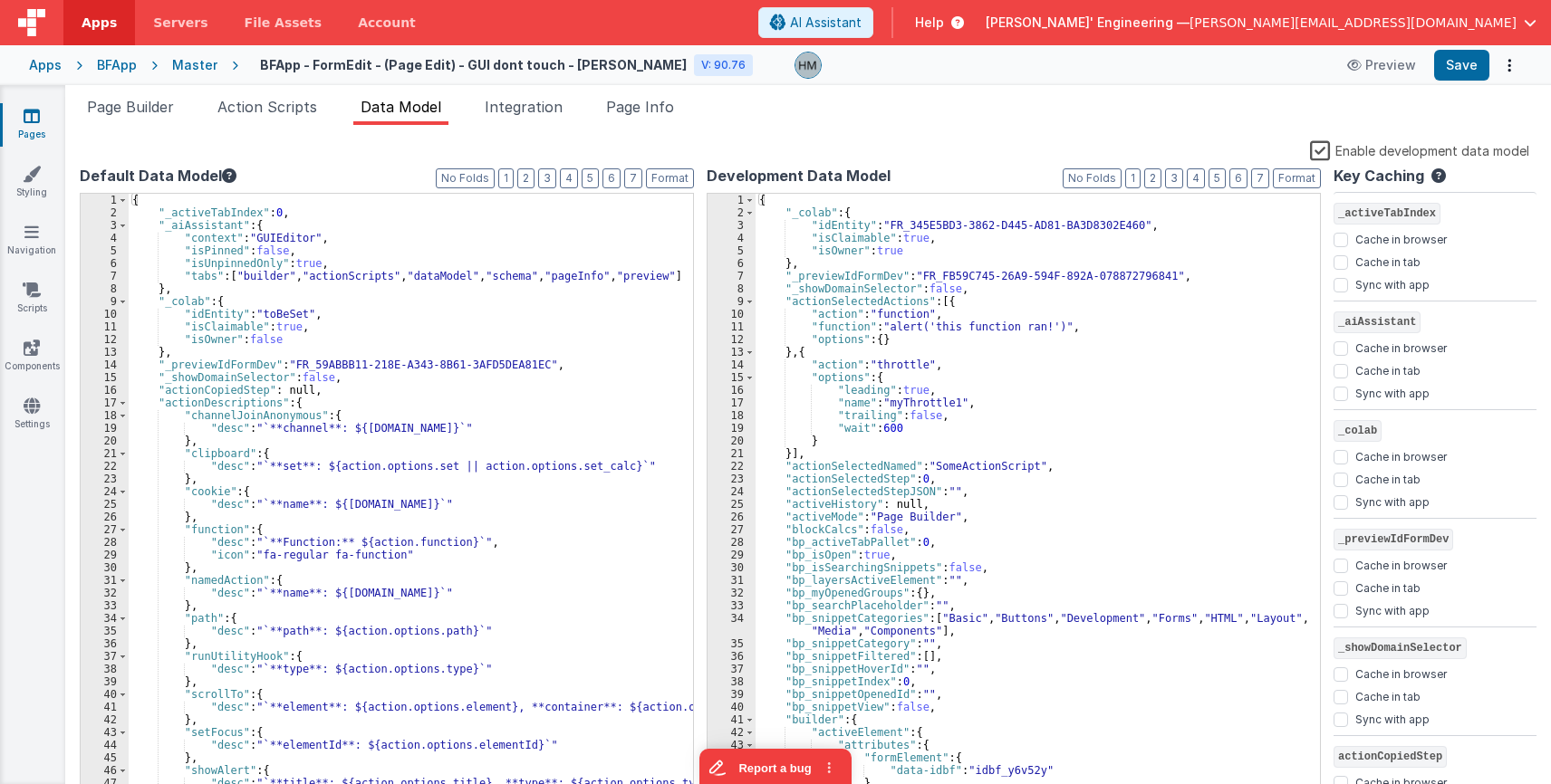
click at [1323, 153] on label "Enable development data model" at bounding box center [1419, 150] width 219 height 21
click at [0, 0] on input "Enable development data model" at bounding box center [0, 0] width 0 height 0
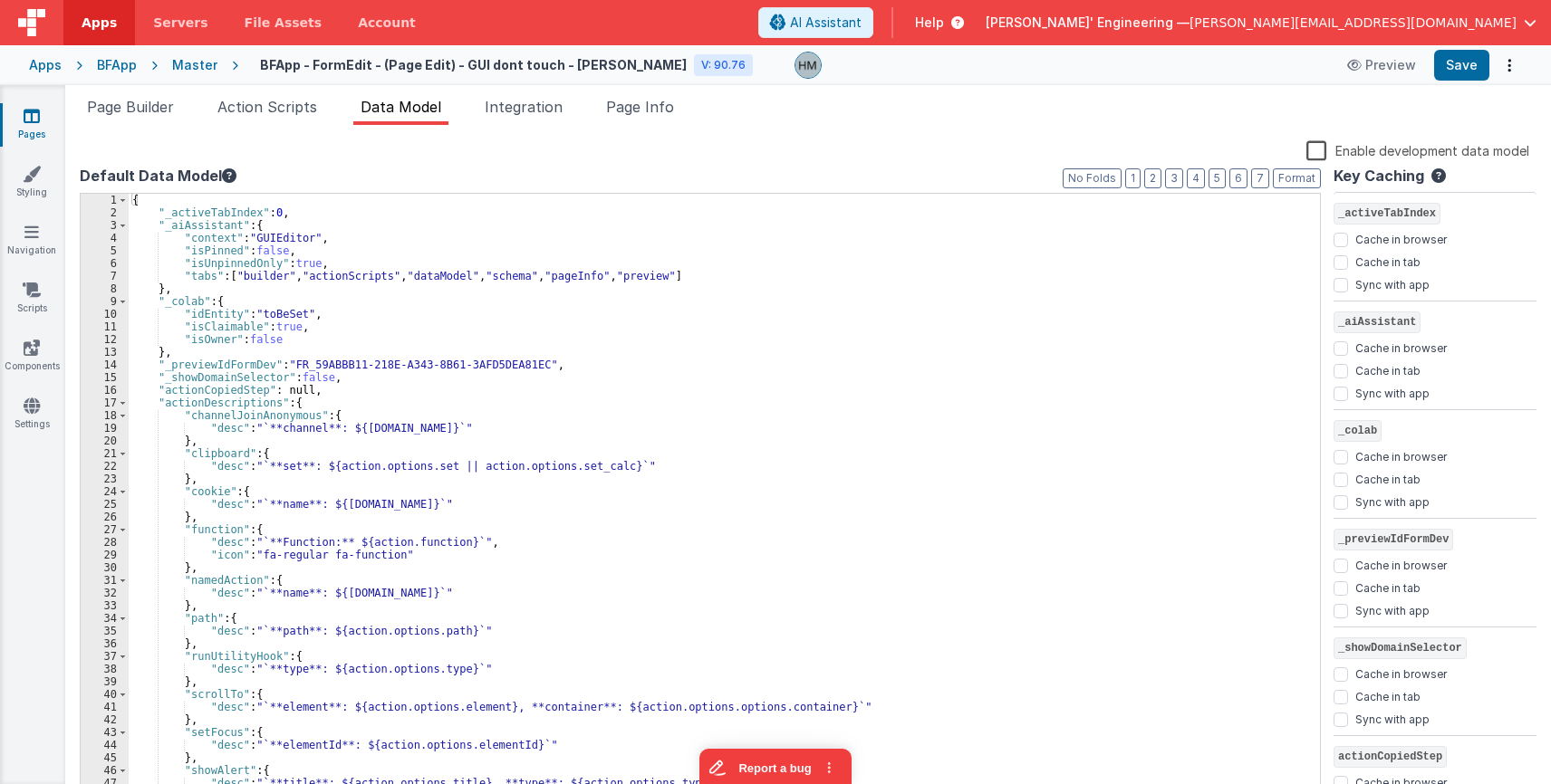
click at [37, 117] on icon at bounding box center [32, 116] width 16 height 18
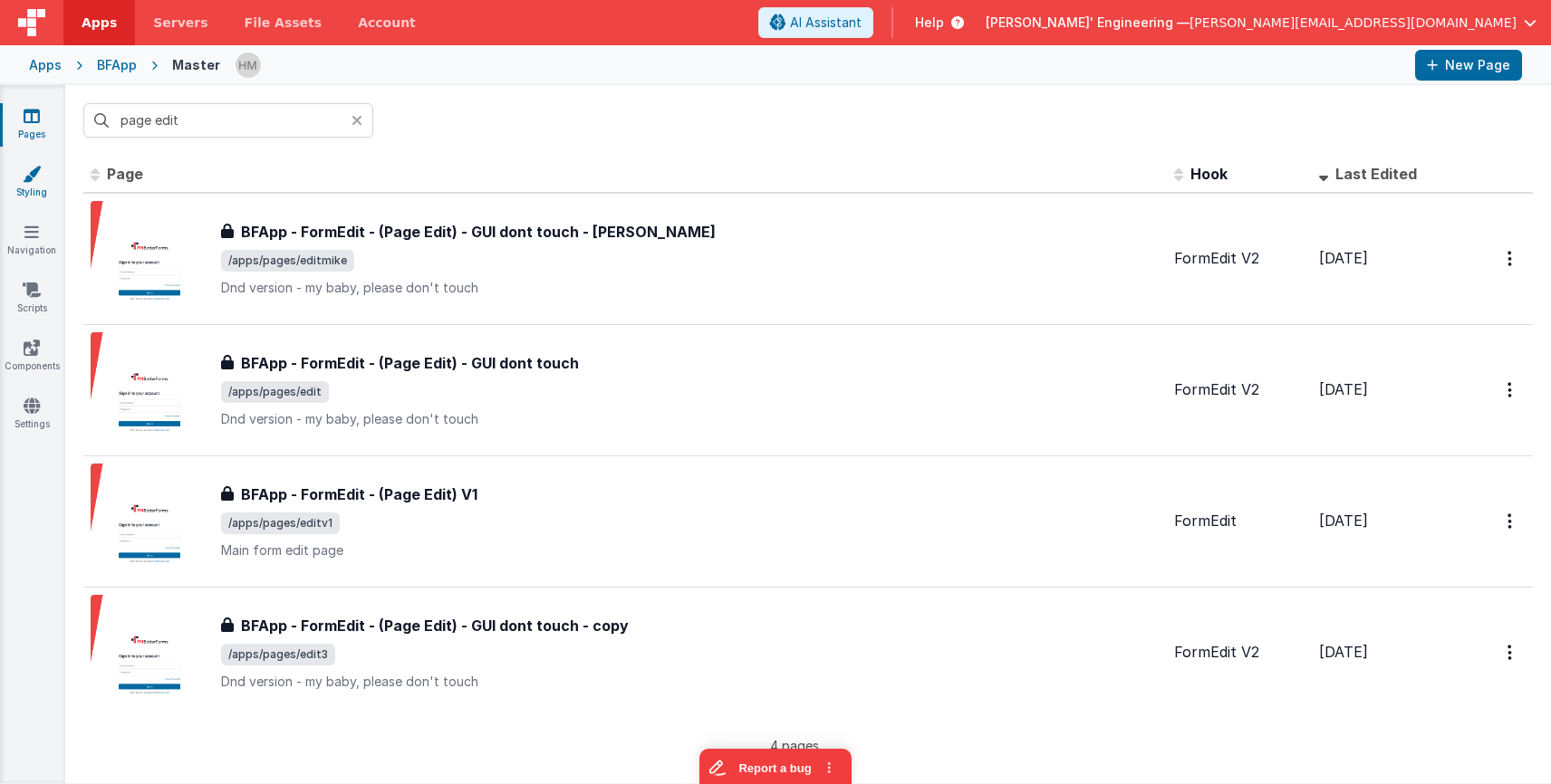
click at [19, 185] on link "Styling" at bounding box center [31, 183] width 65 height 37
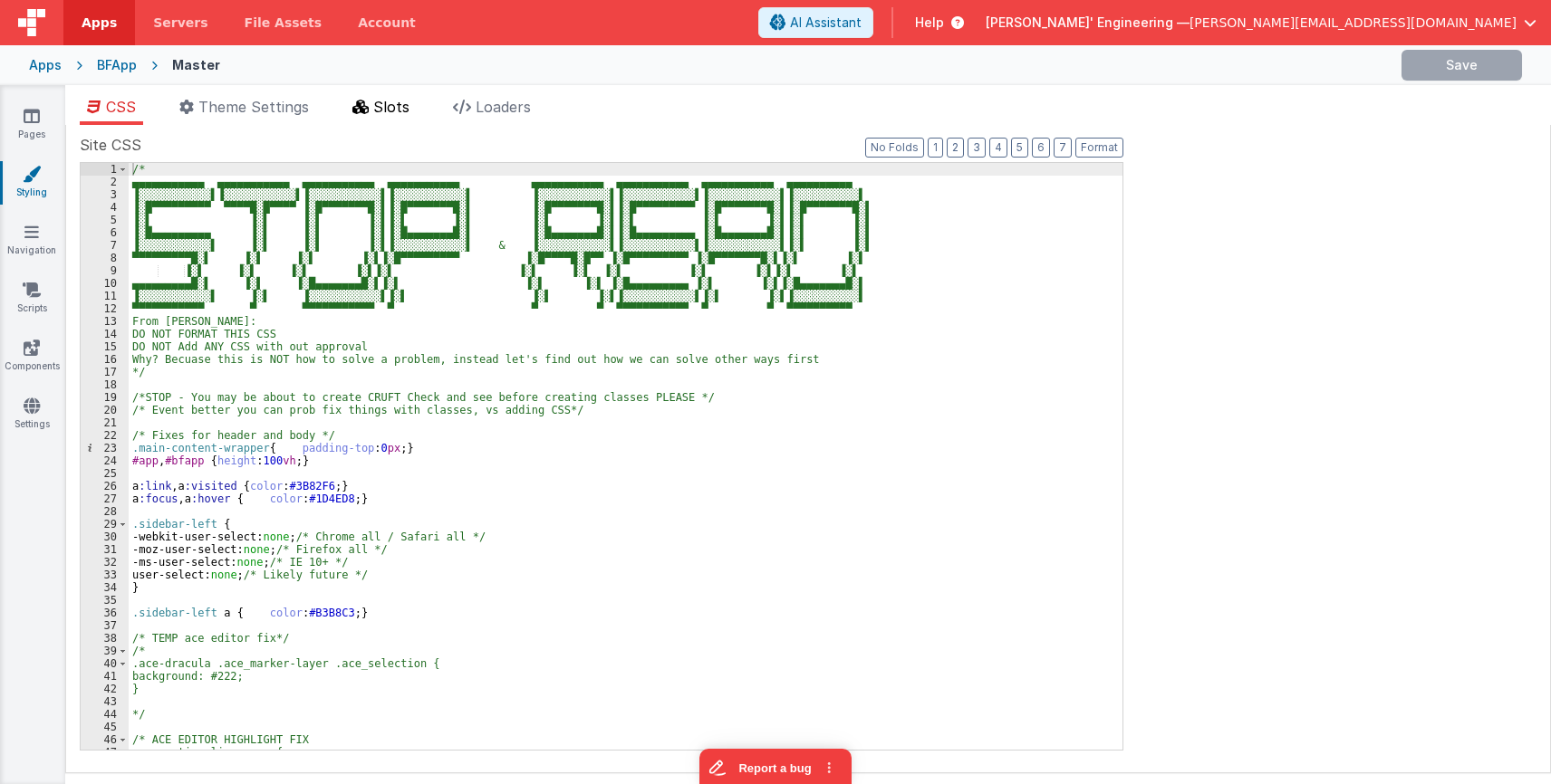
click at [388, 109] on span "Slots" at bounding box center [391, 107] width 37 height 18
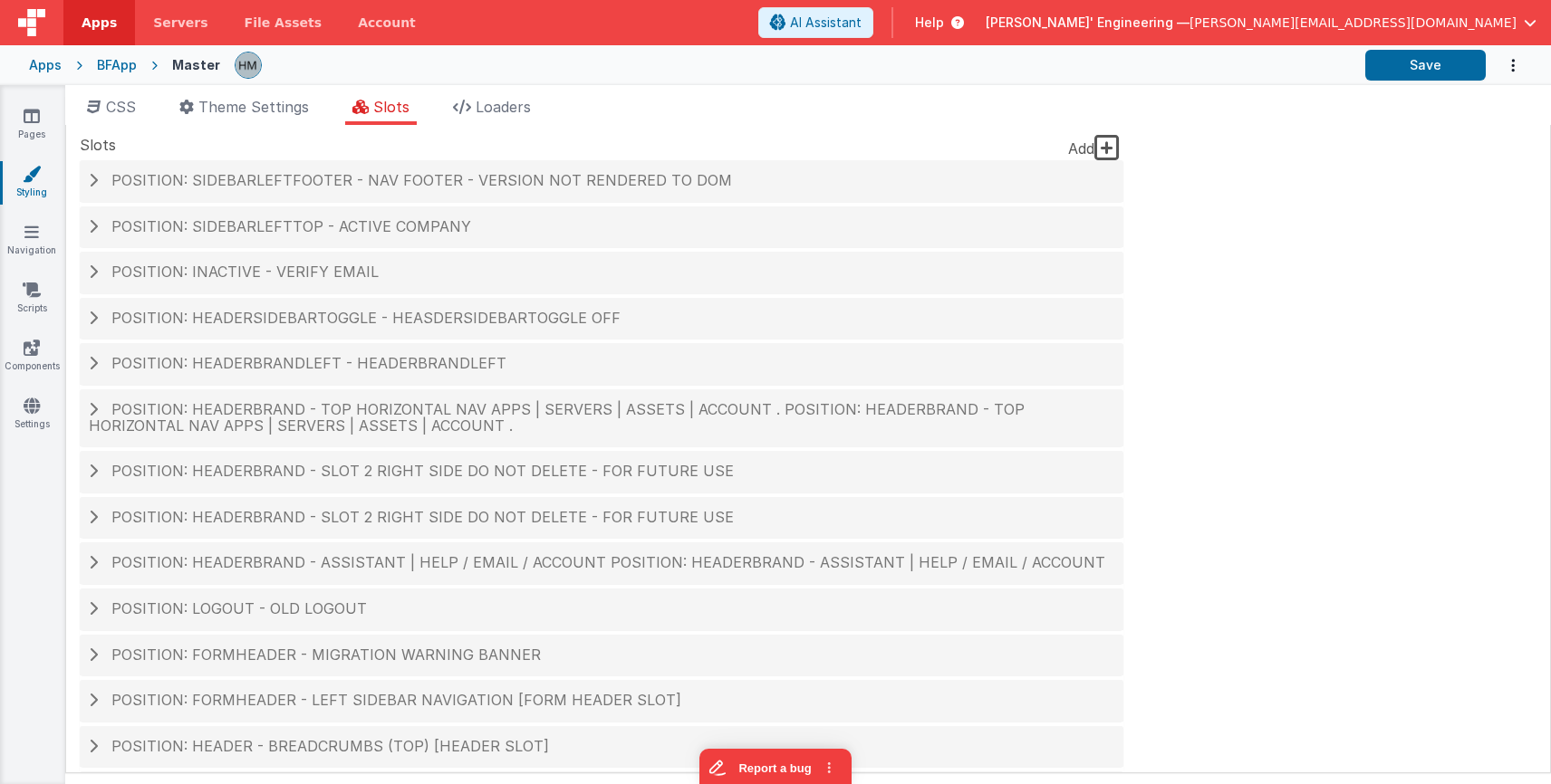
click at [48, 68] on div "Apps" at bounding box center [46, 65] width 33 height 18
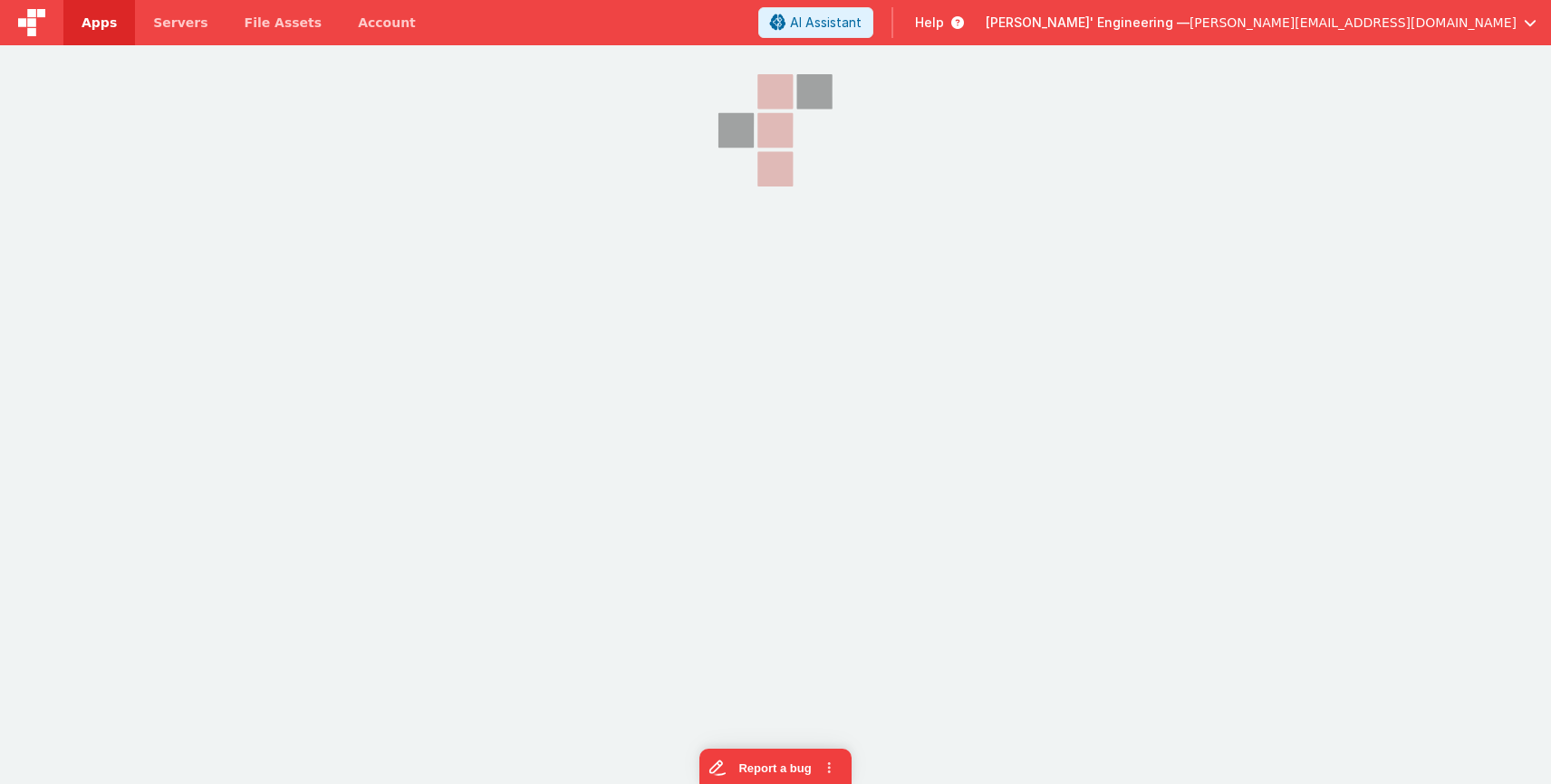
click at [1189, 27] on span "Delfs' Engineering —" at bounding box center [1087, 23] width 204 height 18
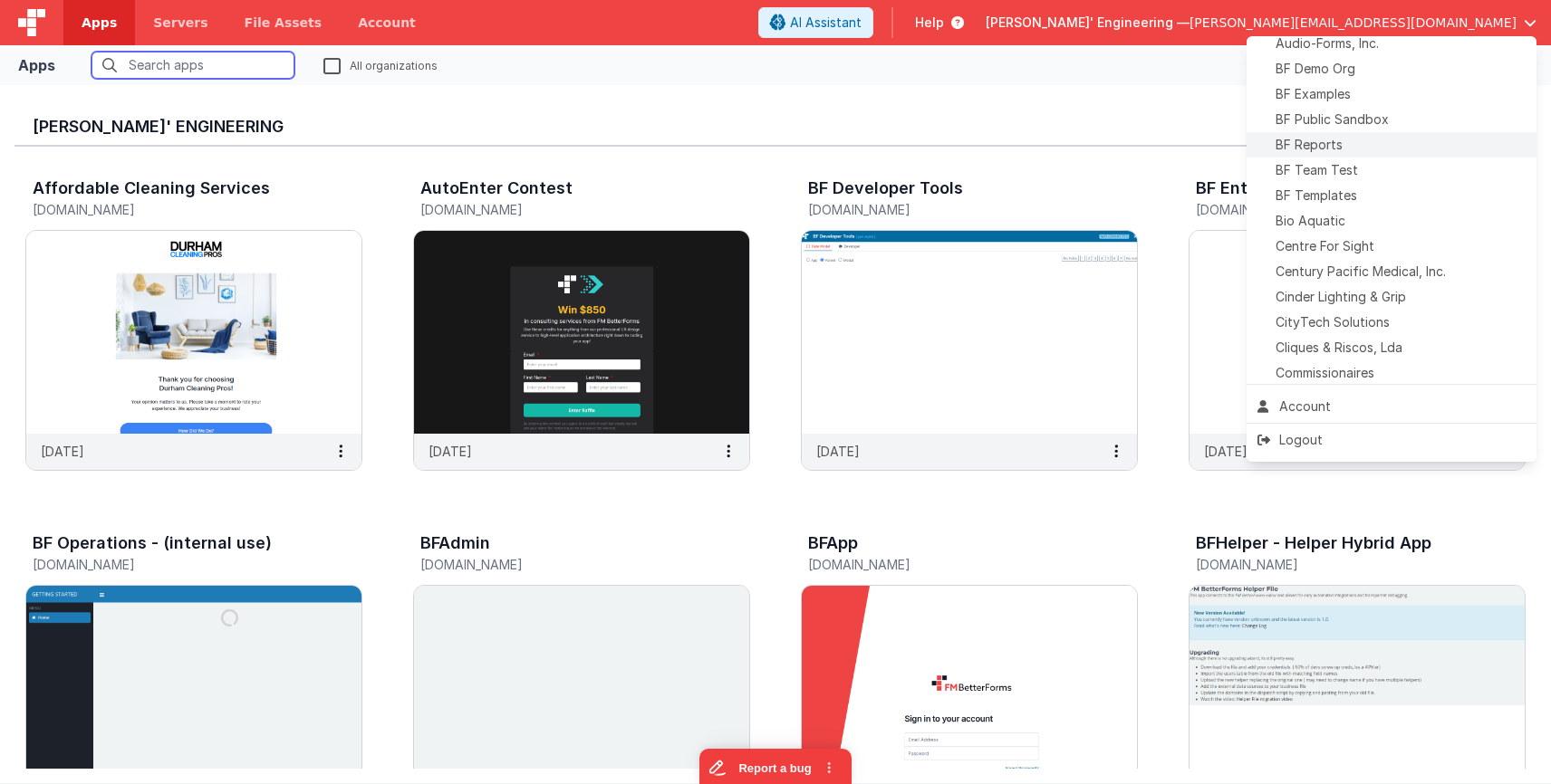
scroll to position [185, 0]
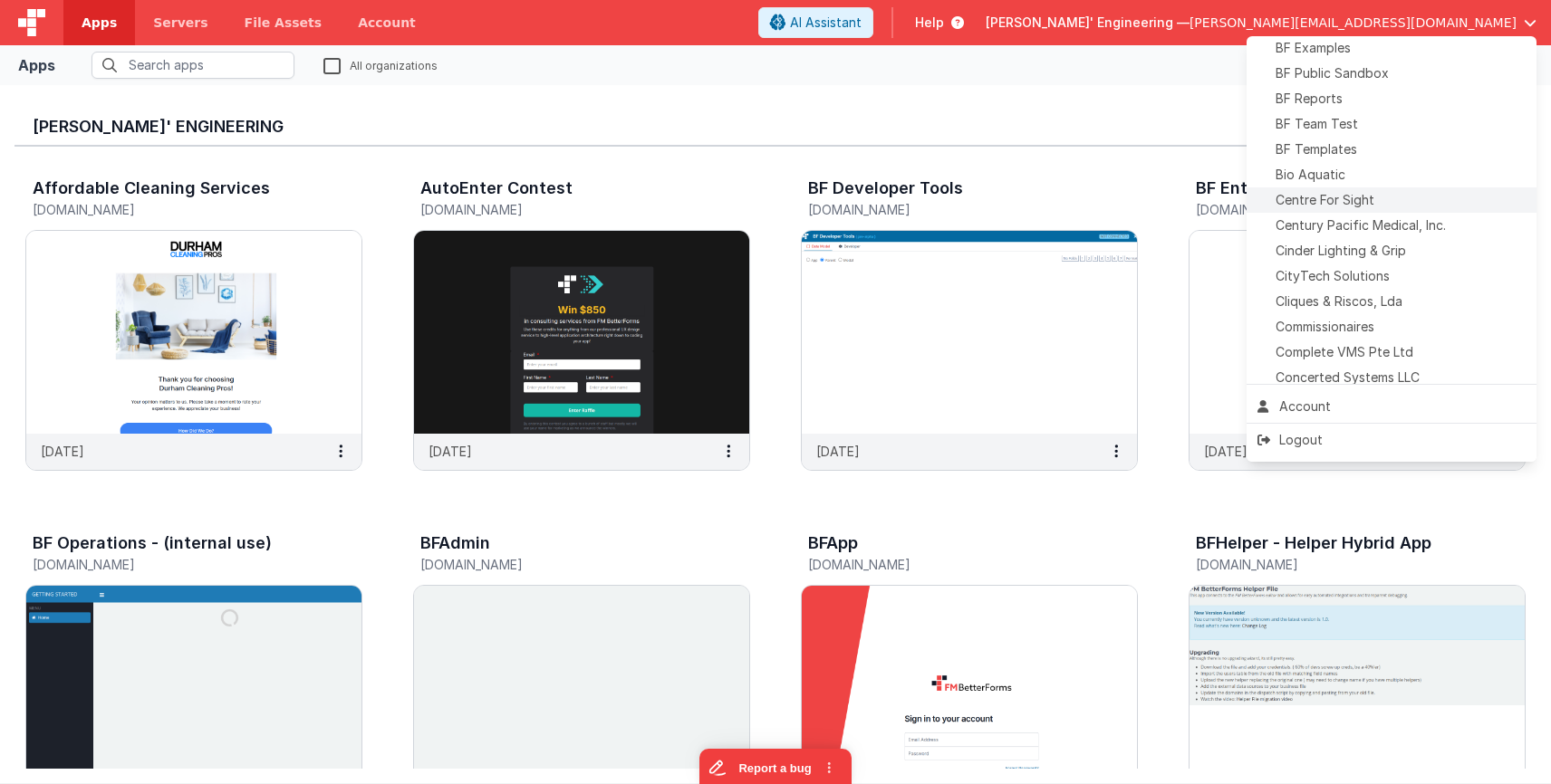
click at [1347, 207] on span "Centre For Sight" at bounding box center [1324, 200] width 99 height 18
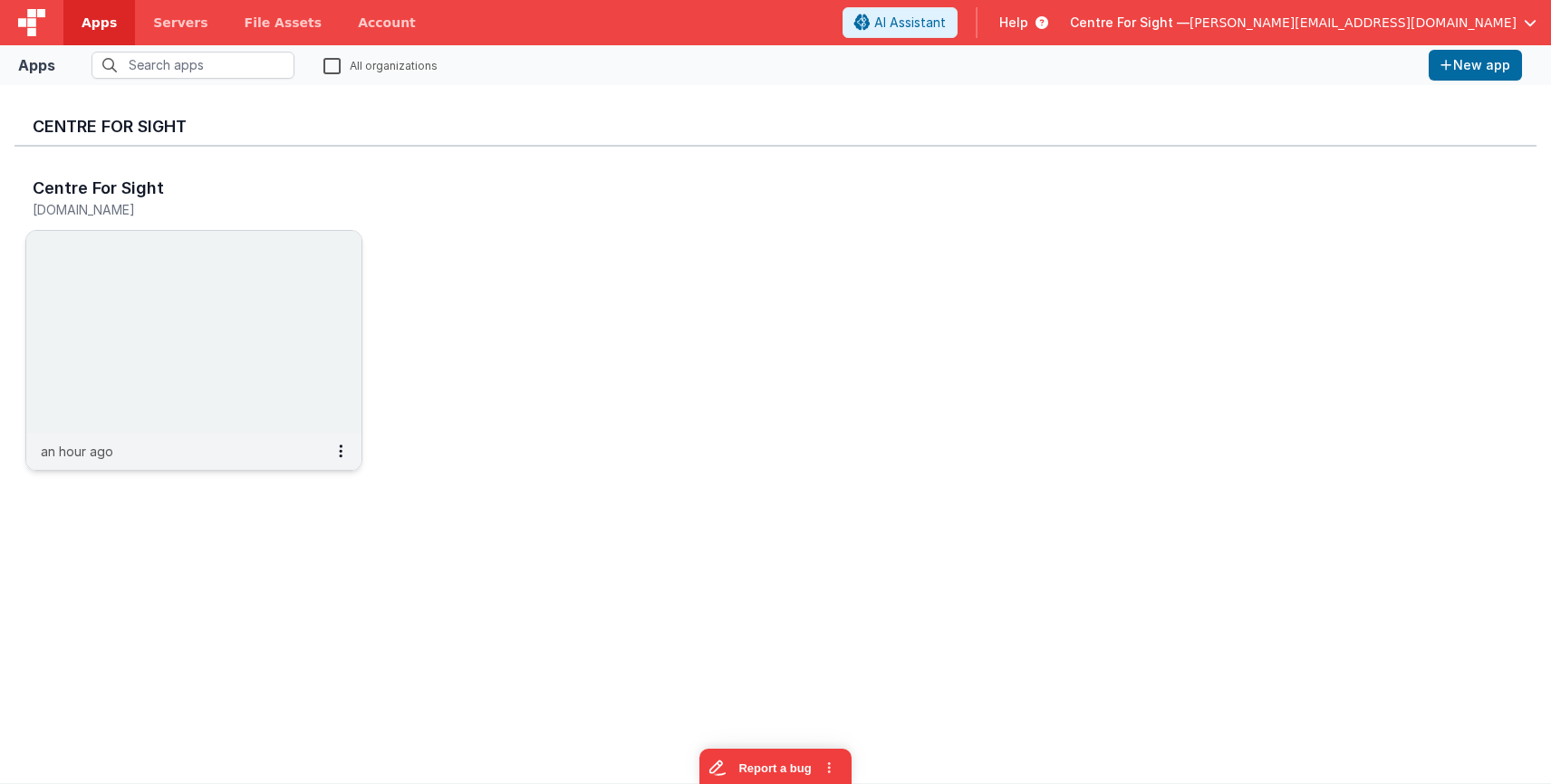
click at [225, 240] on img at bounding box center [194, 333] width 335 height 203
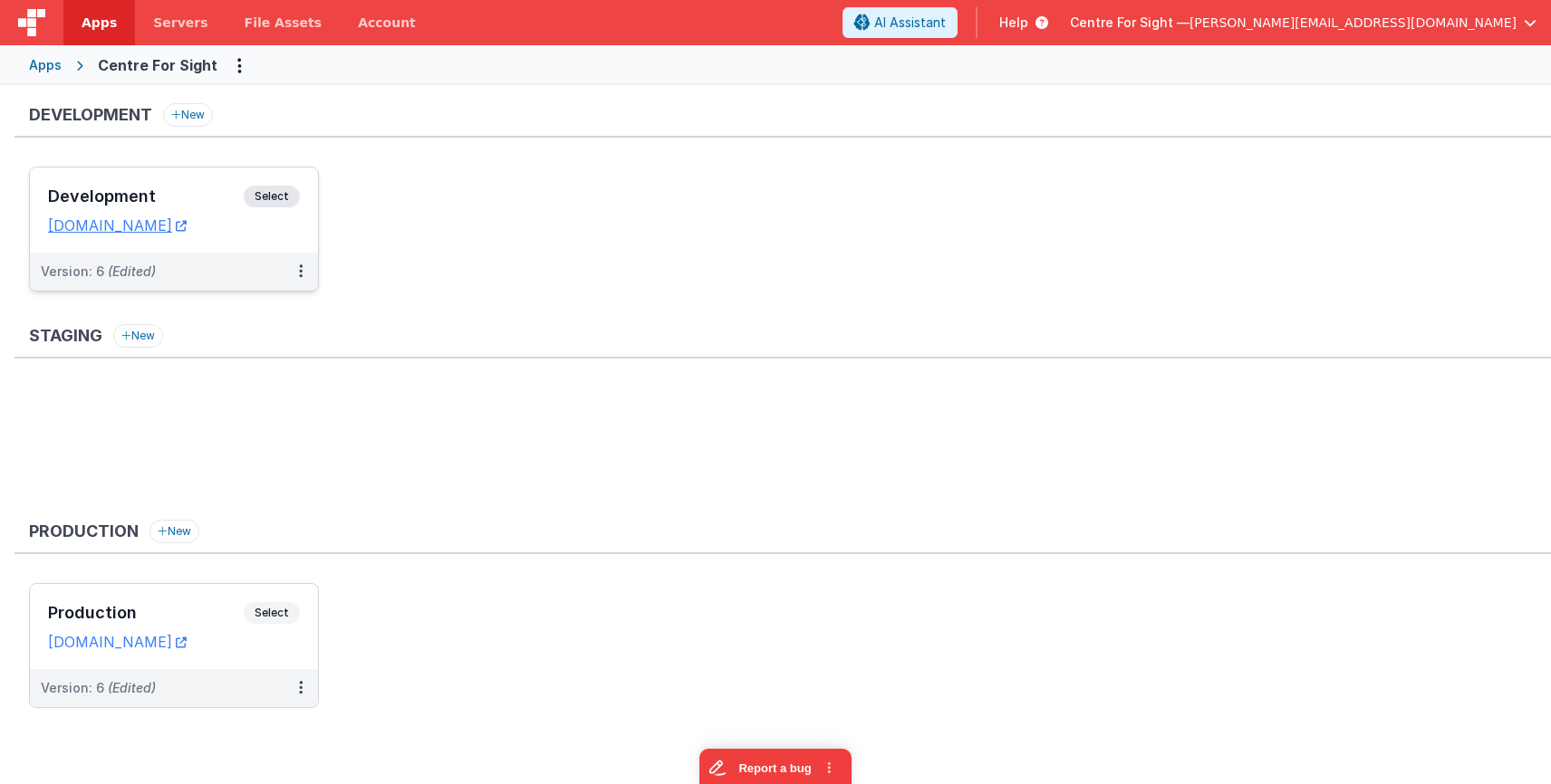
click at [203, 186] on div "Development Select" at bounding box center [175, 201] width 252 height 31
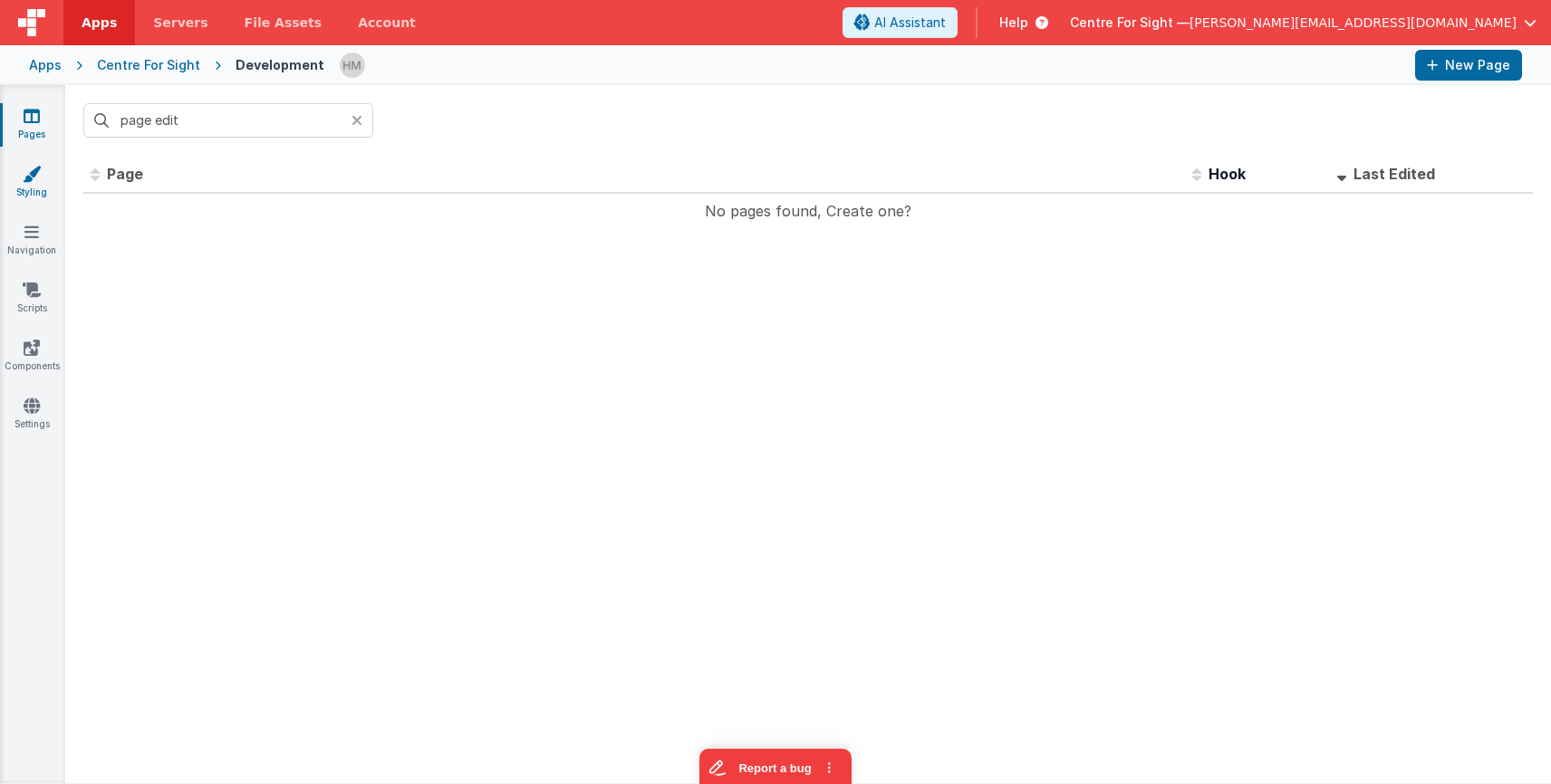
click at [35, 190] on link "Styling" at bounding box center [31, 183] width 65 height 37
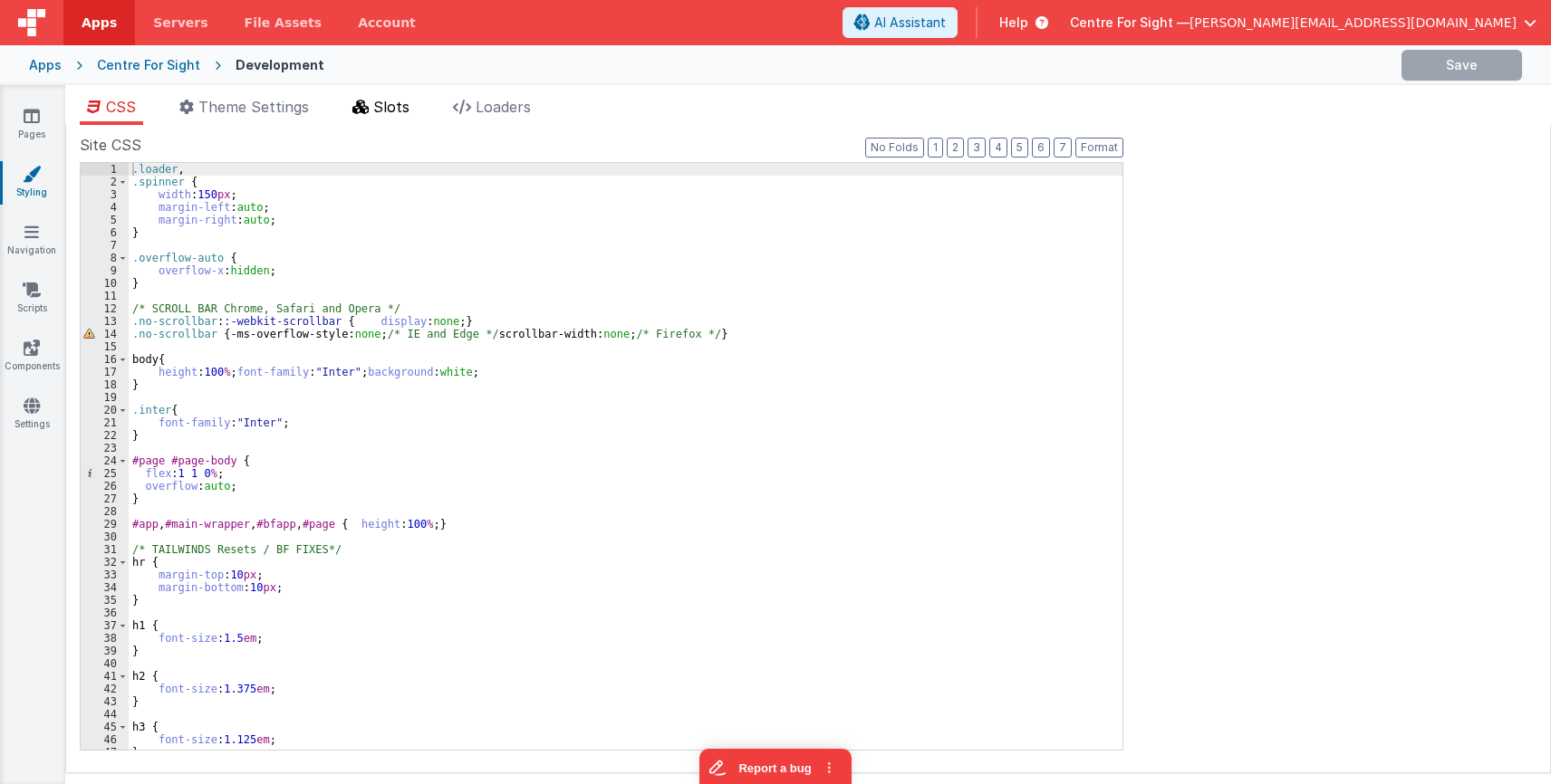
click at [355, 110] on li "Slots" at bounding box center [381, 111] width 71 height 29
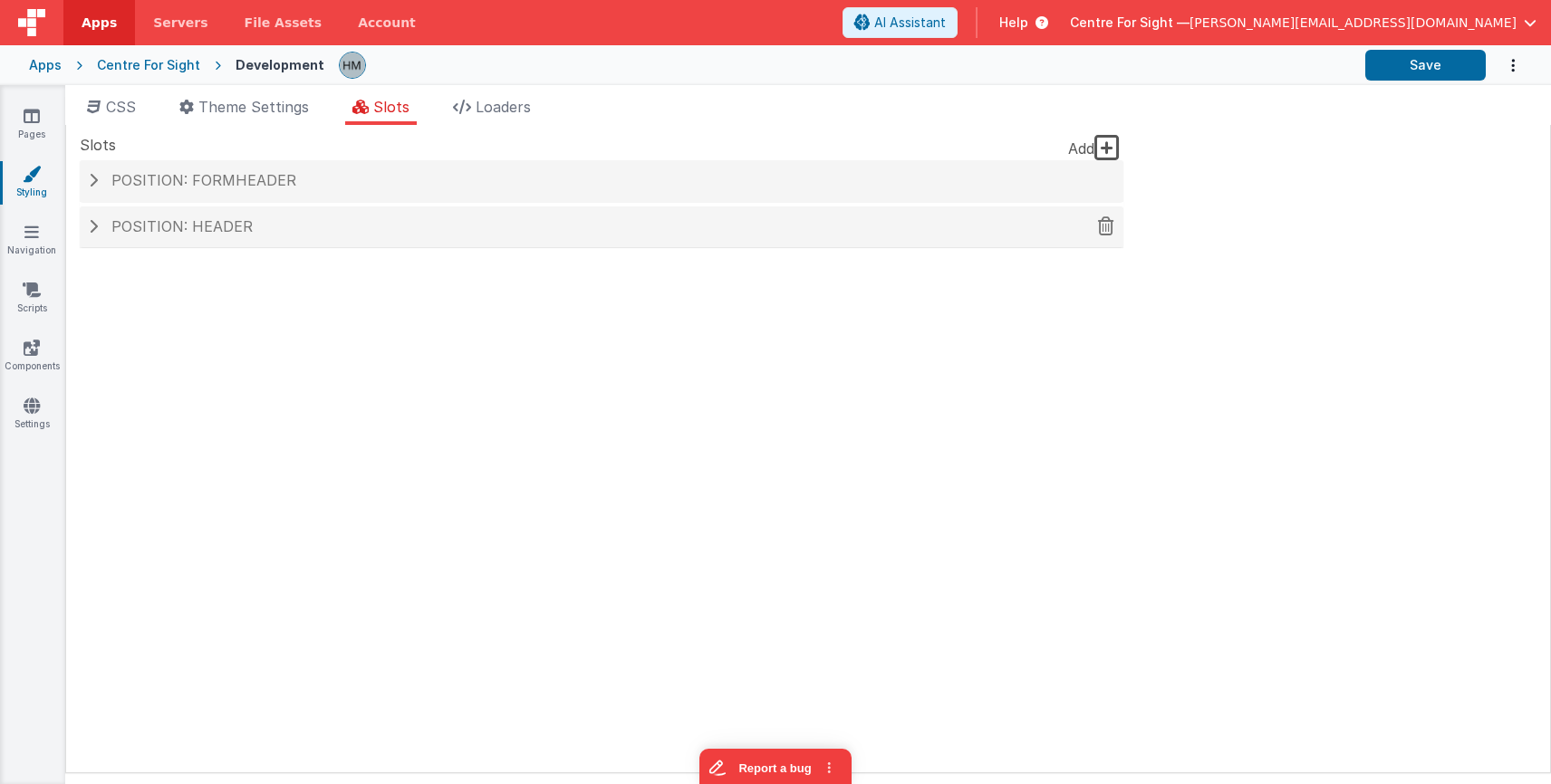
click at [327, 237] on div "Position: header" at bounding box center [601, 228] width 1044 height 42
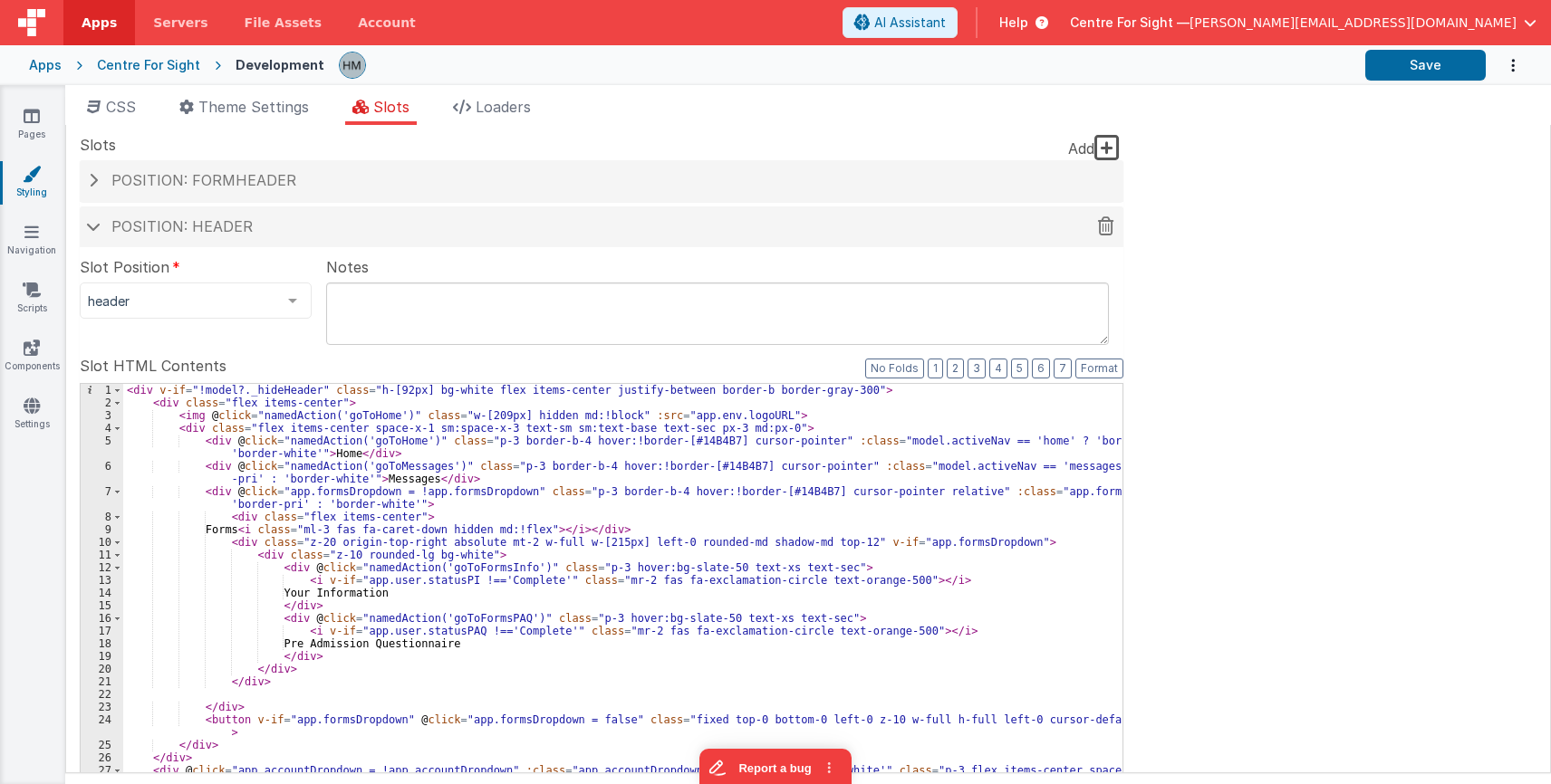
click at [319, 224] on h4 "Position: header" at bounding box center [601, 228] width 1025 height 16
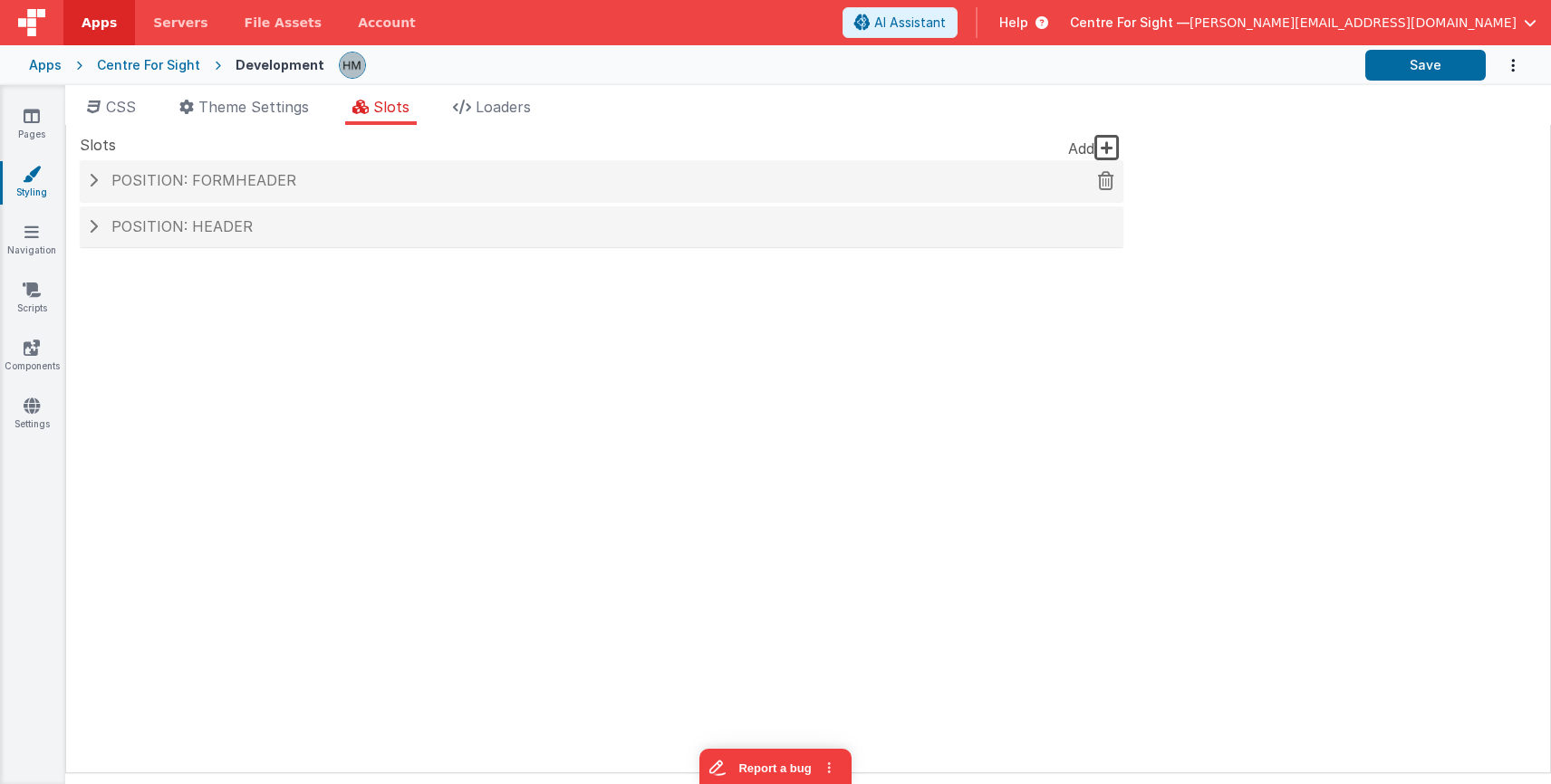
click at [314, 185] on h4 "Position: formHeader" at bounding box center [601, 181] width 1025 height 16
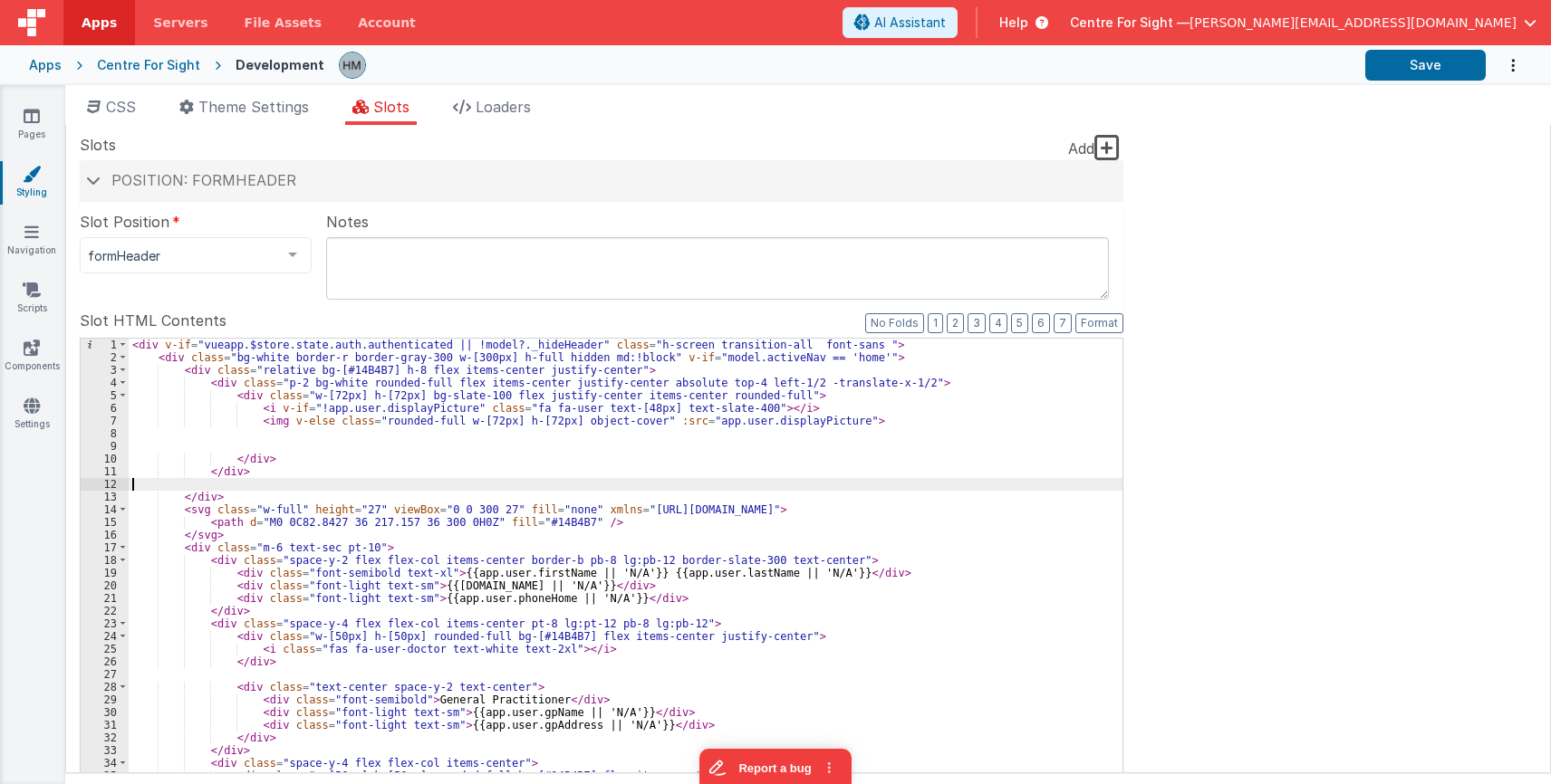
click at [427, 487] on div "< div v-if = "vueapp.$store.state.auth.authenticated || !model?._hideHeader" cl…" at bounding box center [625, 652] width 993 height 625
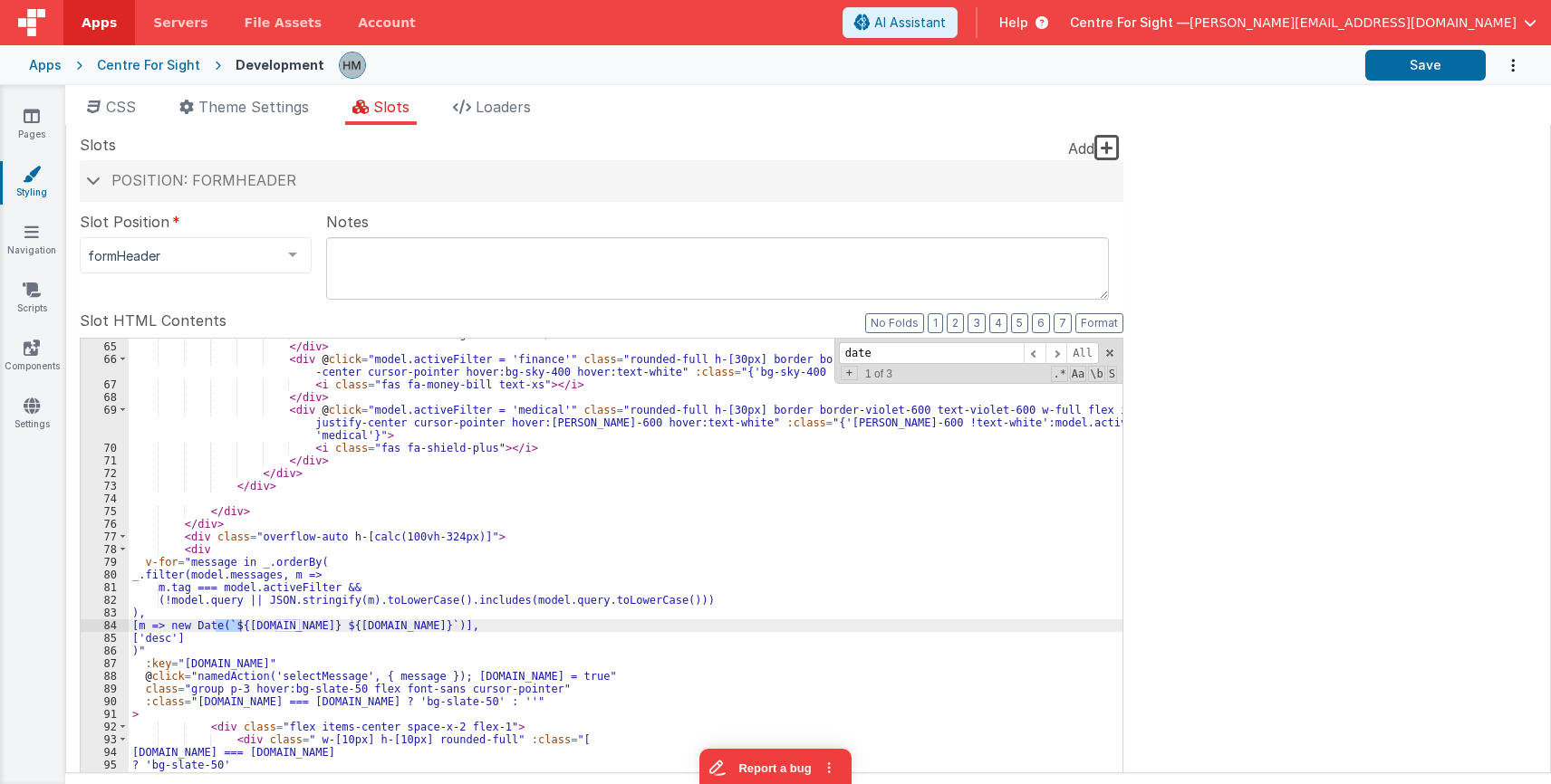
scroll to position [969, 0]
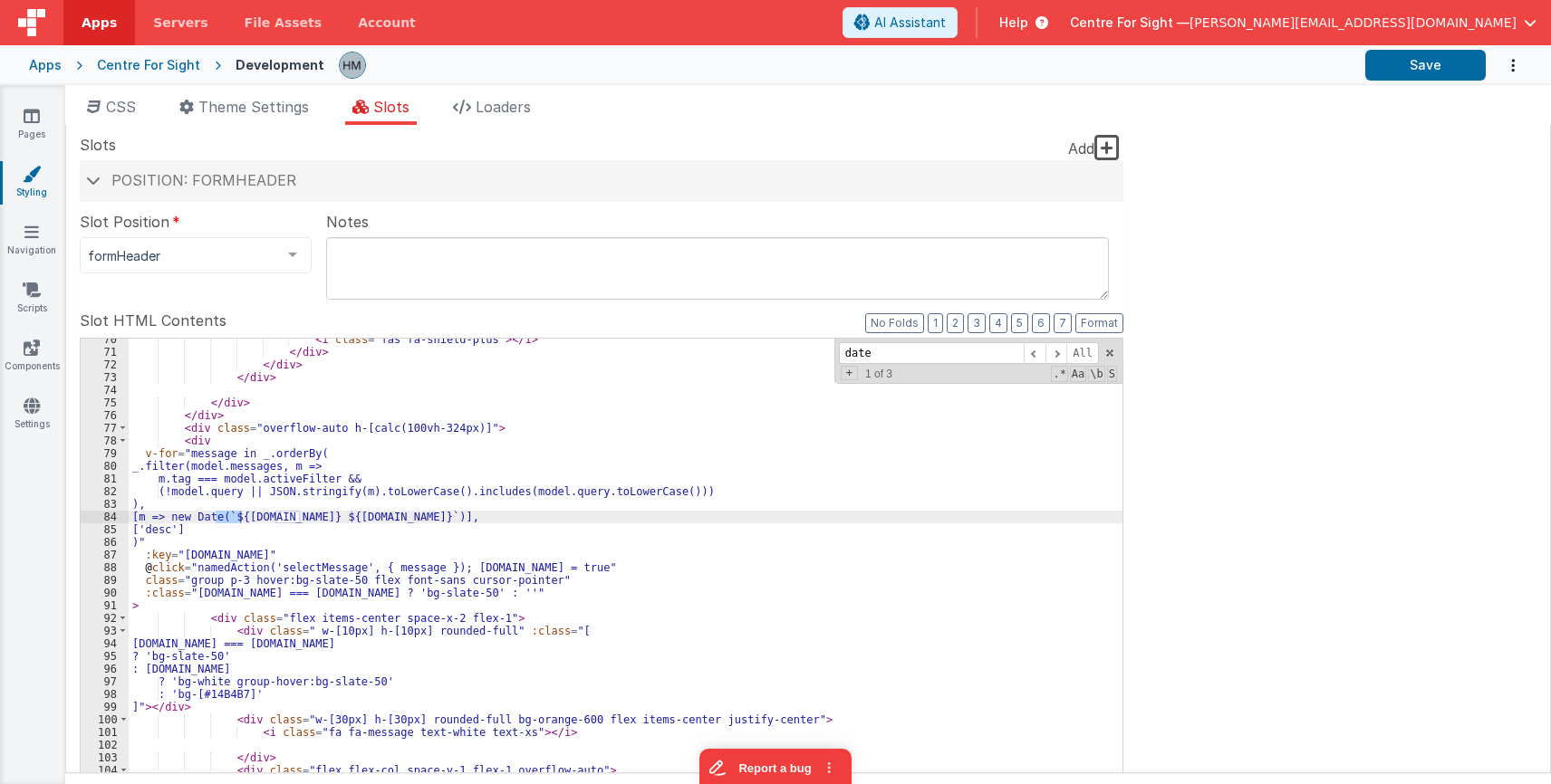
type input "date"
click at [162, 458] on div "< i class = "fas fa-shield-plus" > </ i > </ div > </ div > </ div > </ div > <…" at bounding box center [625, 640] width 993 height 612
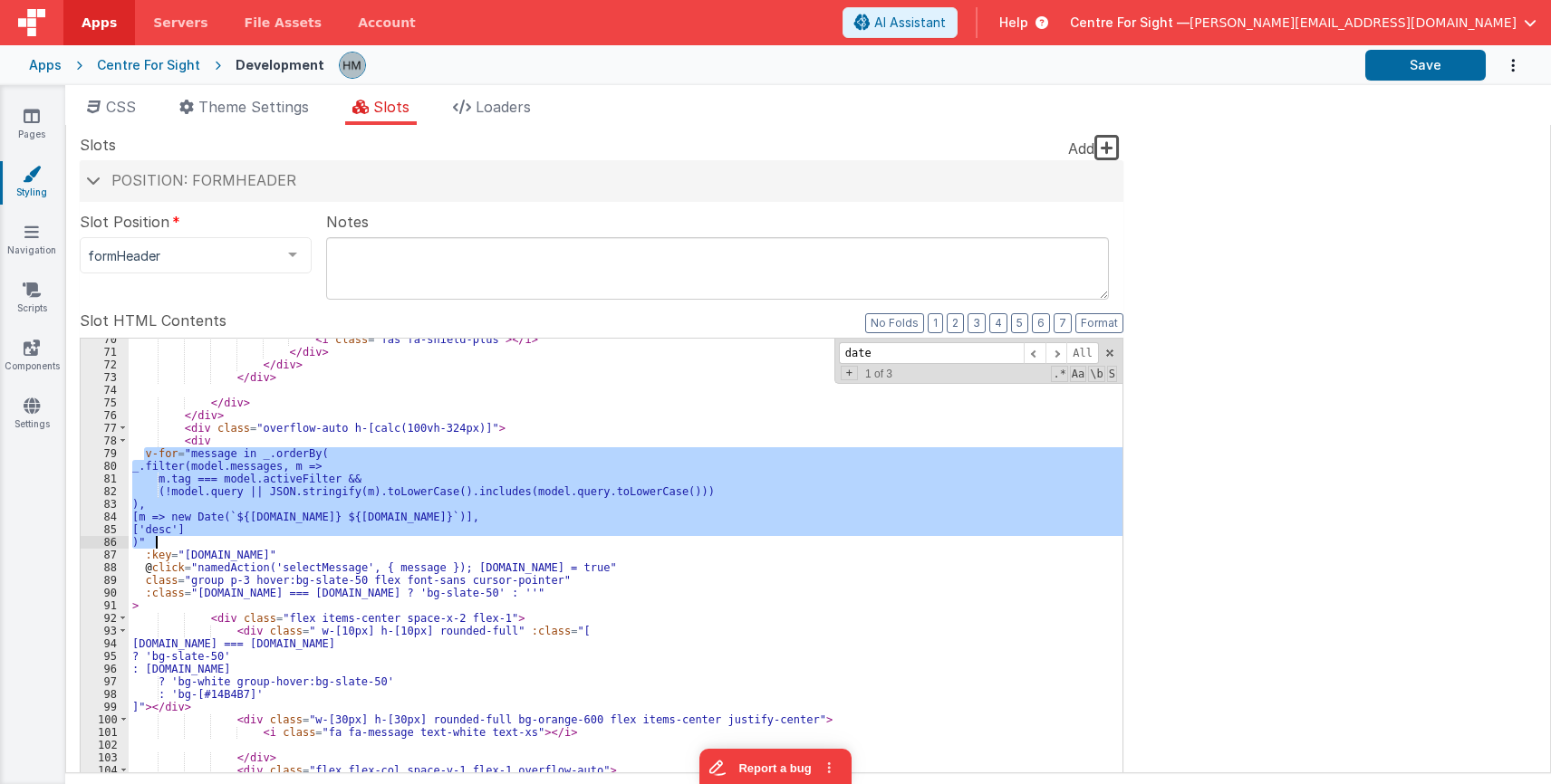
drag, startPoint x: 142, startPoint y: 454, endPoint x: 218, endPoint y: 543, distance: 117.0
click at [218, 543] on div "< i class = "fas fa-shield-plus" > </ i > </ div > </ div > </ div > </ div > <…" at bounding box center [625, 640] width 993 height 612
click at [155, 535] on div "< i class = "fas fa-shield-plus" > </ i > </ div > </ div > </ div > </ div > <…" at bounding box center [625, 632] width 993 height 587
drag, startPoint x: 163, startPoint y: 543, endPoint x: 145, endPoint y: 457, distance: 87.9
click at [145, 457] on div "< i class = "fas fa-shield-plus" > </ i > </ div > </ div > </ div > </ div > <…" at bounding box center [625, 640] width 993 height 612
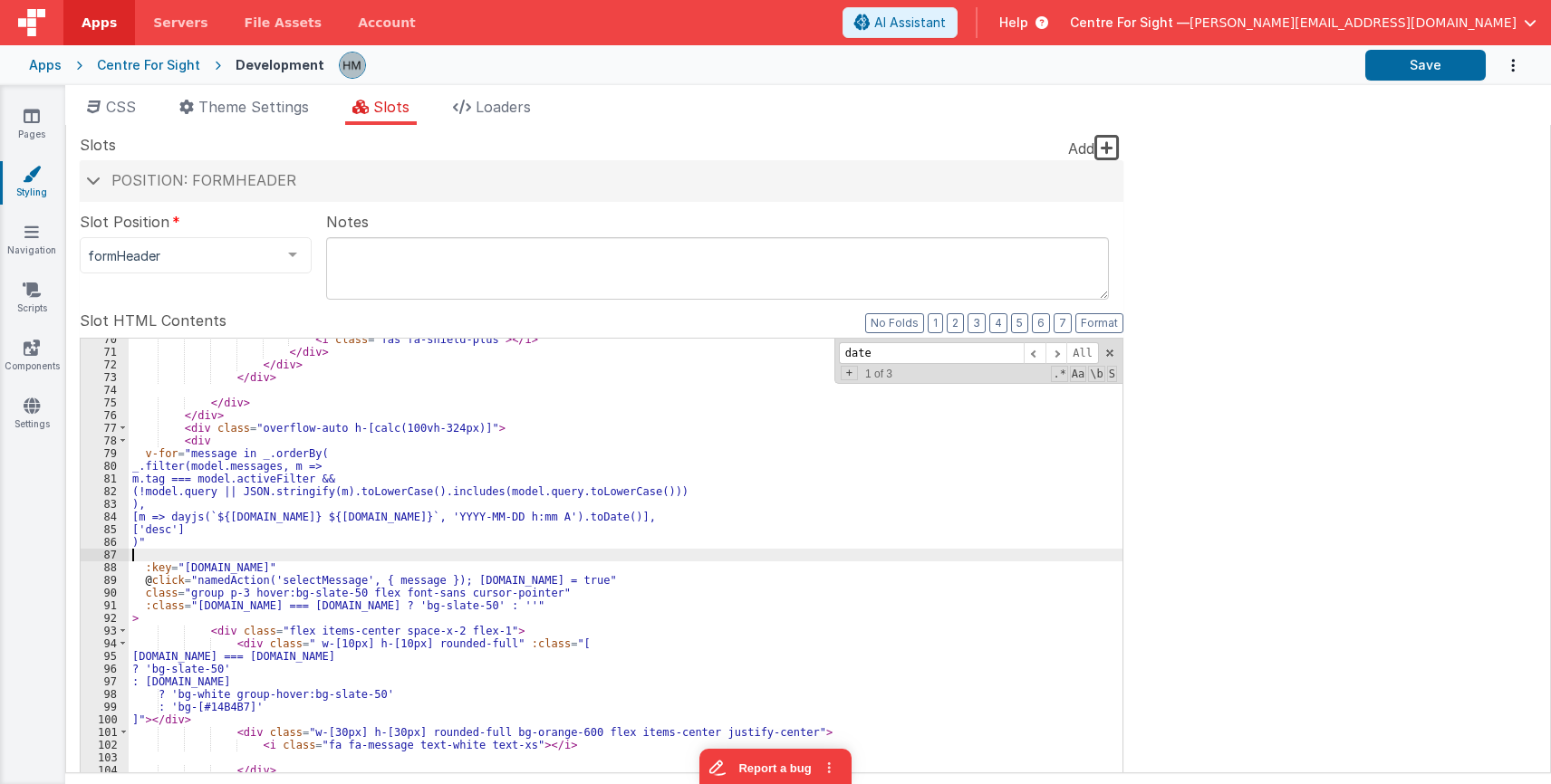
click at [200, 516] on div "< i class = "fas fa-shield-plus" > </ i > </ div > </ div > </ div > </ div > <…" at bounding box center [625, 640] width 993 height 612
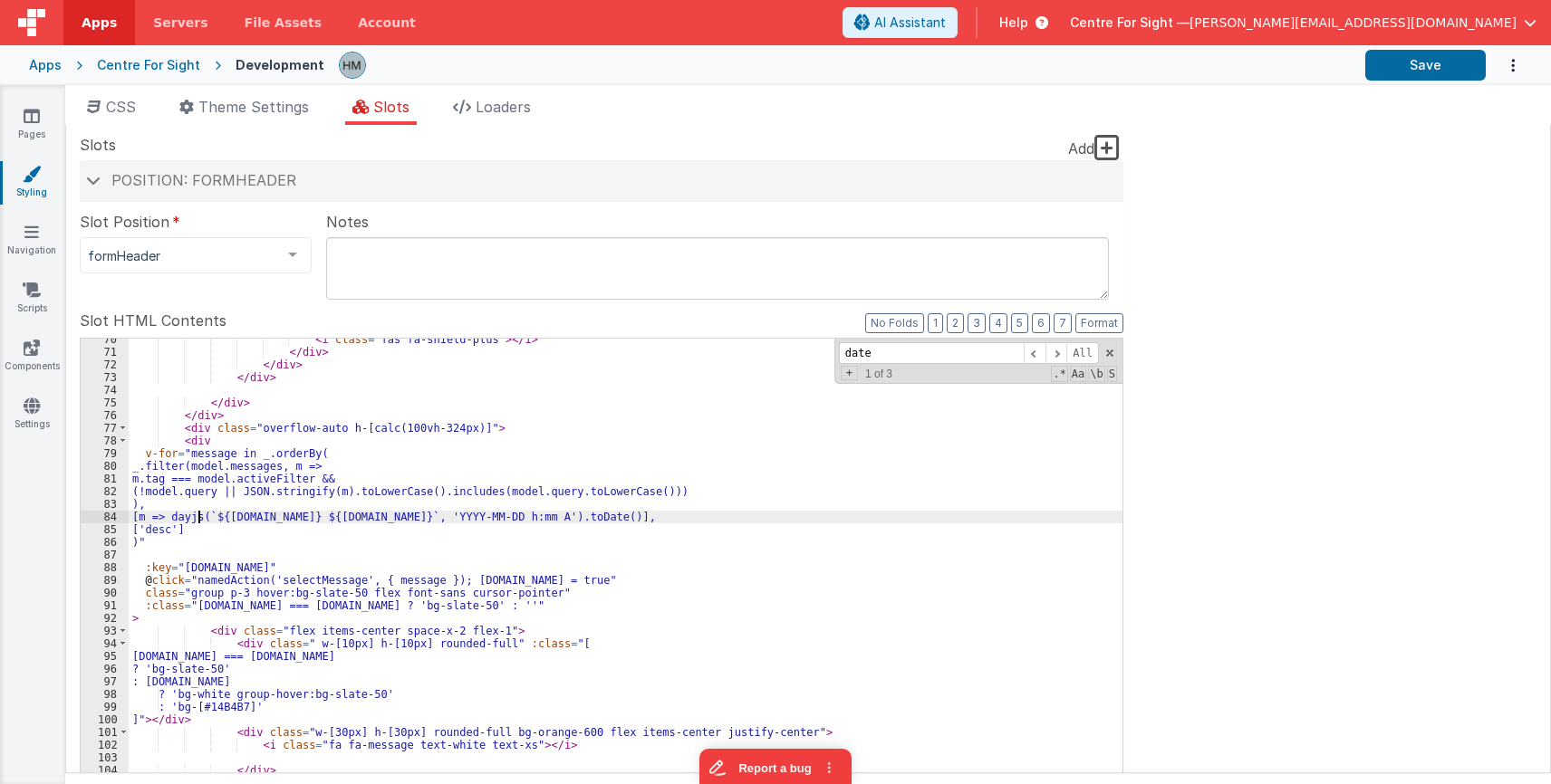
click at [200, 516] on div "< i class = "fas fa-shield-plus" > </ i > </ div > </ div > </ div > </ div > <…" at bounding box center [625, 640] width 993 height 612
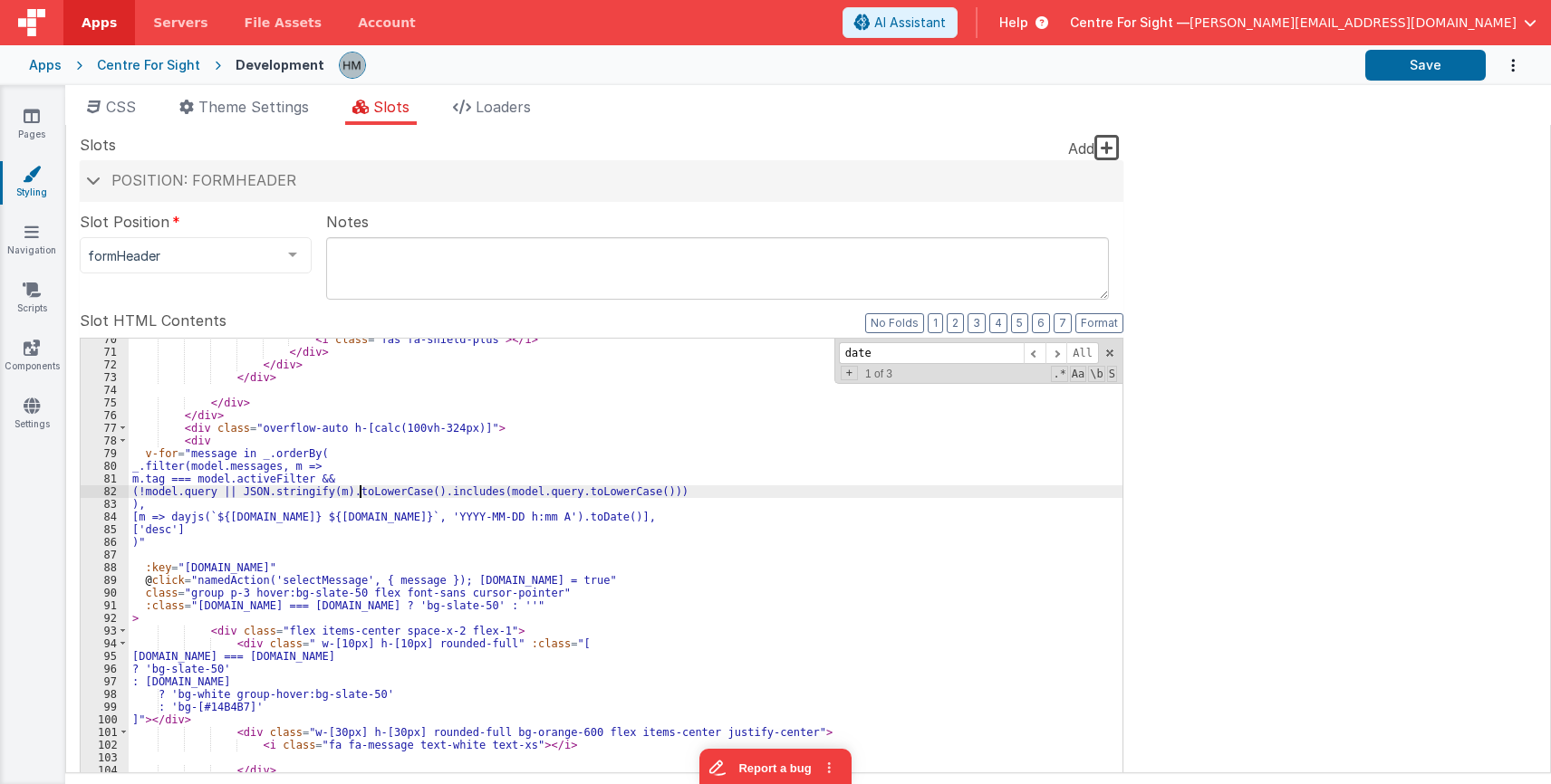
click at [359, 490] on div "< i class = "fas fa-shield-plus" > </ i > </ div > </ div > </ div > </ div > <…" at bounding box center [625, 640] width 993 height 612
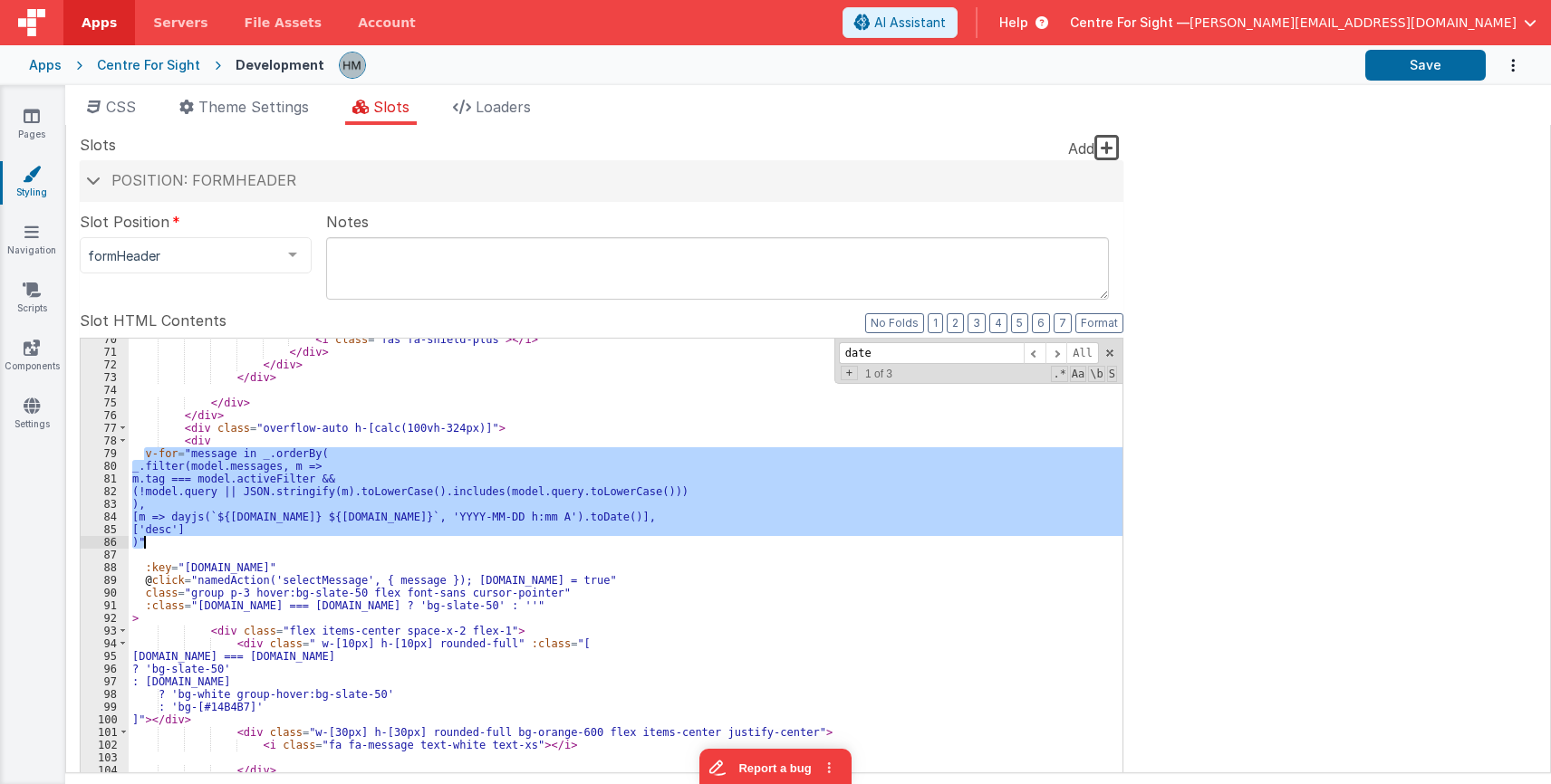
drag, startPoint x: 143, startPoint y: 455, endPoint x: 155, endPoint y: 546, distance: 91.8
click at [155, 546] on div "< i class = "fas fa-shield-plus" > </ i > </ div > </ div > </ div > </ div > <…" at bounding box center [625, 640] width 993 height 612
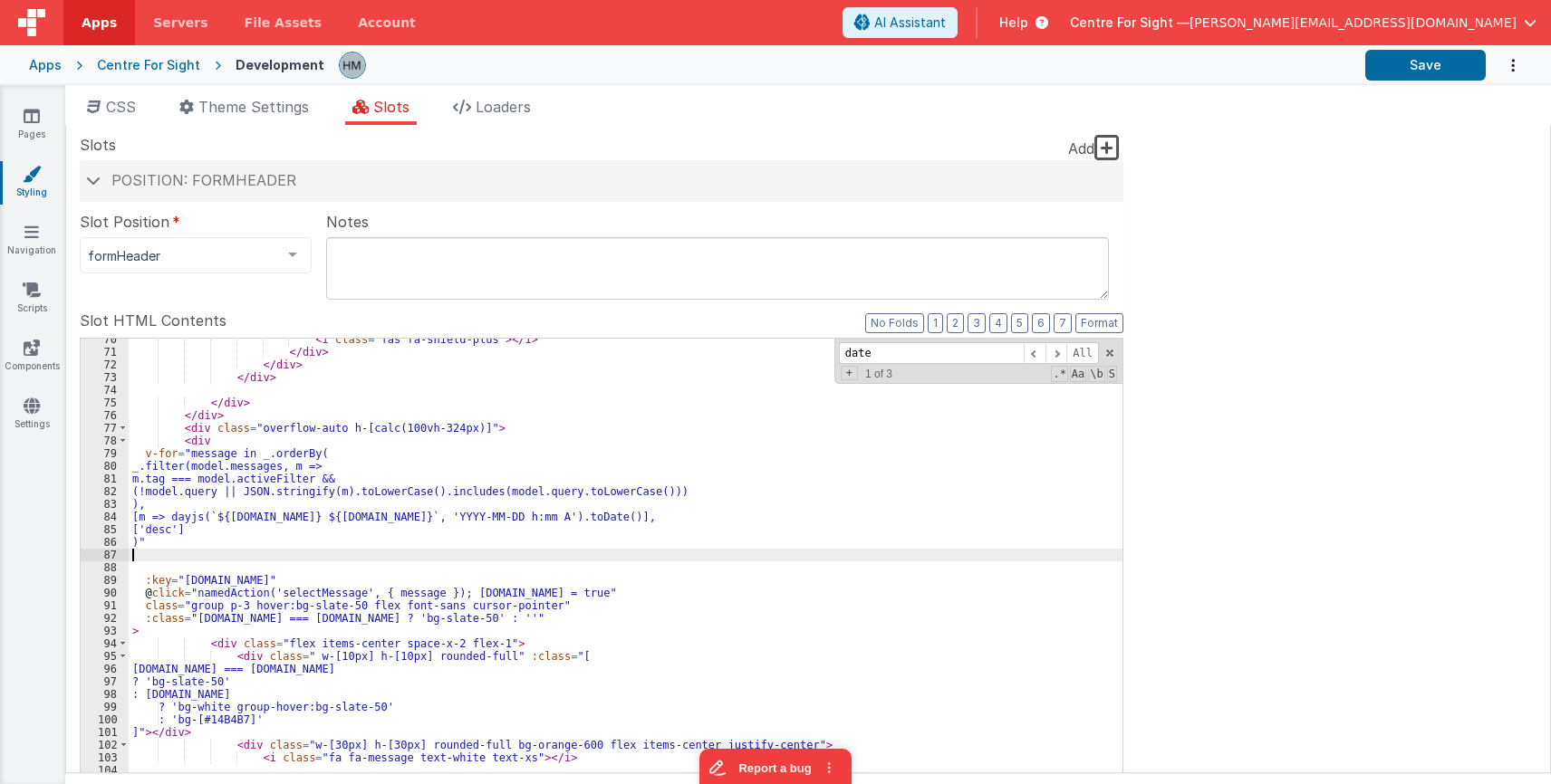
click at [388, 280] on textarea at bounding box center [717, 269] width 782 height 62
click at [353, 422] on div "< i class = "fas fa-shield-plus" > </ i > </ div > </ div > </ div > </ div > <…" at bounding box center [625, 640] width 993 height 612
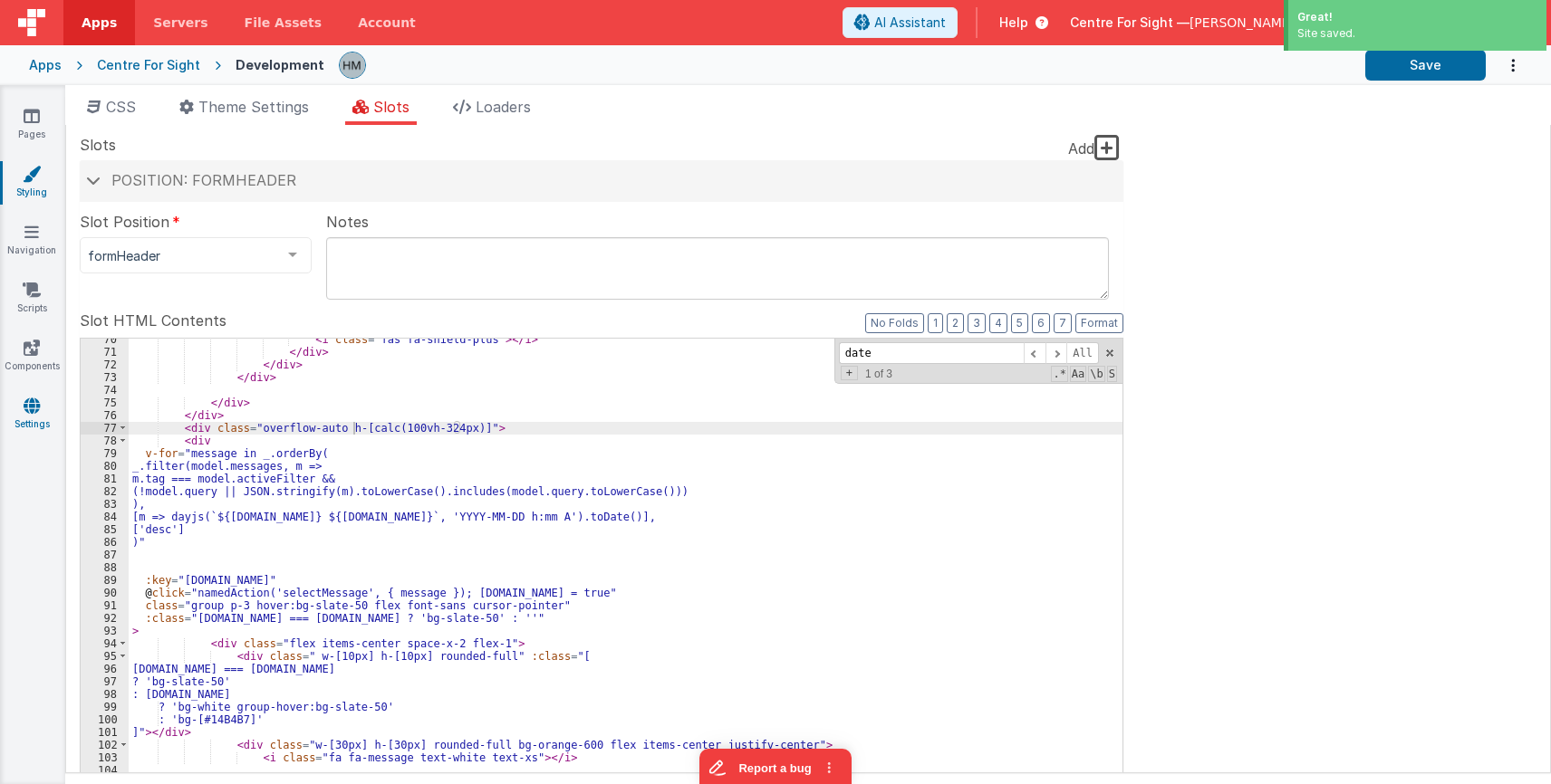
click at [37, 403] on icon at bounding box center [32, 406] width 16 height 18
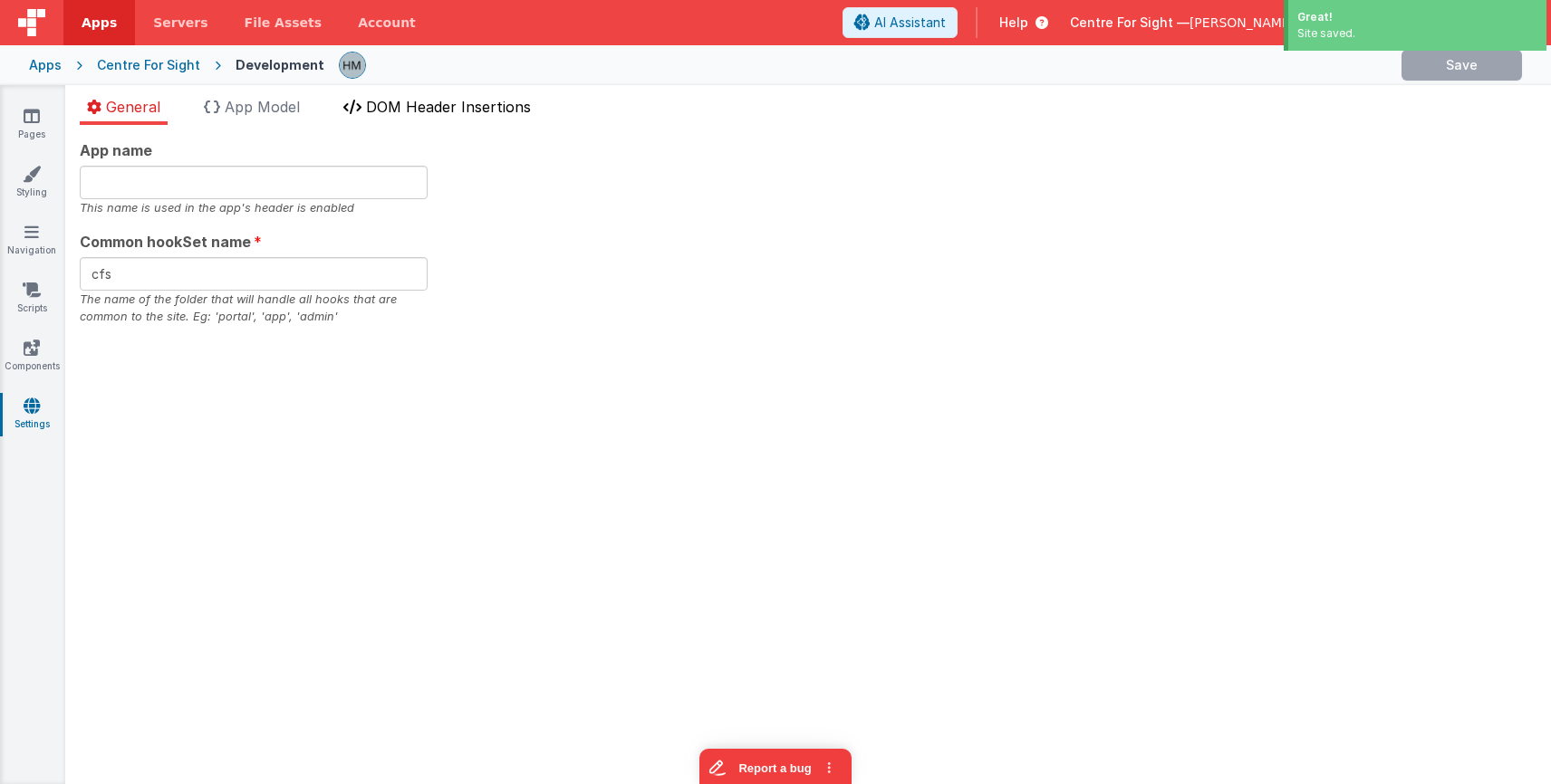
click at [437, 112] on span "DOM Header Insertions" at bounding box center [448, 107] width 165 height 18
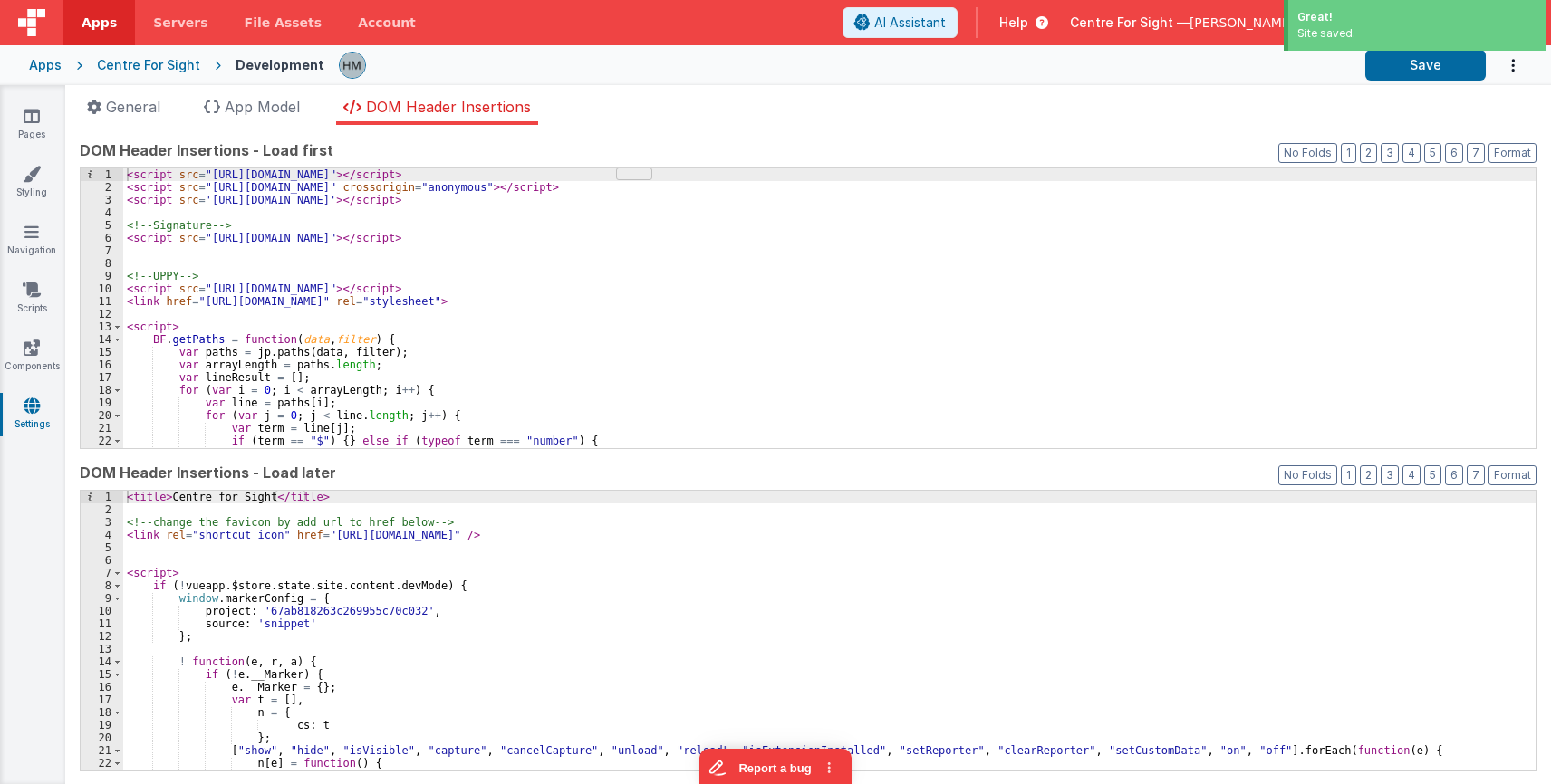
click at [484, 196] on div "< script src = "https://cdn.tailwindcss.com?plugins=forms,typography,aspect-rat…" at bounding box center [829, 321] width 1412 height 305
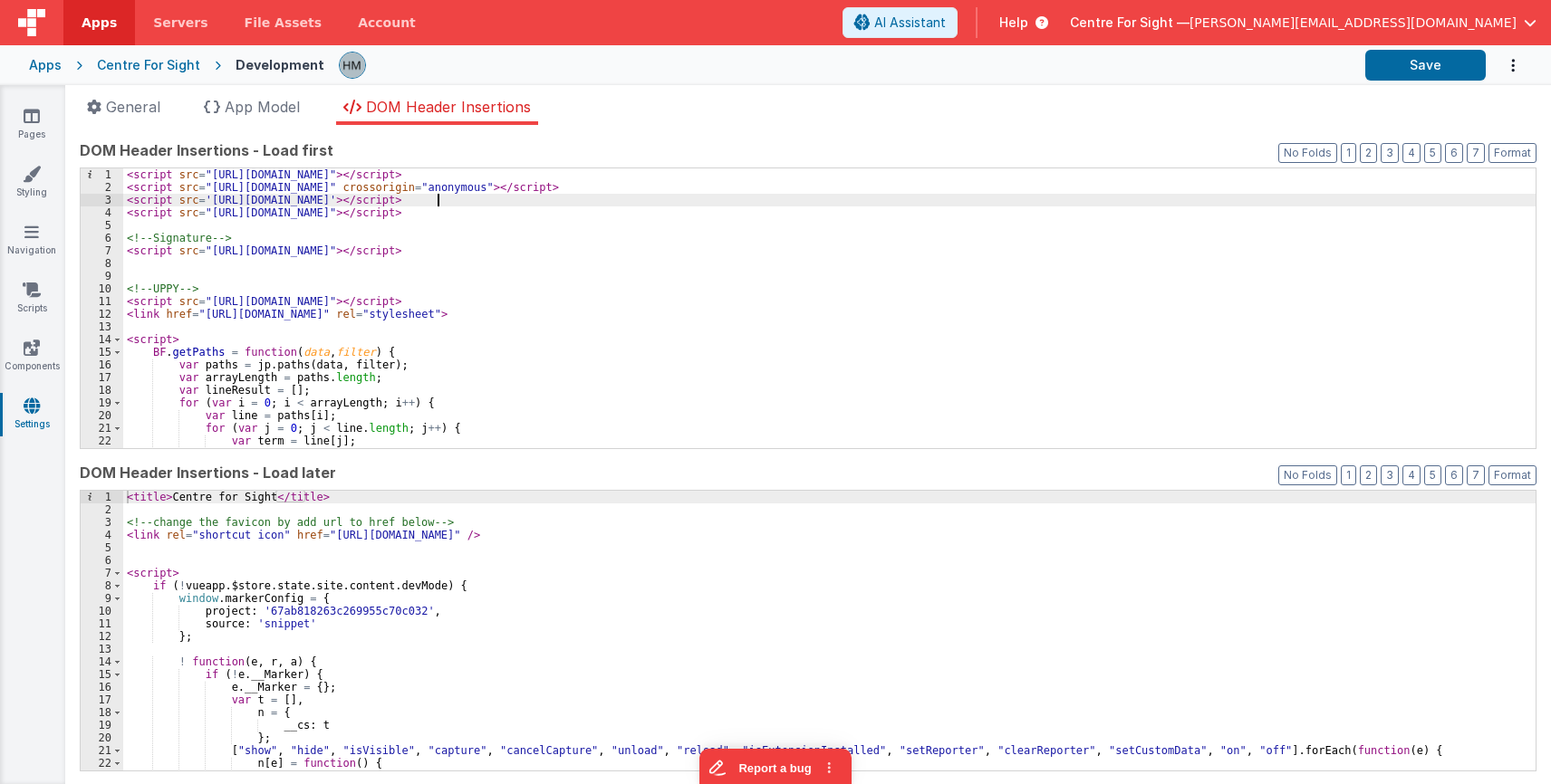
click at [493, 201] on div "< script src = "https://cdn.tailwindcss.com?plugins=forms,typography,aspect-rat…" at bounding box center [829, 321] width 1412 height 305
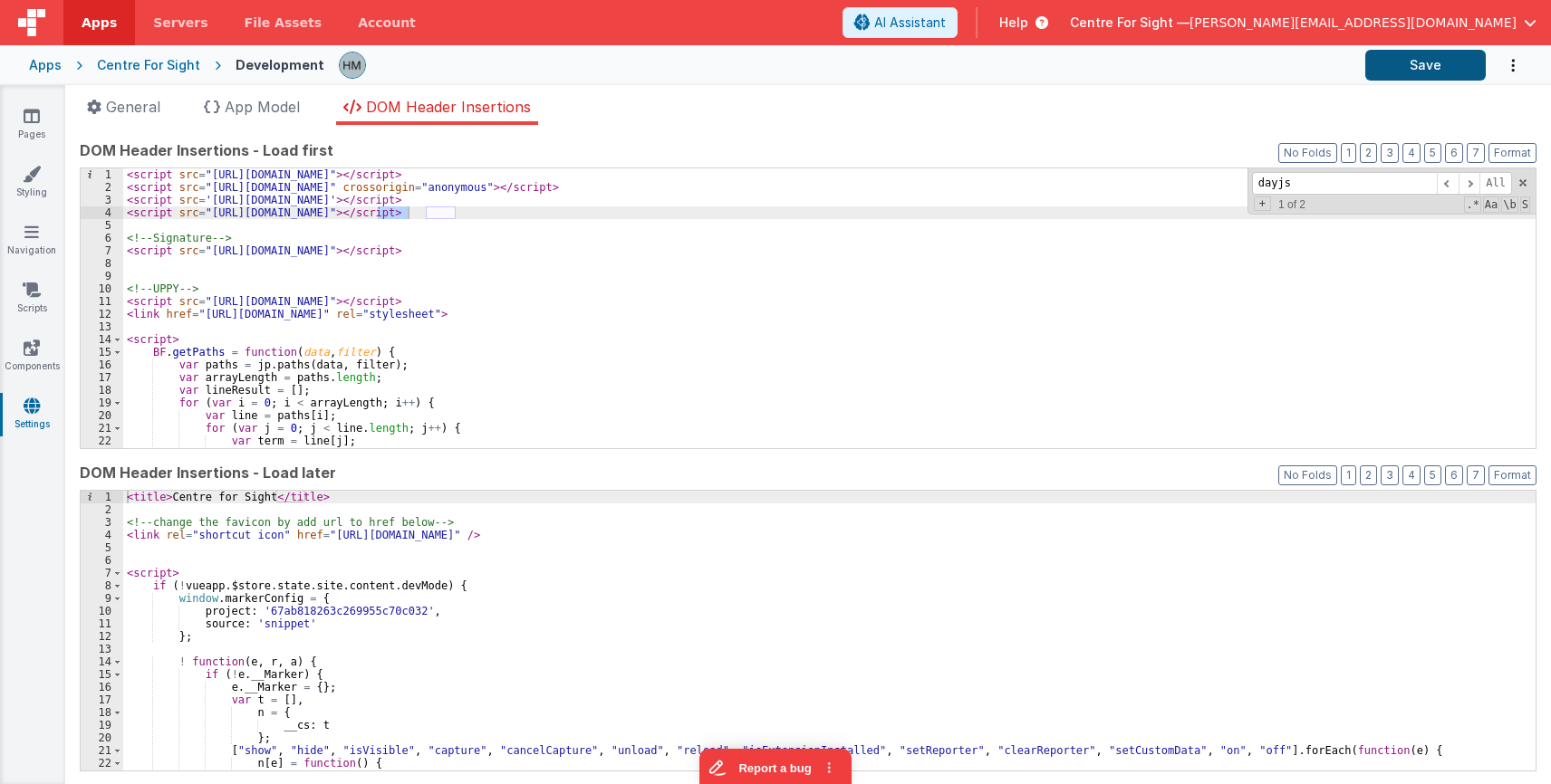
type input "dayjs"
click at [1428, 63] on button "Save" at bounding box center [1426, 66] width 121 height 31
click at [35, 112] on icon at bounding box center [32, 116] width 16 height 18
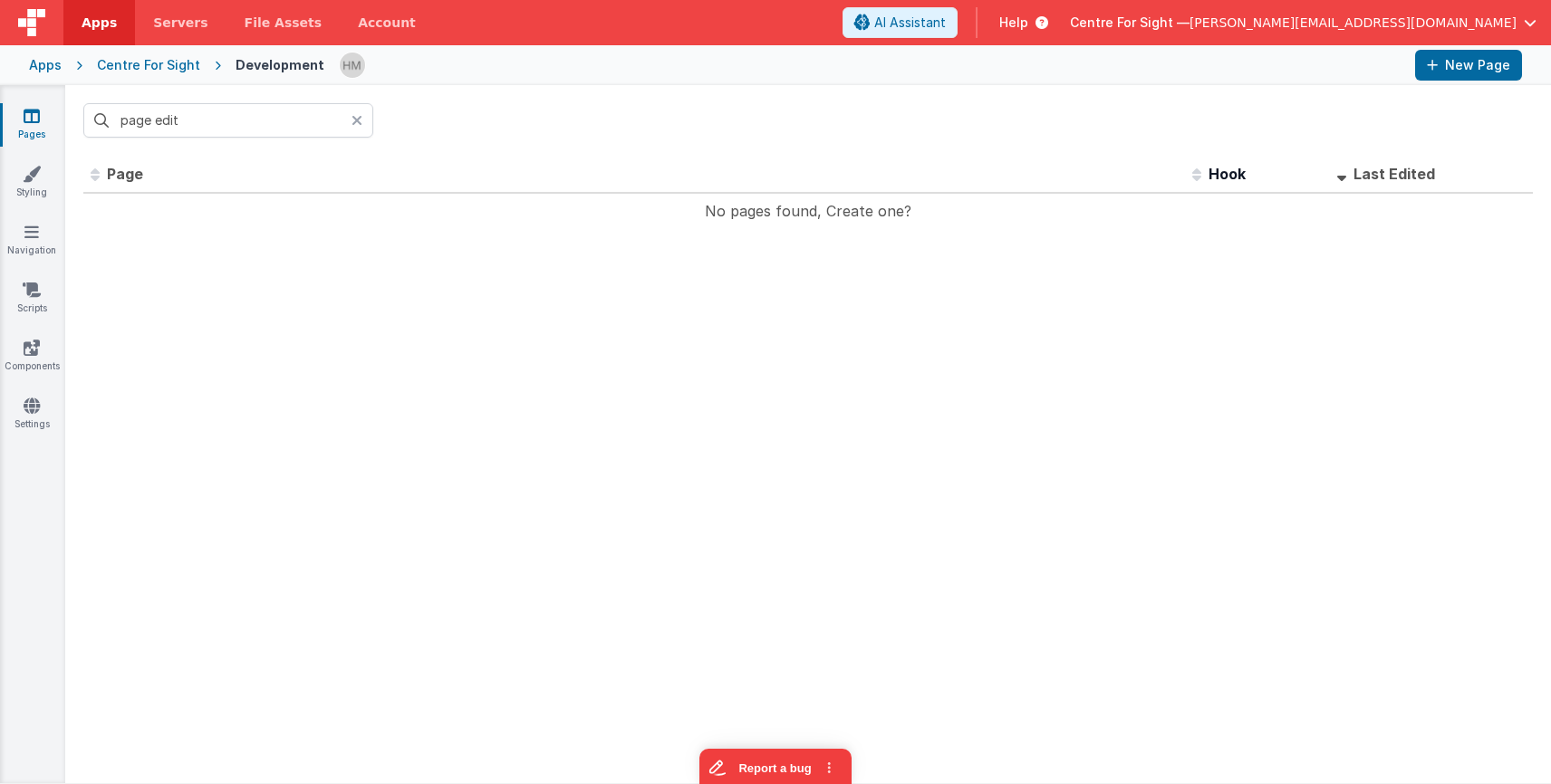
click at [355, 122] on icon at bounding box center [357, 121] width 11 height 15
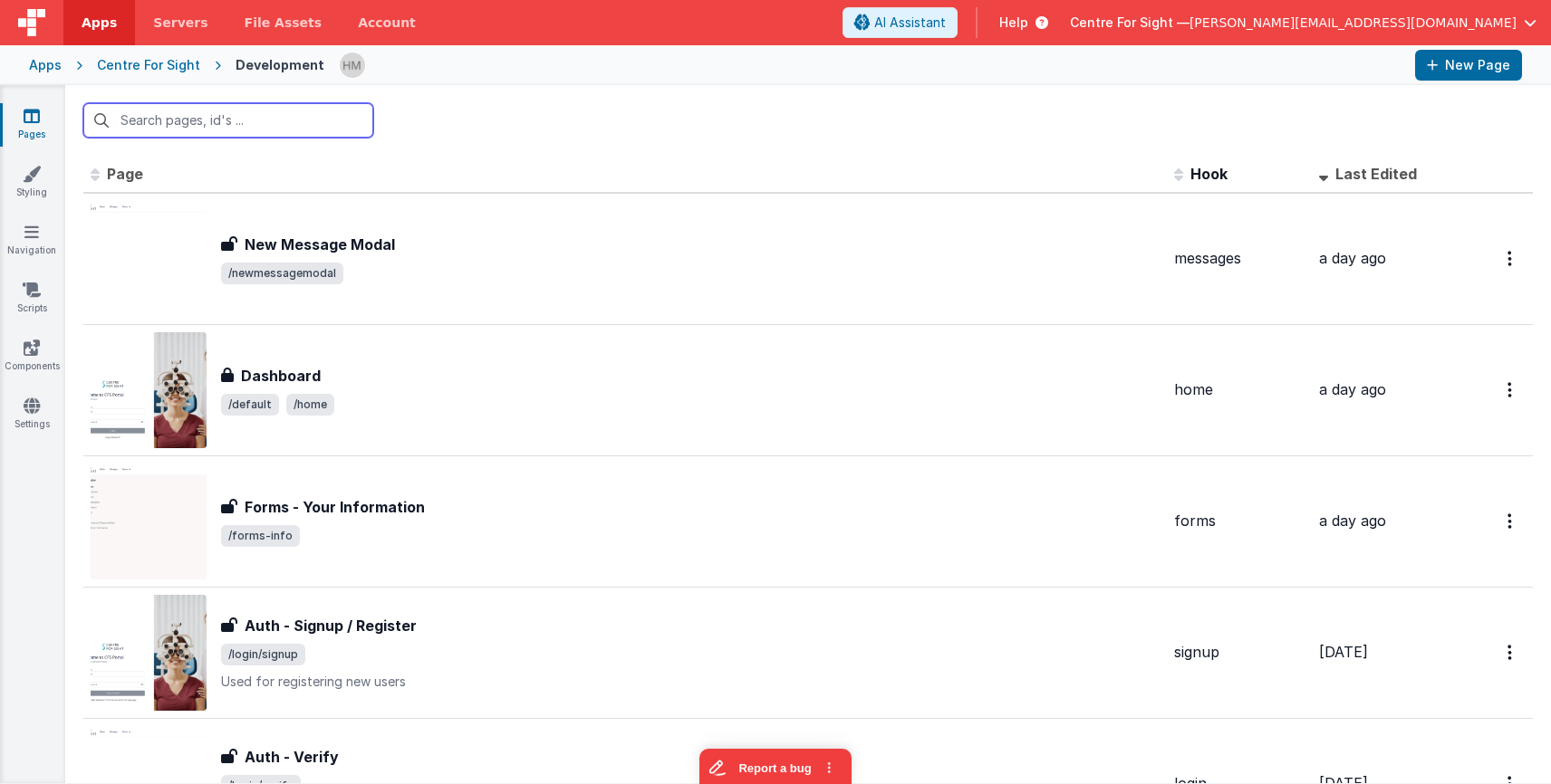
click at [249, 124] on input "text" at bounding box center [228, 121] width 290 height 35
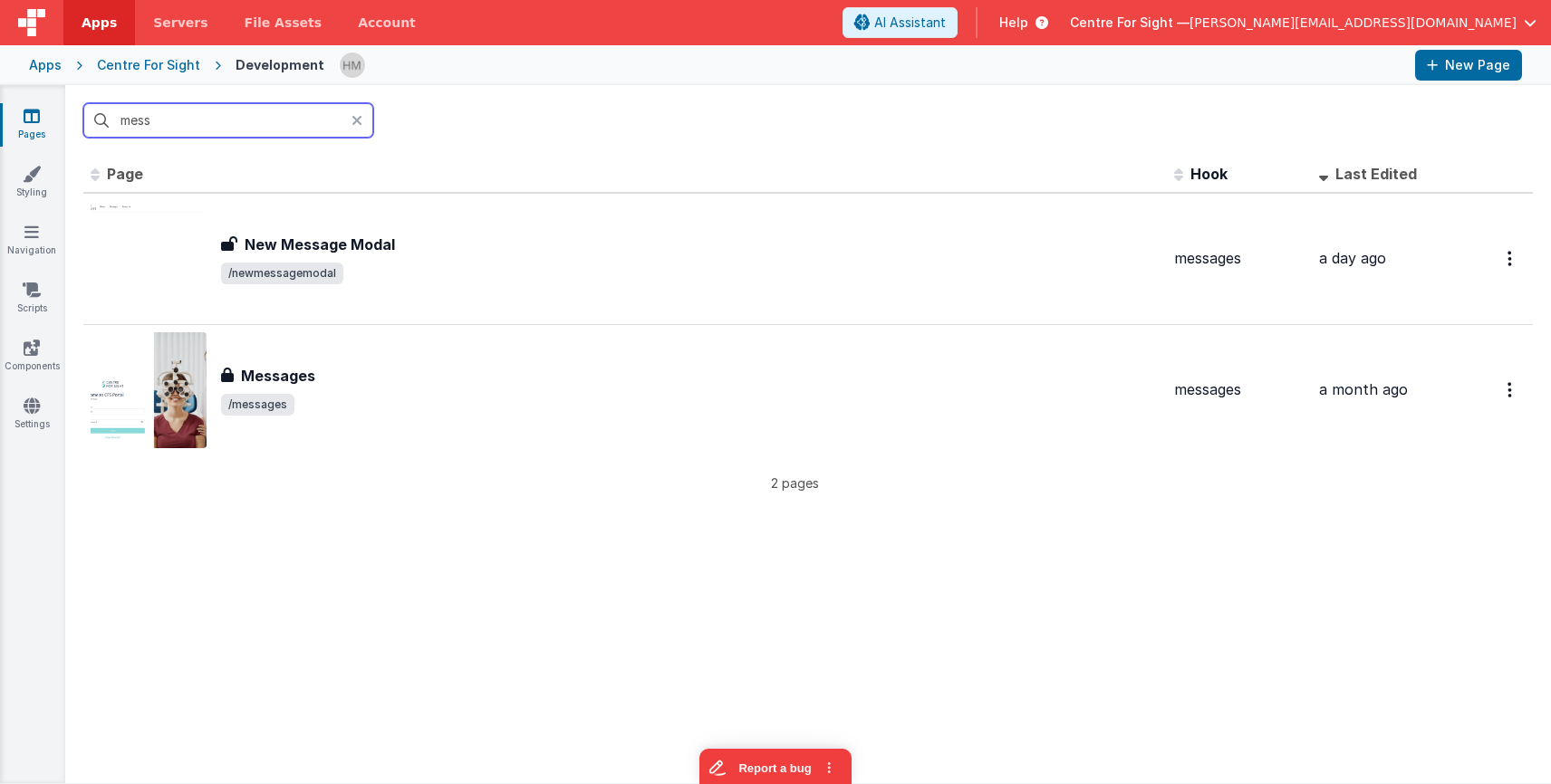
type input "mess"
click at [359, 117] on icon at bounding box center [357, 121] width 11 height 15
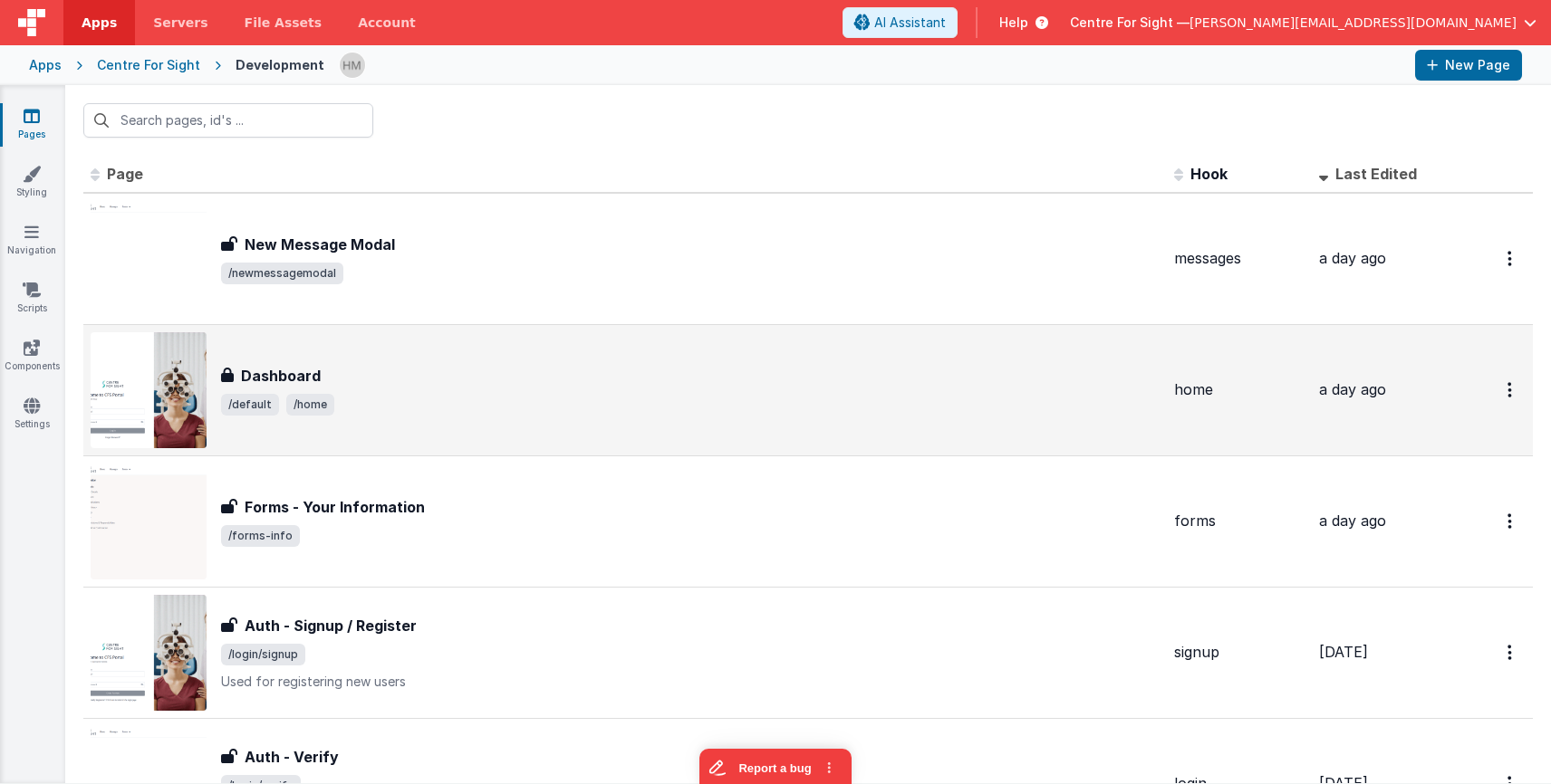
click at [553, 365] on div "Dashboard" at bounding box center [690, 376] width 939 height 22
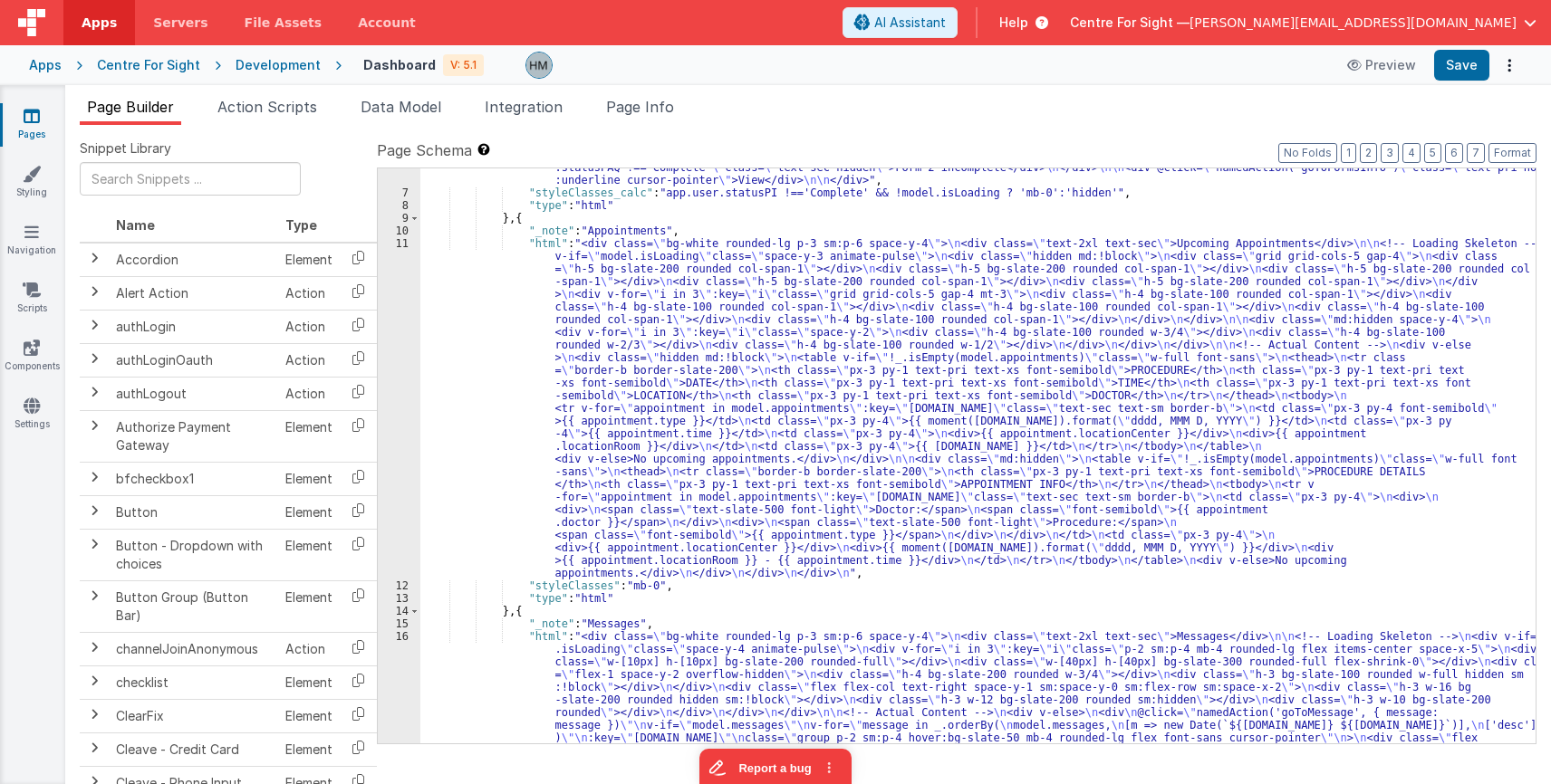
scroll to position [300, 0]
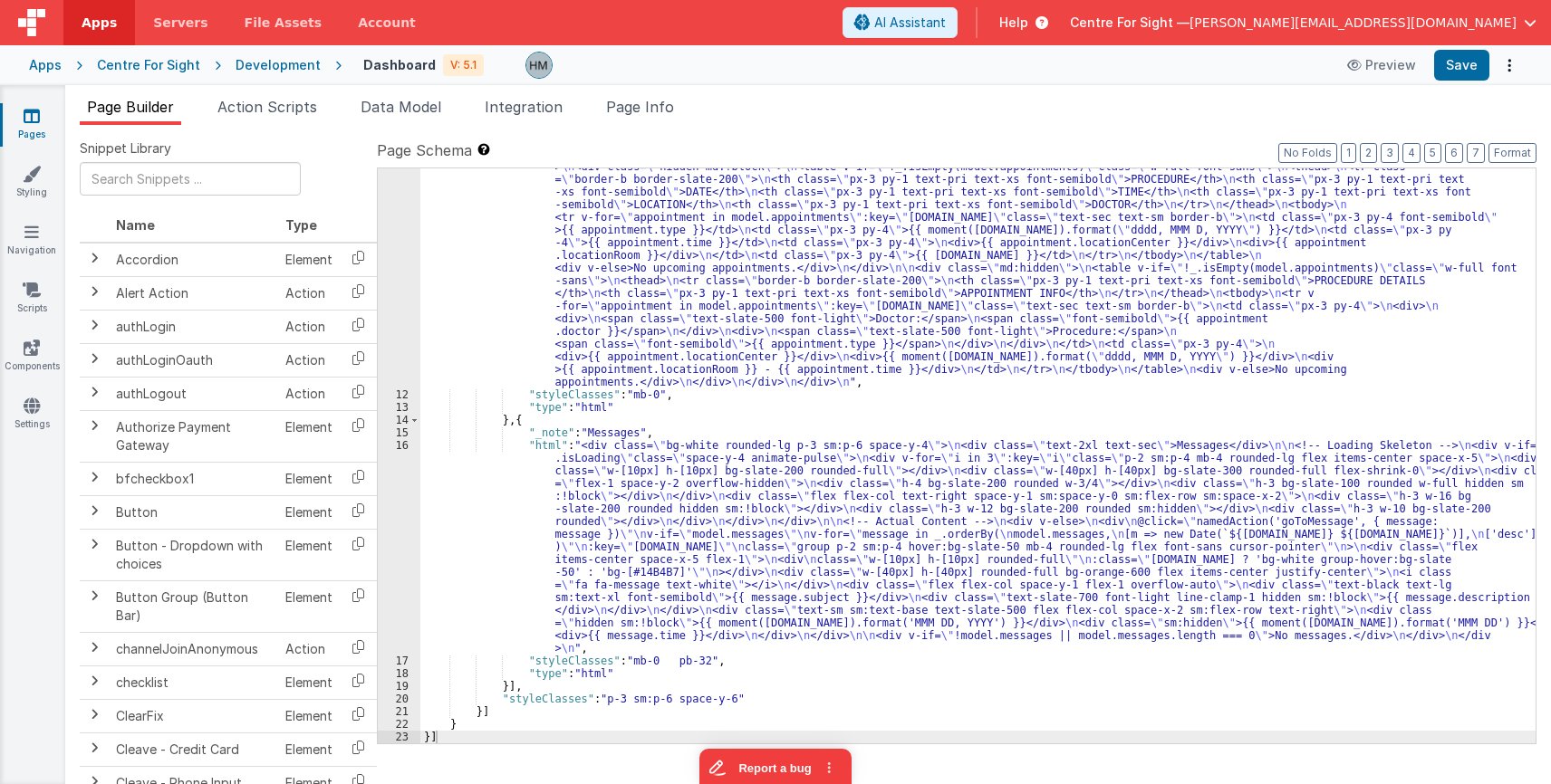
drag, startPoint x: 574, startPoint y: 450, endPoint x: 536, endPoint y: 455, distance: 38.3
click at [573, 450] on div ""html" : "<div class= \" bg-white rounded-lg p-3 sm:p-6 space-y-4 \" > \n <div …" at bounding box center [978, 512] width 1115 height 930
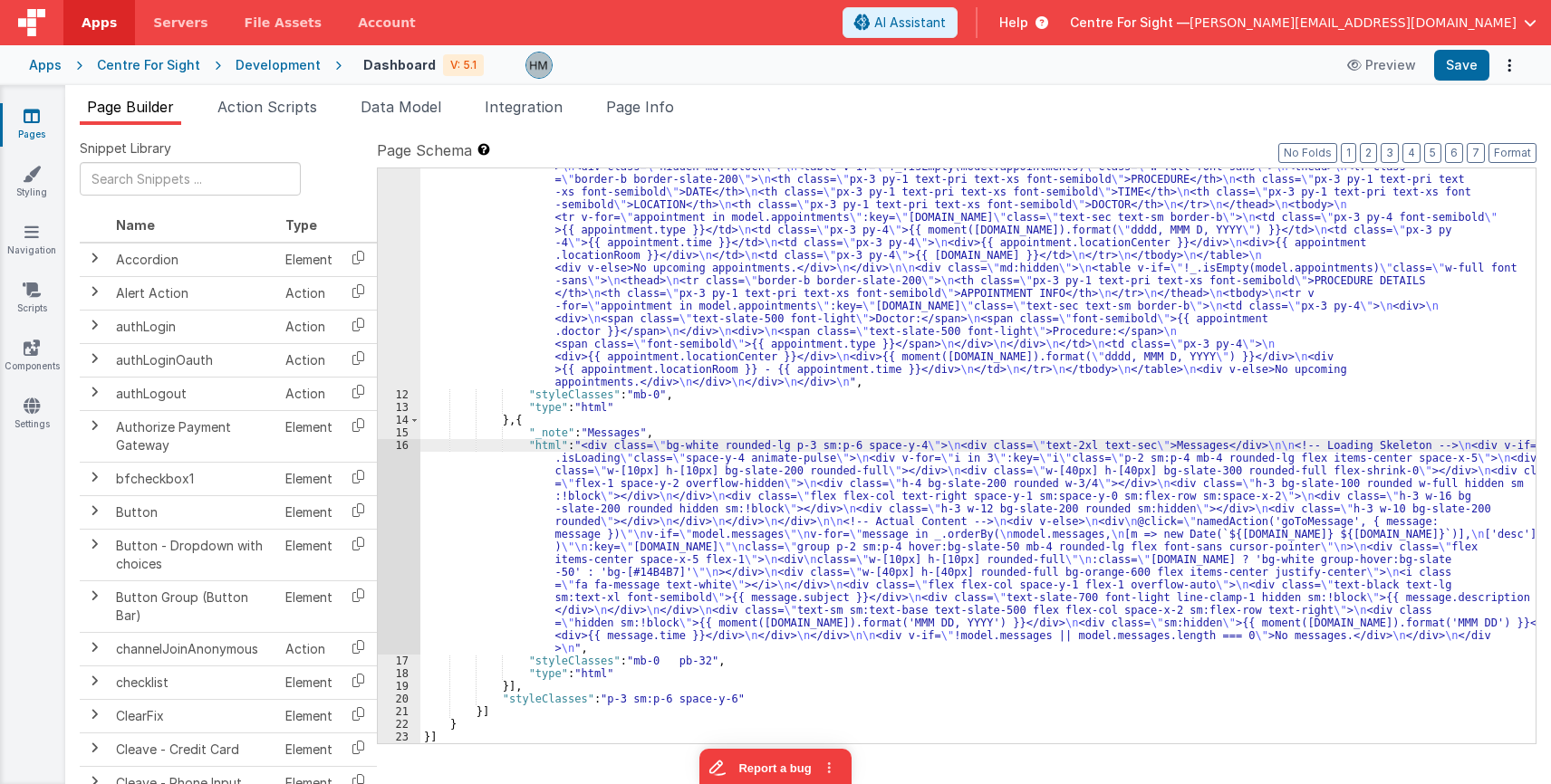
click at [405, 446] on div "16" at bounding box center [398, 547] width 43 height 216
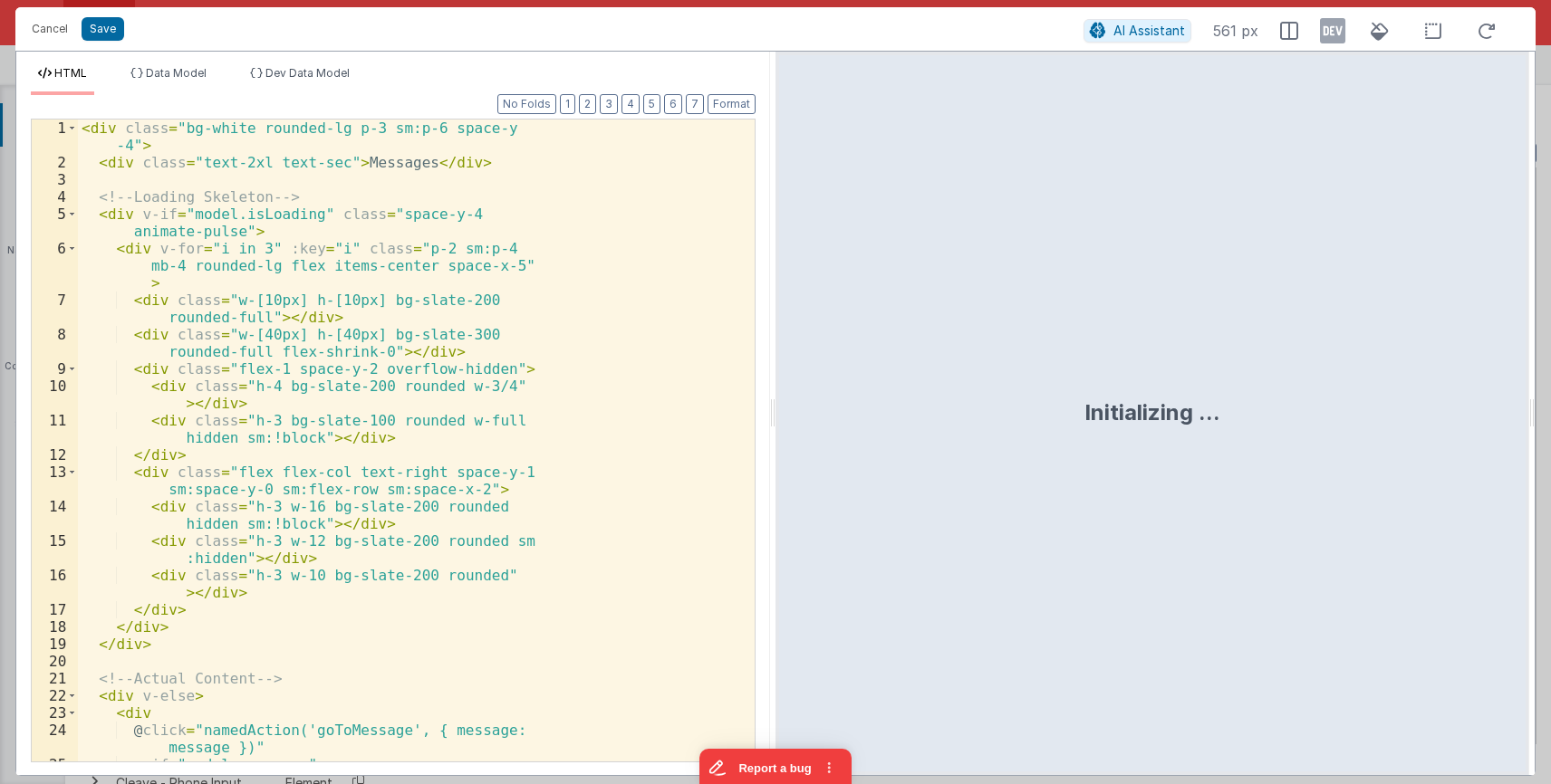
click at [411, 437] on div "< div class = "bg-white rounded-lg p-3 sm:p-6 space-y -4" > < div class = "text…" at bounding box center [416, 476] width 676 height 714
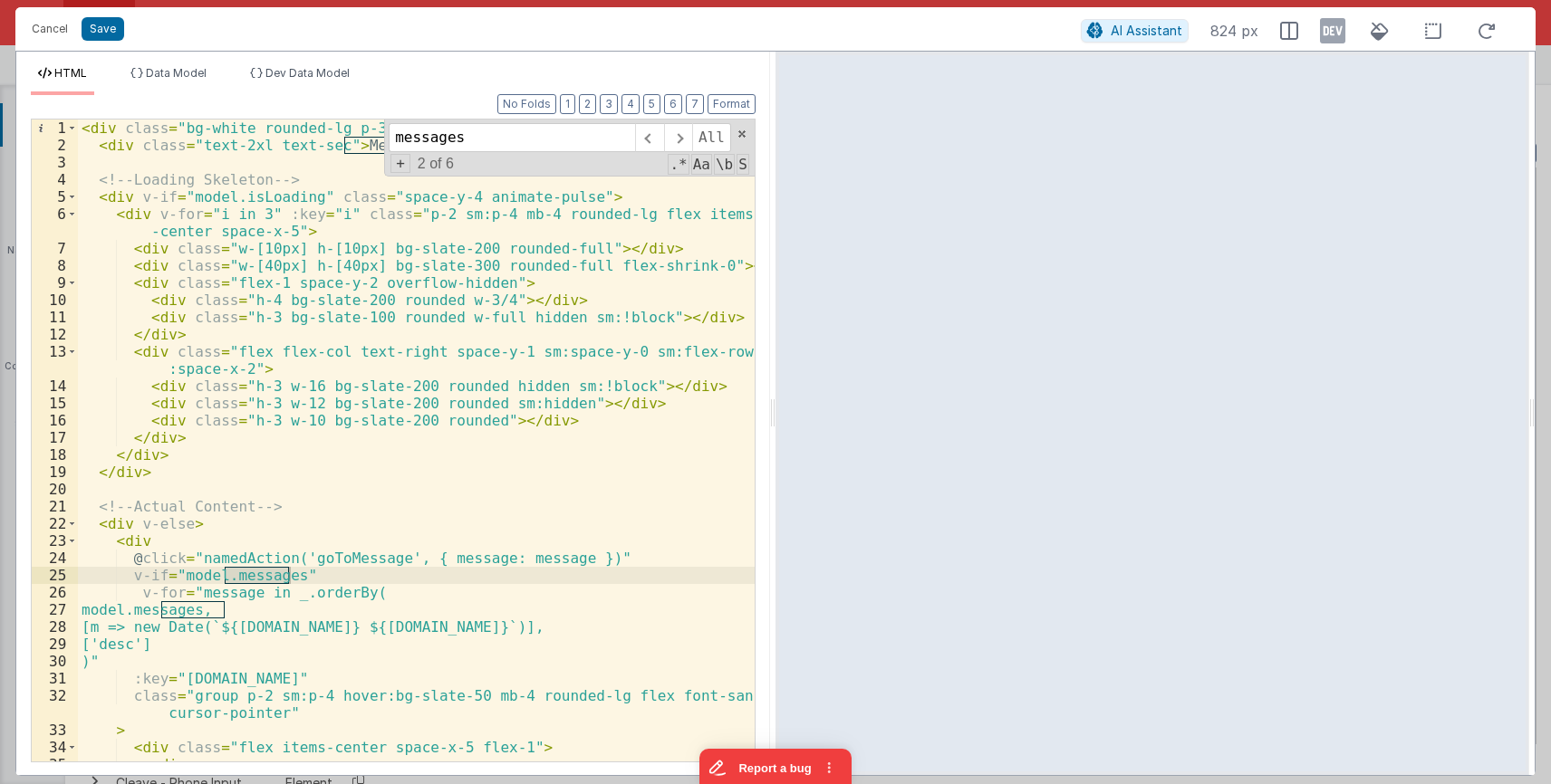
scroll to position [217, 0]
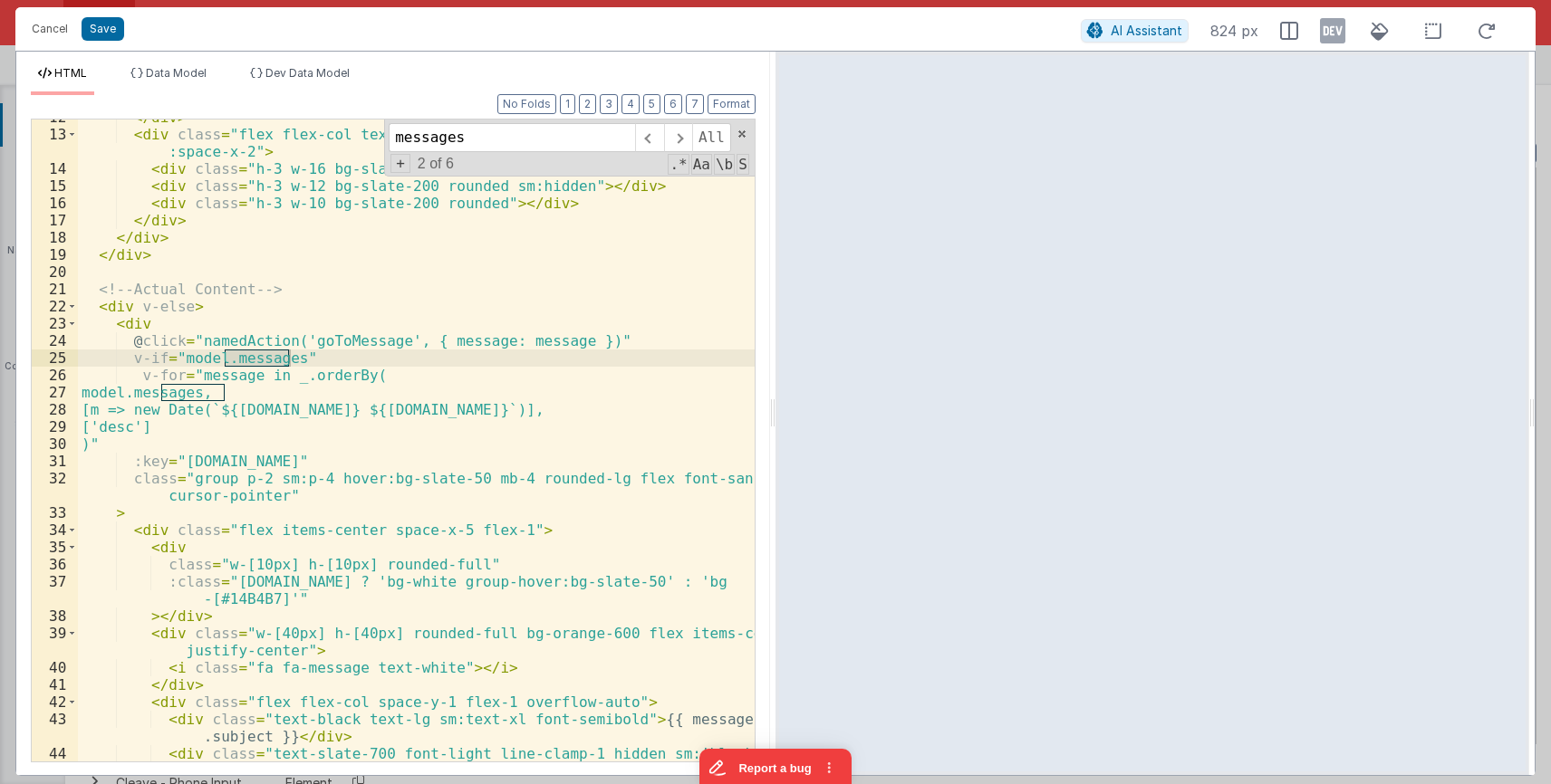
type input "messages"
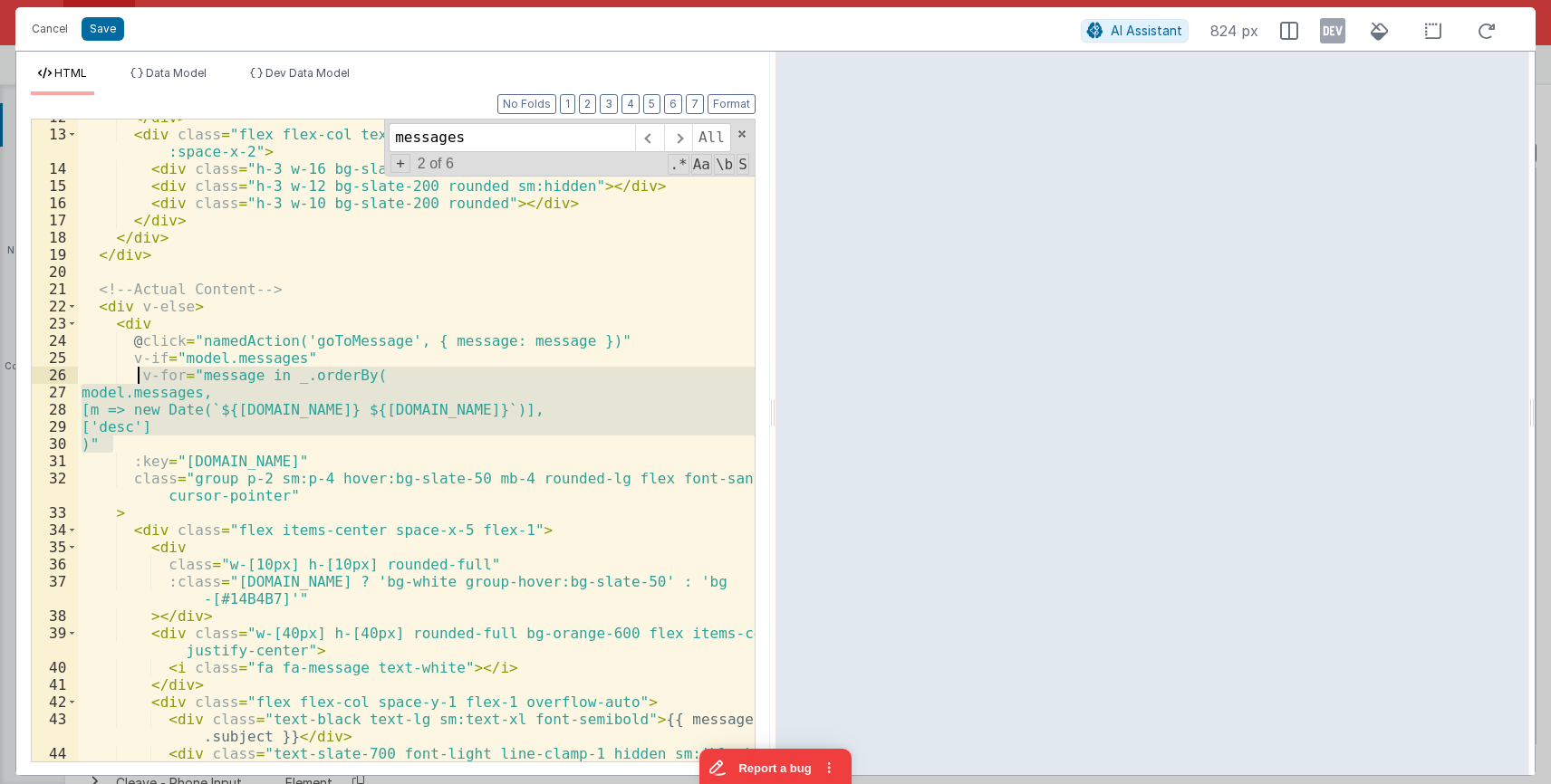
drag, startPoint x: 112, startPoint y: 445, endPoint x: 136, endPoint y: 377, distance: 72.1
click at [136, 377] on div "</ div > < div class = "flex flex-col text-right space-y-1 sm:space-y-0 sm:flex…" at bounding box center [416, 455] width 676 height 694
click at [107, 436] on div "</ div > < div class = "flex flex-col text-right space-y-1 sm:space-y-0 sm:flex…" at bounding box center [416, 440] width 676 height 642
drag, startPoint x: 114, startPoint y: 445, endPoint x: 141, endPoint y: 378, distance: 72.2
click at [141, 378] on div "</ div > < div class = "flex flex-col text-right space-y-1 sm:space-y-0 sm:flex…" at bounding box center [416, 455] width 676 height 694
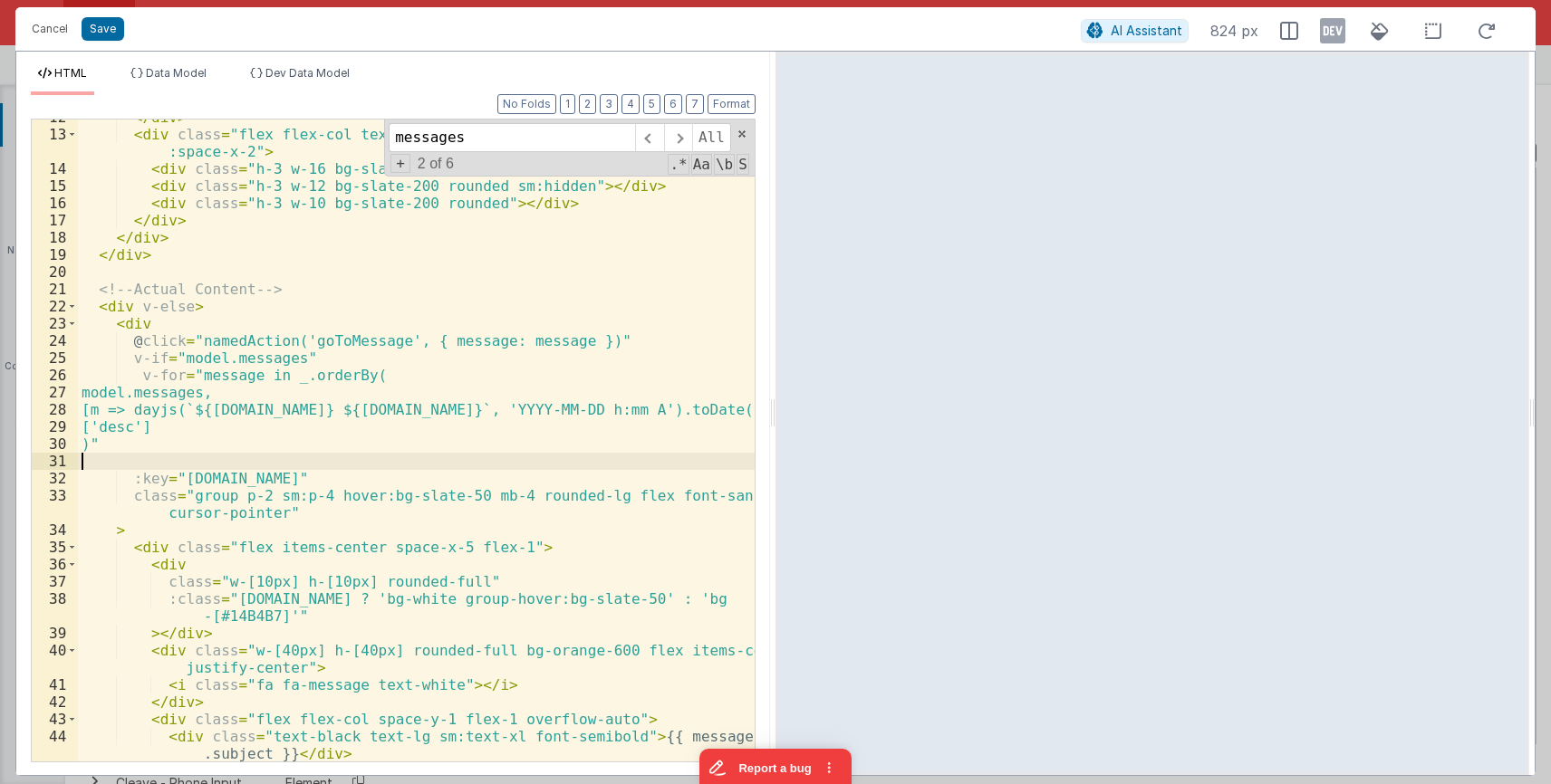
click at [380, 380] on div "</ div > < div class = "flex flex-col text-right space-y-1 sm:space-y-0 sm:flex…" at bounding box center [416, 455] width 676 height 694
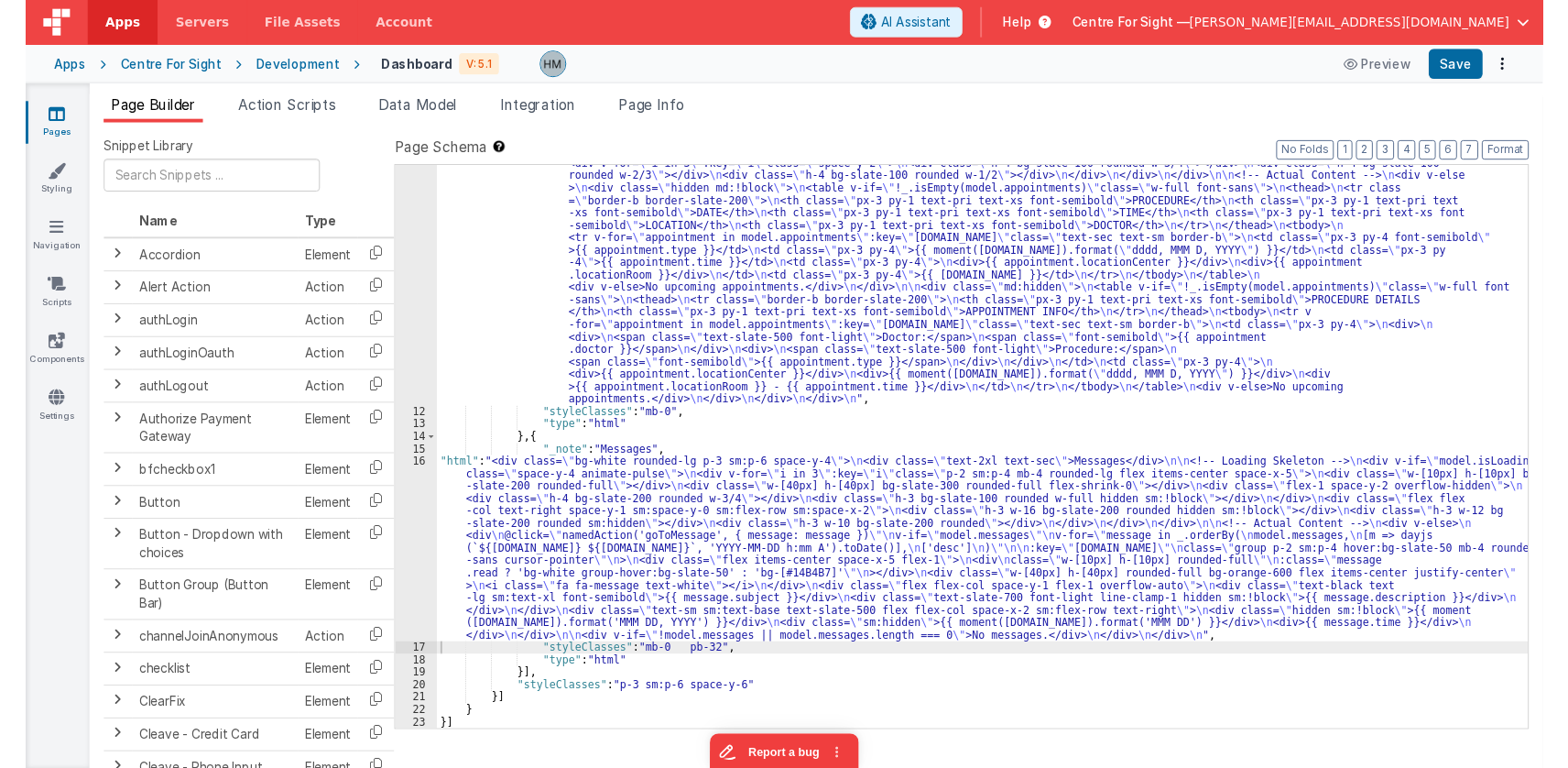
scroll to position [277, 0]
